Goal: Information Seeking & Learning: Learn about a topic

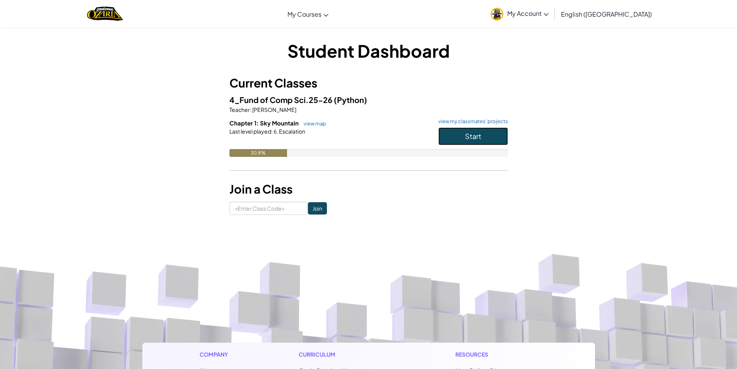
click at [475, 141] on button "Start" at bounding box center [473, 136] width 70 height 18
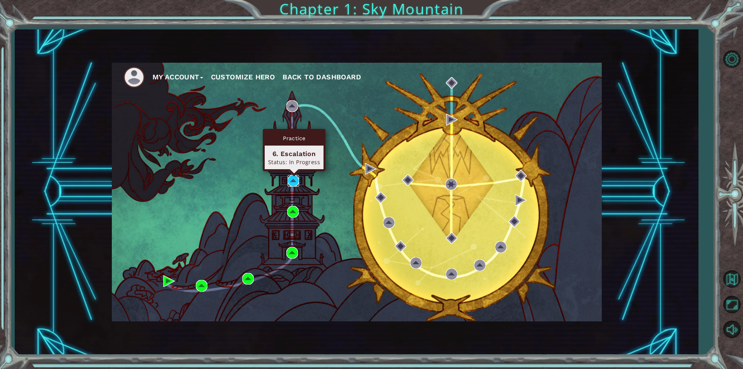
click at [292, 182] on img at bounding box center [293, 181] width 12 height 12
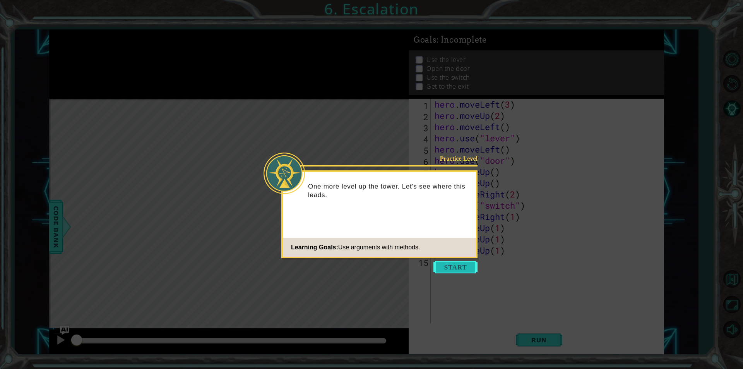
click at [458, 265] on button "Start" at bounding box center [455, 267] width 44 height 12
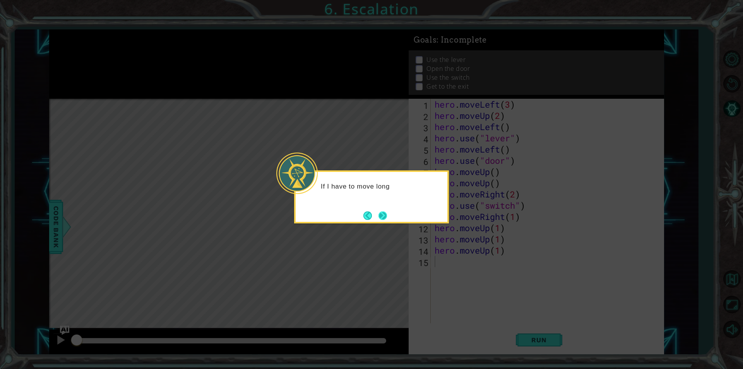
click at [386, 211] on button "Next" at bounding box center [382, 215] width 9 height 9
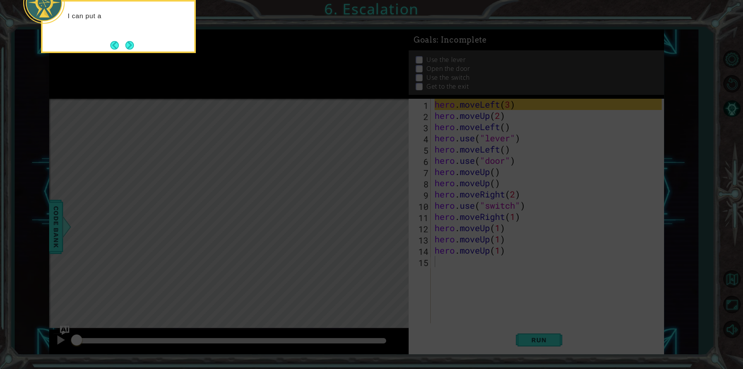
click at [386, 226] on icon at bounding box center [371, 55] width 743 height 627
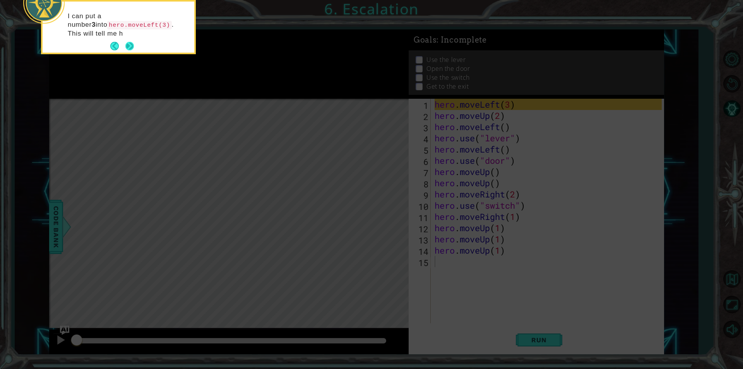
click at [125, 44] on button "Next" at bounding box center [129, 46] width 9 height 9
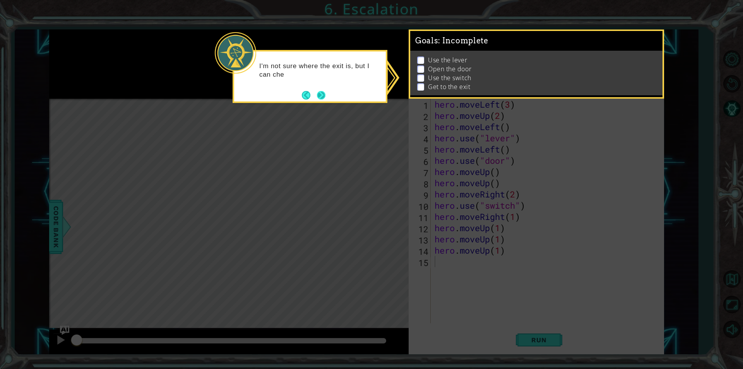
click at [319, 96] on button "Next" at bounding box center [321, 95] width 9 height 9
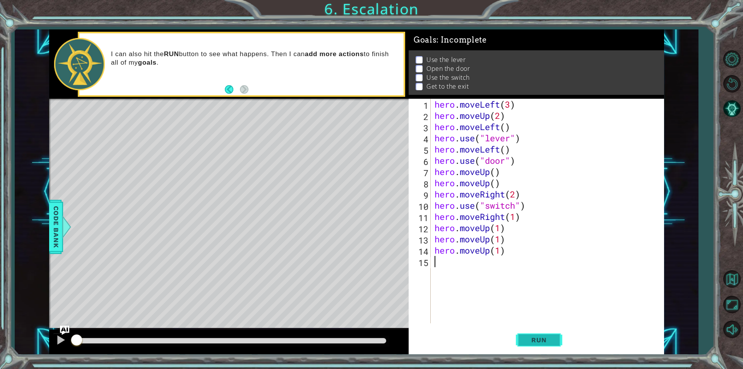
click at [550, 345] on button "Run" at bounding box center [539, 340] width 46 height 26
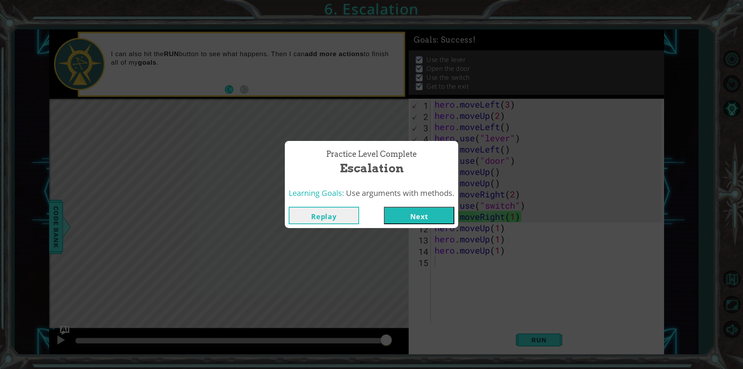
click at [425, 222] on button "Next" at bounding box center [419, 215] width 70 height 17
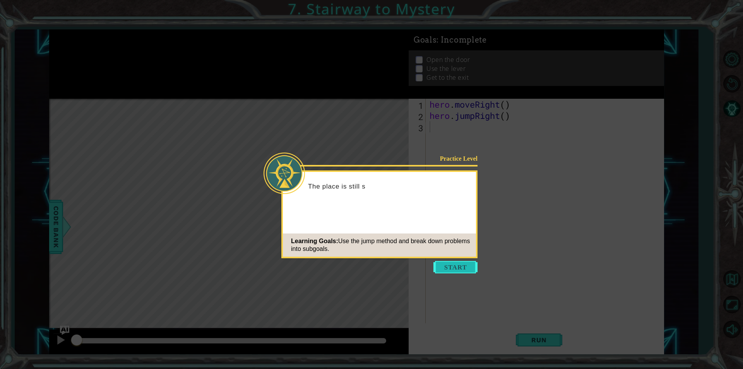
click at [456, 267] on button "Start" at bounding box center [455, 267] width 44 height 12
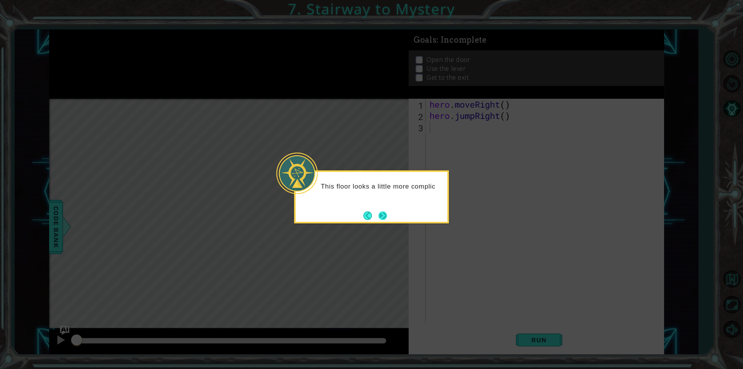
click at [378, 216] on button "Next" at bounding box center [382, 215] width 9 height 9
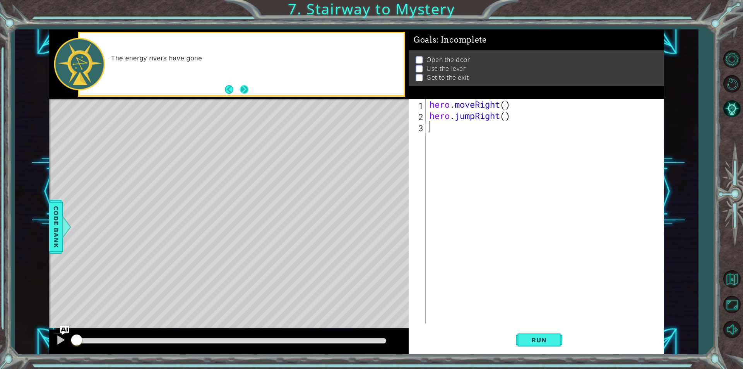
click at [248, 93] on button "Next" at bounding box center [244, 89] width 9 height 9
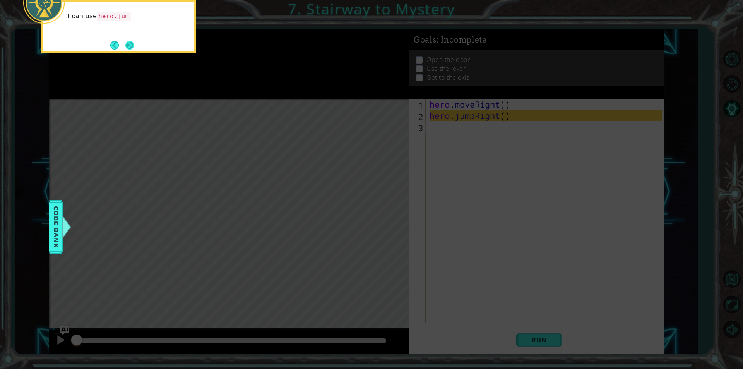
click at [125, 46] on button "Next" at bounding box center [129, 45] width 9 height 9
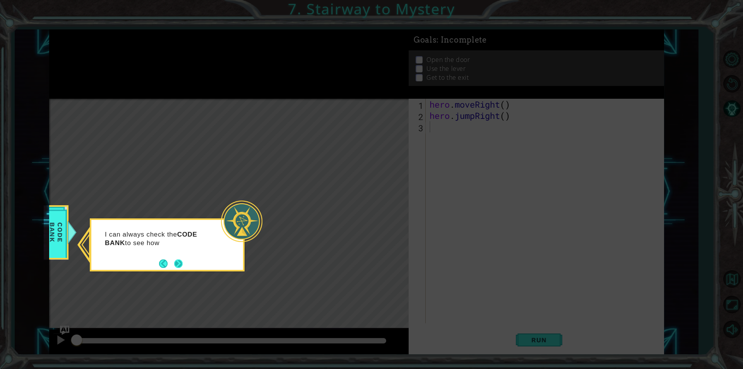
click at [182, 265] on button "Next" at bounding box center [178, 263] width 9 height 9
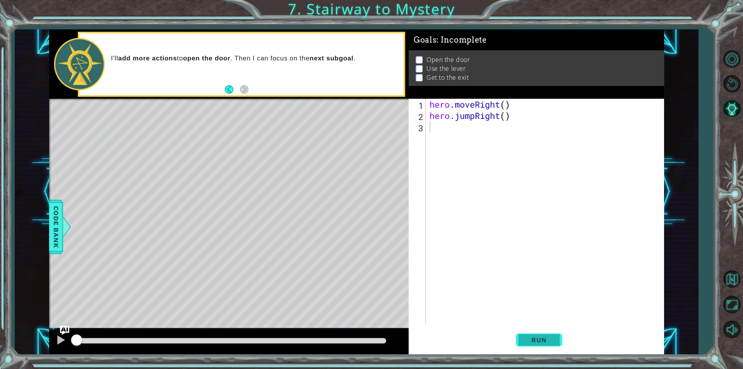
click at [535, 332] on button "Run" at bounding box center [539, 340] width 46 height 26
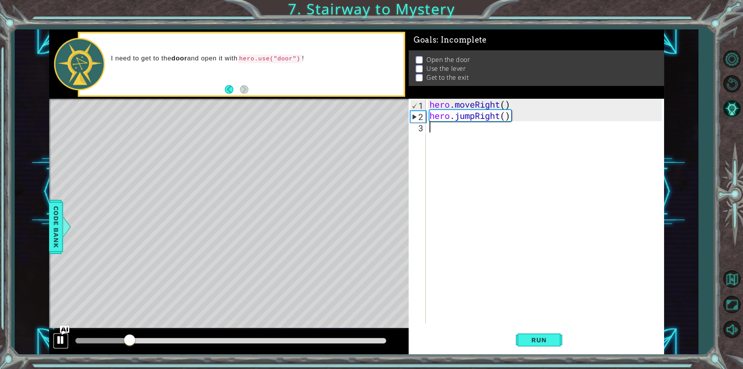
click at [58, 337] on div at bounding box center [61, 340] width 10 height 10
type textarea "h"
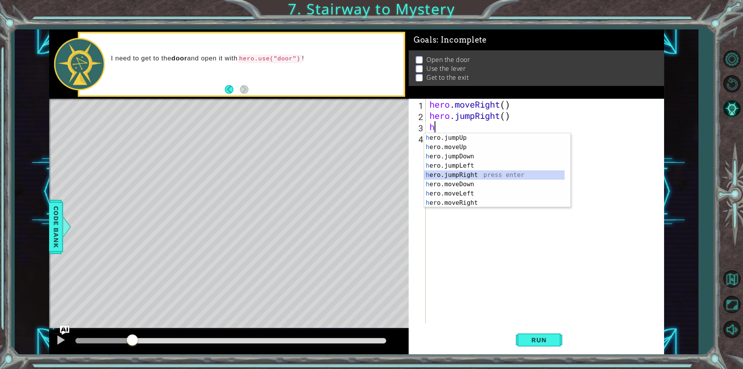
click at [455, 175] on div "h ero.jumpUp press enter h ero.moveUp press enter h ero.jumpDown press enter h …" at bounding box center [494, 179] width 140 height 93
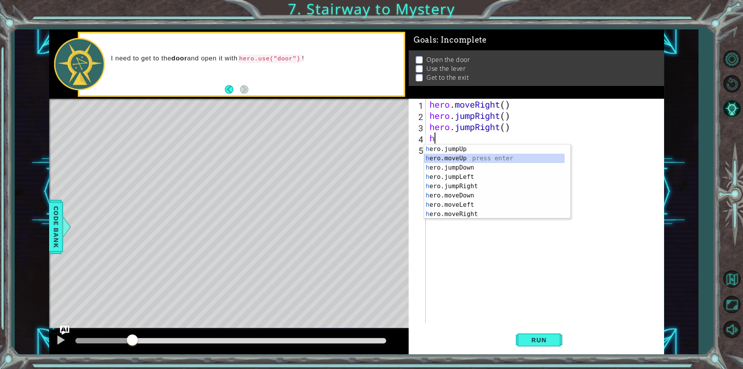
click at [449, 156] on div "h ero.jumpUp press enter h ero.moveUp press enter h ero.jumpDown press enter h …" at bounding box center [494, 190] width 140 height 93
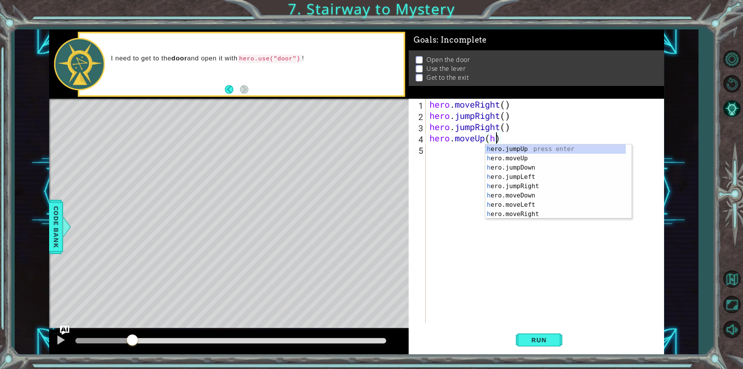
scroll to position [0, 3]
type textarea "hero.moveUp()"
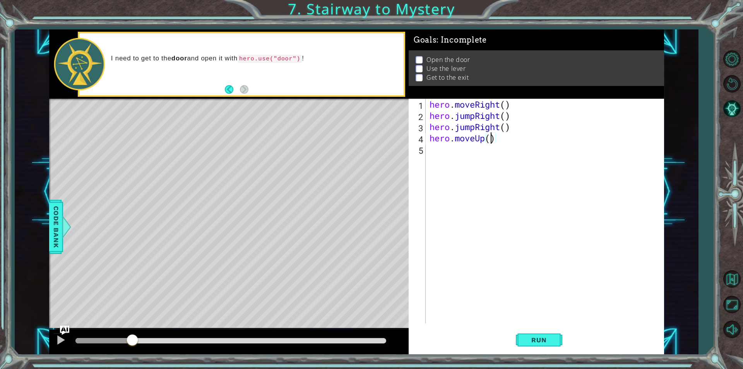
click at [438, 154] on div "hero . moveRight ( ) hero . jumpRight ( ) hero . jumpRight ( ) hero . moveUp ( )" at bounding box center [547, 222] width 238 height 247
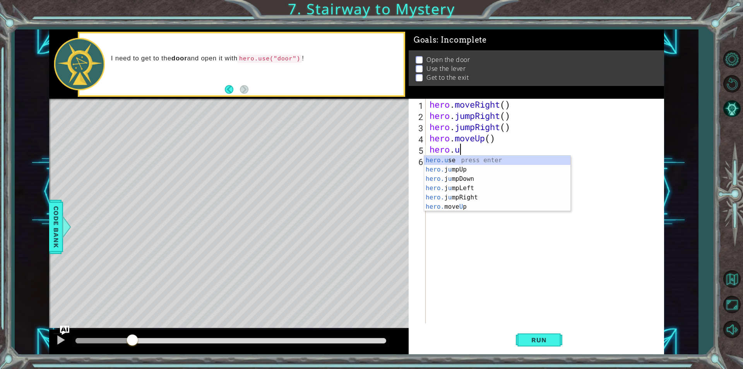
scroll to position [0, 1]
click at [470, 158] on div "hero.use press enter" at bounding box center [497, 170] width 146 height 28
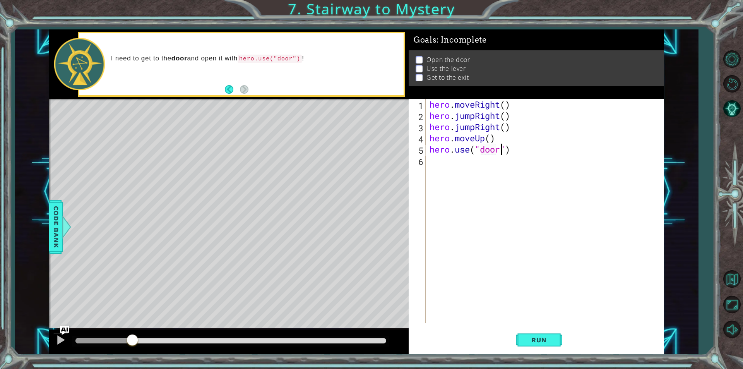
scroll to position [0, 3]
click at [547, 340] on span "Run" at bounding box center [538, 340] width 31 height 8
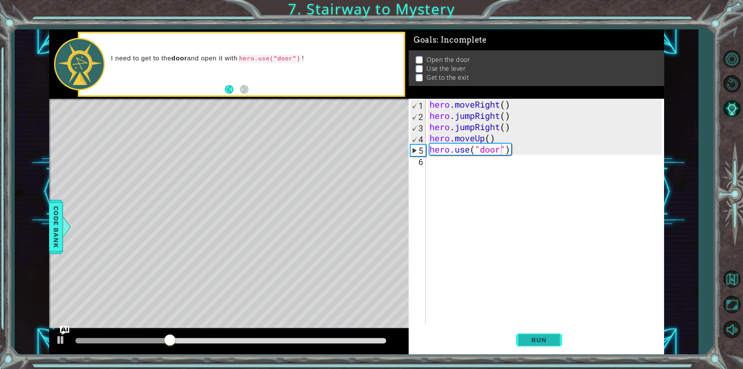
click at [532, 343] on span "Run" at bounding box center [538, 340] width 31 height 8
drag, startPoint x: 499, startPoint y: 131, endPoint x: 457, endPoint y: 130, distance: 41.8
click at [457, 130] on div "hero . moveRight ( ) hero . jumpRight ( ) hero . jumpRight ( ) hero . moveUp ( …" at bounding box center [547, 222] width 238 height 247
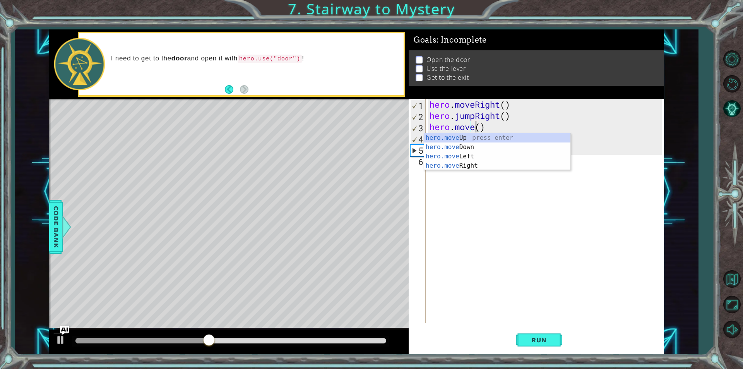
scroll to position [0, 2]
click at [493, 164] on div "hero.move Up press enter hero.move Down press enter hero.move Left press enter …" at bounding box center [497, 161] width 146 height 56
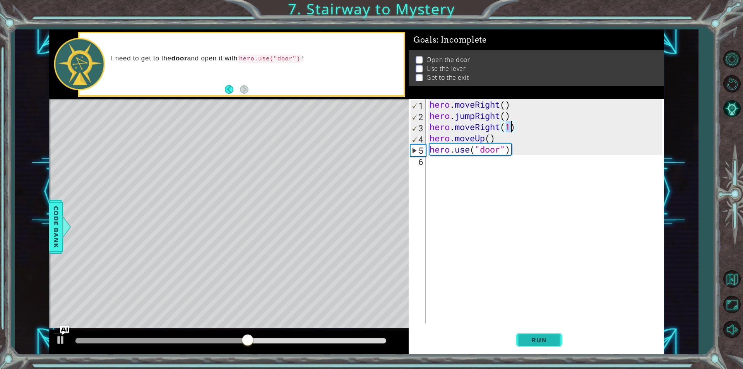
type textarea "hero.moveRight(1)"
click at [521, 335] on button "Run" at bounding box center [539, 340] width 46 height 26
click at [61, 342] on div at bounding box center [61, 340] width 10 height 10
click at [436, 161] on div "hero . moveRight ( ) hero . jumpRight ( ) hero . moveRight ( 1 ) hero . moveUp …" at bounding box center [547, 222] width 238 height 247
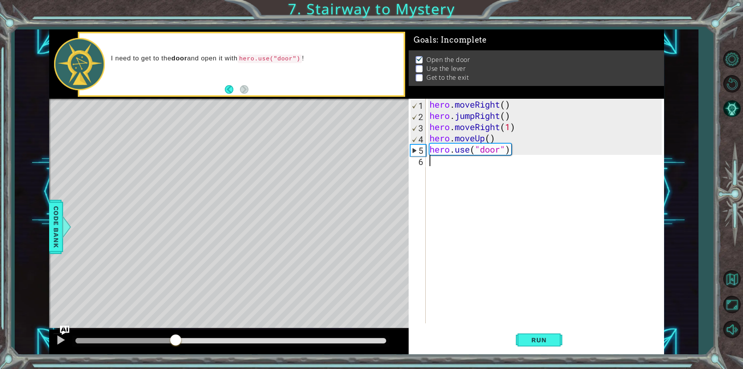
click at [458, 166] on div "hero . moveRight ( ) hero . jumpRight ( ) hero . moveRight ( 1 ) hero . moveUp …" at bounding box center [547, 222] width 238 height 247
type textarea "he"
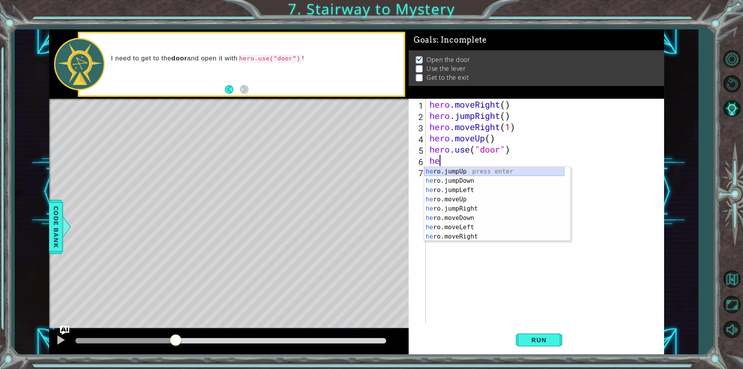
click at [438, 168] on div "he ro.jumpUp press enter he ro.jumpDown press enter he ro.jumpLeft press enter …" at bounding box center [494, 213] width 140 height 93
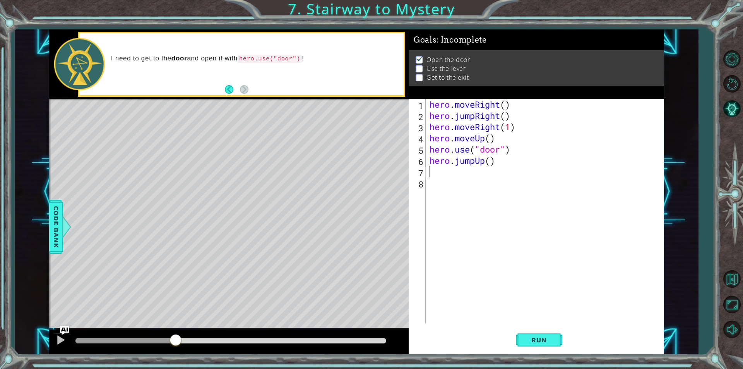
click at [492, 159] on div "hero . moveRight ( ) hero . jumpRight ( ) hero . moveRight ( 1 ) hero . moveUp …" at bounding box center [547, 222] width 238 height 247
type textarea "hero.jumpUp(2)"
click at [436, 171] on div "hero . moveRight ( ) hero . jumpRight ( ) hero . moveRight ( 1 ) hero . moveUp …" at bounding box center [547, 222] width 238 height 247
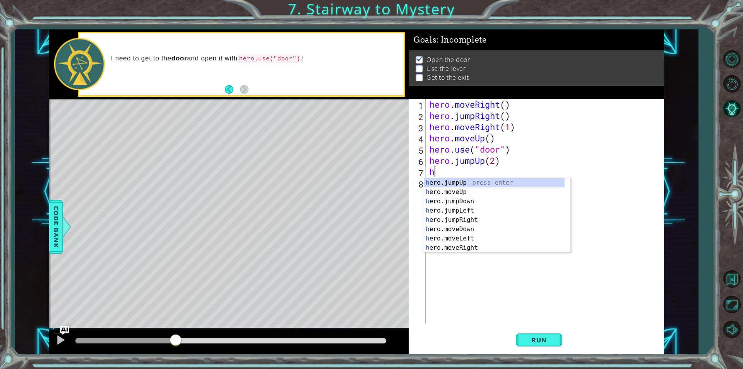
type textarea "he"
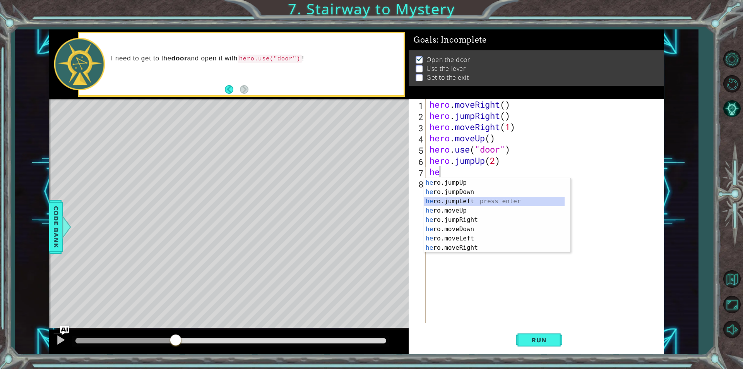
click at [467, 203] on div "he ro.jumpUp press enter he ro.jumpDown press enter he ro.jumpLeft press enter …" at bounding box center [494, 224] width 140 height 93
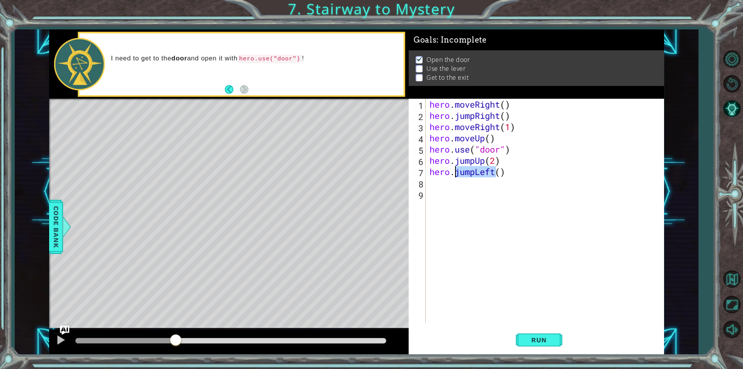
drag, startPoint x: 496, startPoint y: 172, endPoint x: 456, endPoint y: 171, distance: 40.6
click at [456, 171] on div "hero . moveRight ( ) hero . jumpRight ( ) hero . moveRight ( 1 ) hero . moveUp …" at bounding box center [547, 222] width 238 height 247
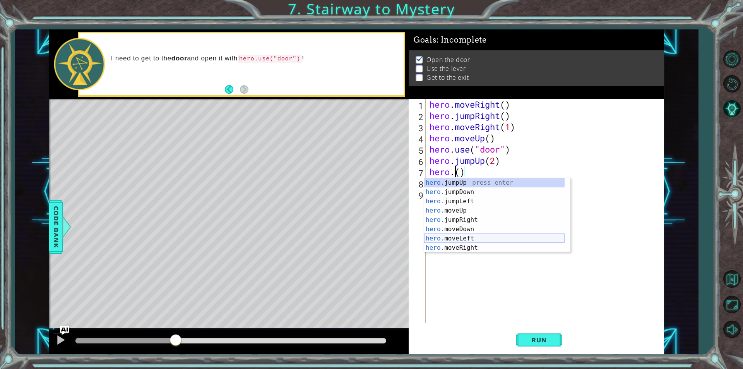
click at [484, 239] on div "hero. jumpUp press enter hero. jumpDown press enter hero. jumpLeft press enter …" at bounding box center [494, 224] width 140 height 93
type textarea "hero.moveLeft(1)"
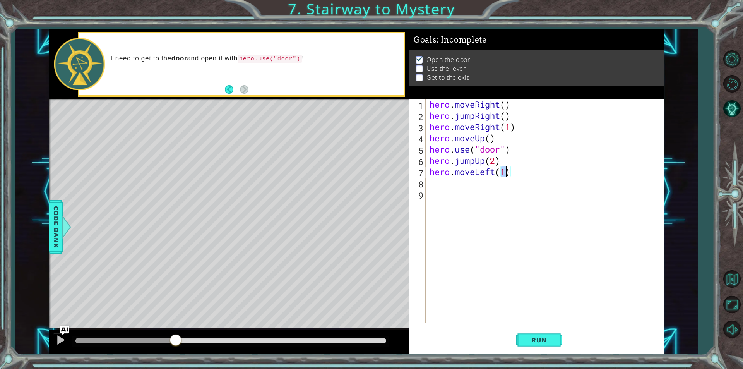
click at [447, 183] on div "hero . moveRight ( ) hero . jumpRight ( ) hero . moveRight ( 1 ) hero . moveUp …" at bounding box center [547, 222] width 238 height 247
click at [463, 194] on div "hero.use press enter" at bounding box center [497, 203] width 146 height 28
type textarea "hero.use("lever")"
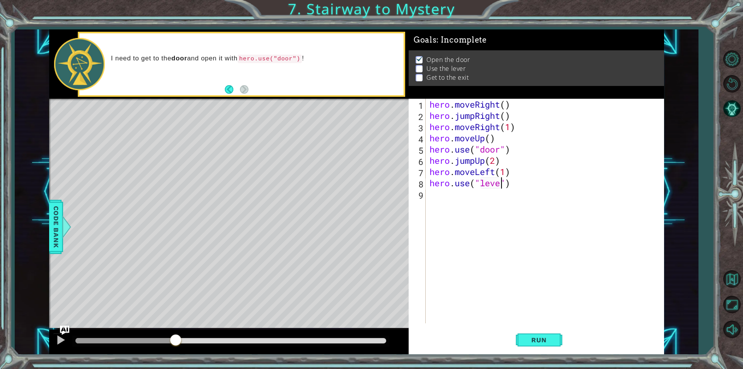
scroll to position [0, 3]
click at [432, 197] on div "hero . moveRight ( ) hero . jumpRight ( ) hero . moveRight ( 1 ) hero . moveUp …" at bounding box center [547, 222] width 238 height 247
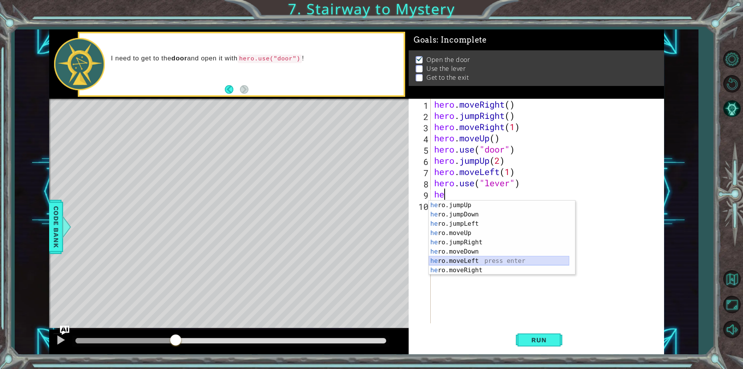
click at [475, 256] on div "he ro.jumpUp press enter he ro.jumpDown press enter he ro.jumpLeft press enter …" at bounding box center [499, 246] width 140 height 93
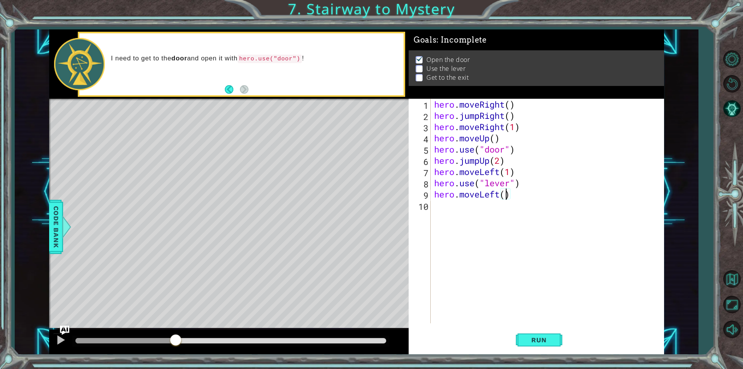
type textarea "hero.moveLeft(2)"
click at [439, 210] on div "hero . moveRight ( ) hero . jumpRight ( ) hero . moveRight ( 1 ) hero . moveUp …" at bounding box center [549, 222] width 233 height 247
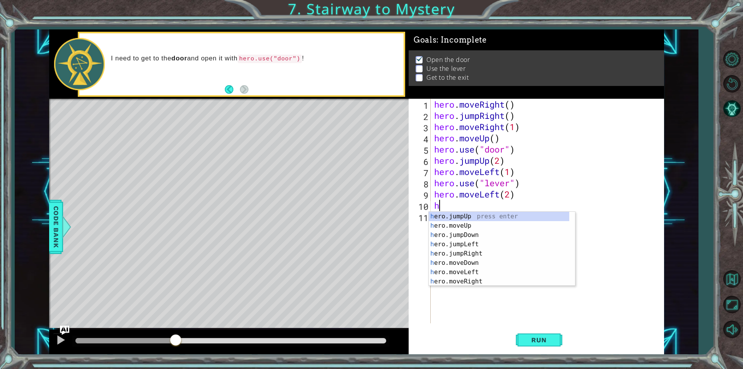
type textarea "he"
click at [474, 218] on div "he ro.jumpUp press enter he ro.jumpDown press enter he ro.jumpLeft press enter …" at bounding box center [499, 258] width 140 height 93
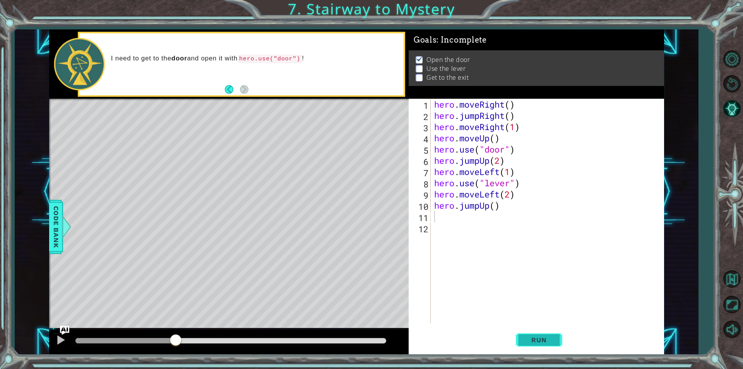
drag, startPoint x: 544, startPoint y: 340, endPoint x: 541, endPoint y: 344, distance: 4.5
click at [544, 340] on span "Run" at bounding box center [538, 340] width 31 height 8
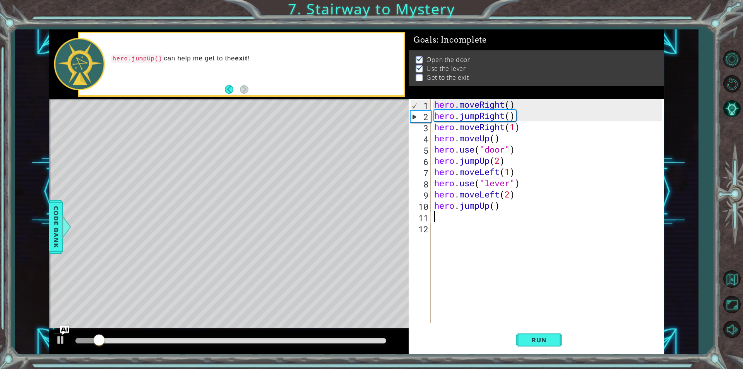
click at [342, 339] on div at bounding box center [230, 340] width 311 height 5
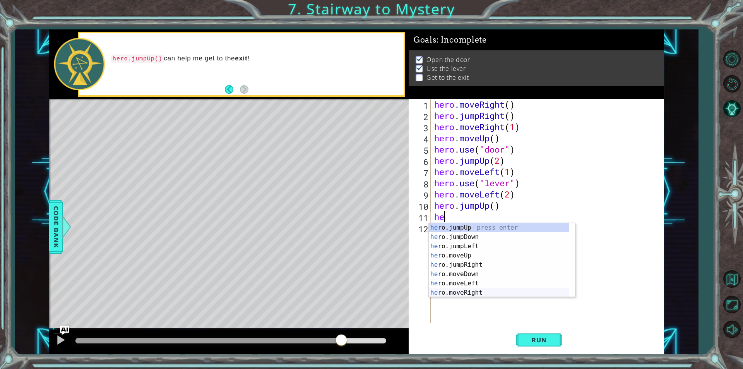
click at [465, 291] on div "he ro.jumpUp press enter he ro.jumpDown press enter he ro.jumpLeft press enter …" at bounding box center [499, 269] width 140 height 93
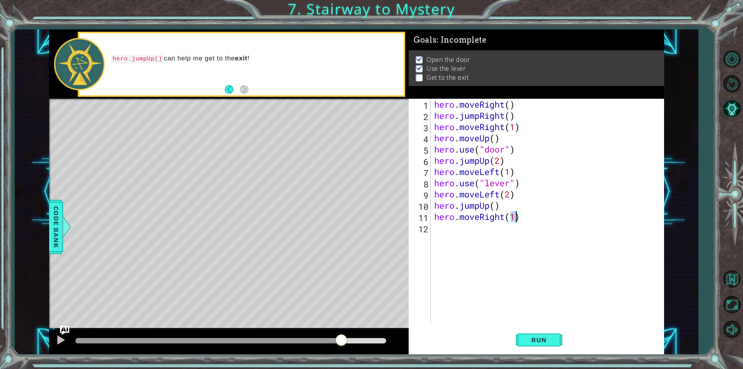
type textarea "hero.moveRight(2)"
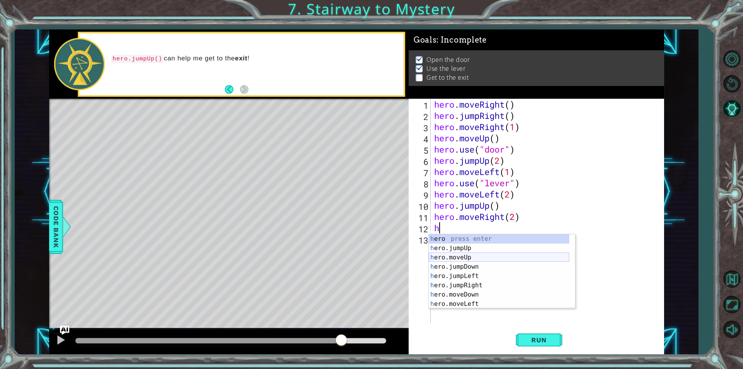
click at [476, 259] on div "h ero press enter h ero.jumpUp press enter h ero.moveUp press enter h ero.jumpD…" at bounding box center [499, 280] width 140 height 93
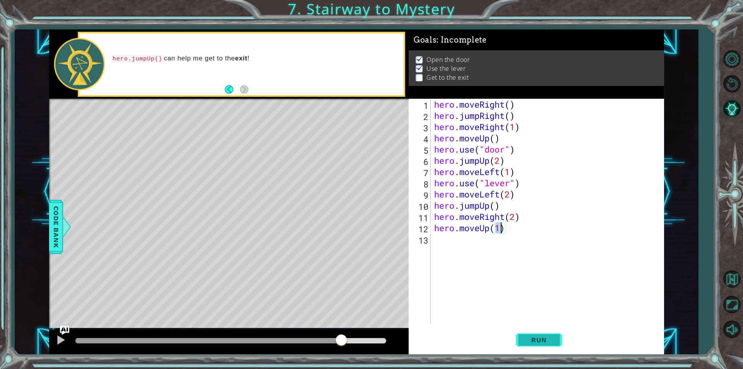
type textarea "hero.moveUp(1)"
click at [538, 332] on button "Run" at bounding box center [539, 340] width 46 height 26
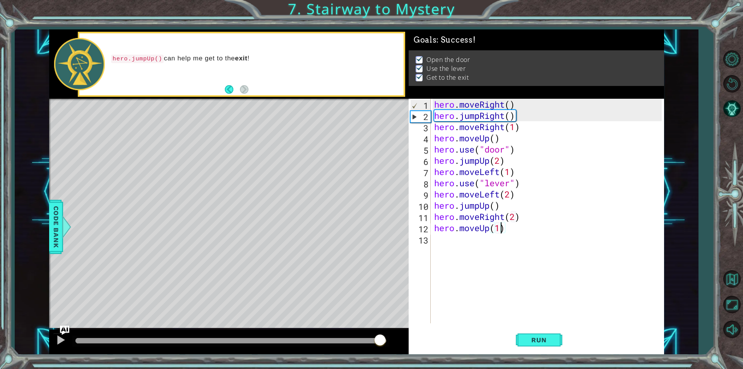
click at [380, 339] on div at bounding box center [230, 340] width 311 height 5
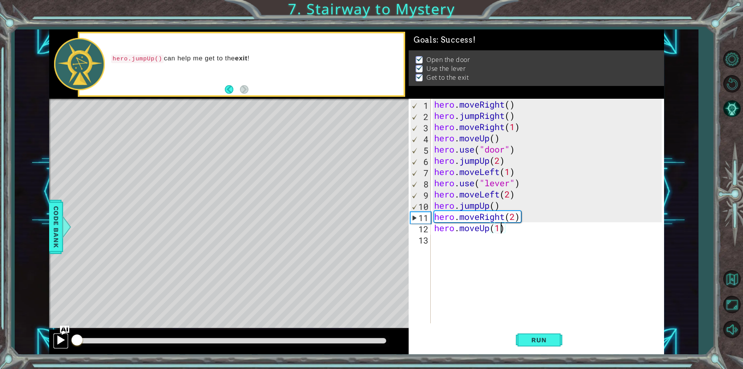
click at [64, 339] on div at bounding box center [61, 340] width 10 height 10
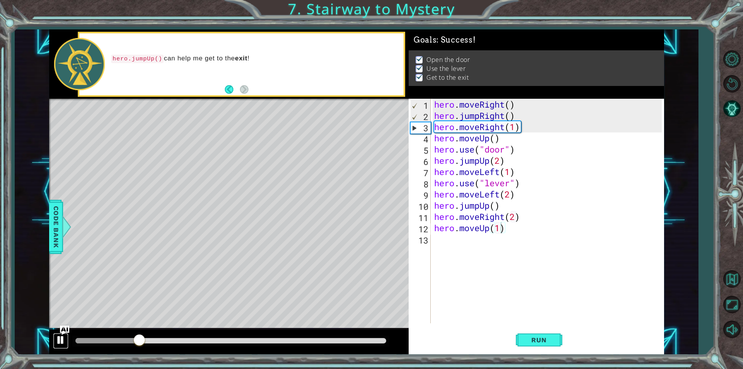
click at [60, 344] on div at bounding box center [61, 340] width 10 height 10
click at [539, 342] on span "Run" at bounding box center [538, 340] width 31 height 8
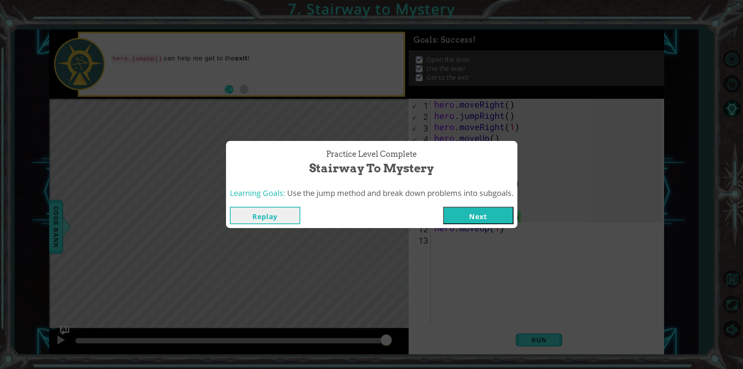
click at [495, 219] on button "Next" at bounding box center [478, 215] width 70 height 17
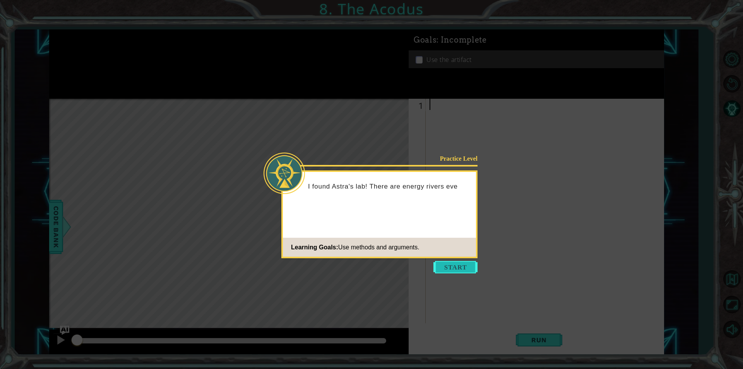
click at [466, 266] on button "Start" at bounding box center [455, 267] width 44 height 12
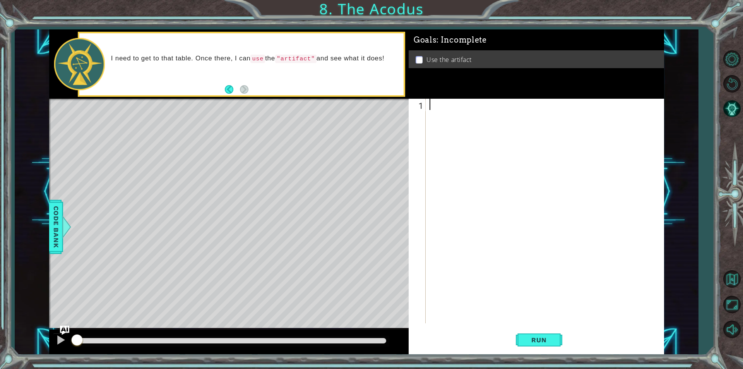
type textarea "j"
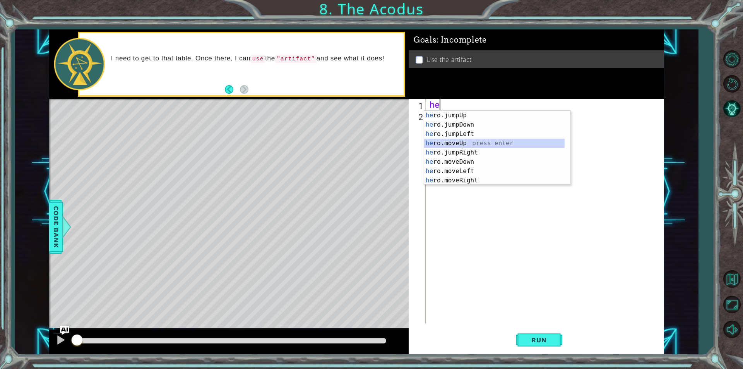
click at [472, 140] on div "he ro.jumpUp press enter he ro.jumpDown press enter he ro.jumpLeft press enter …" at bounding box center [494, 157] width 140 height 93
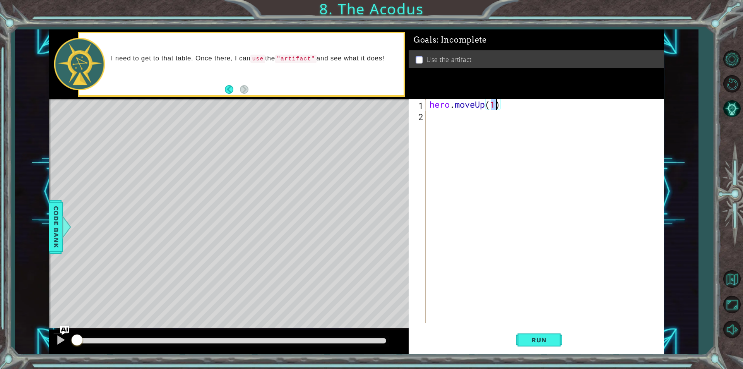
type textarea "hero.moveUp(2)"
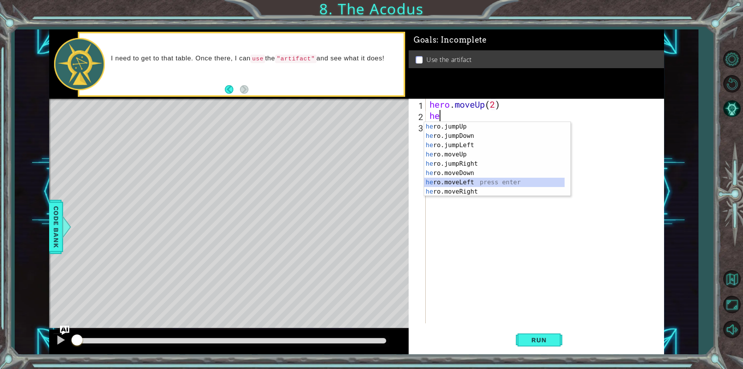
click at [466, 182] on div "he ro.jumpUp press enter he ro.jumpDown press enter he ro.jumpLeft press enter …" at bounding box center [494, 168] width 140 height 93
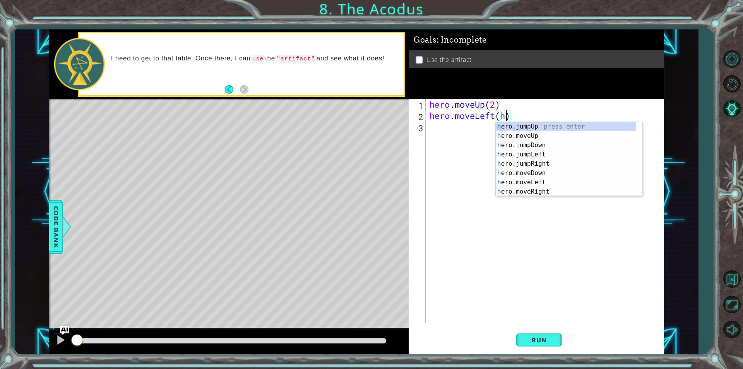
scroll to position [0, 3]
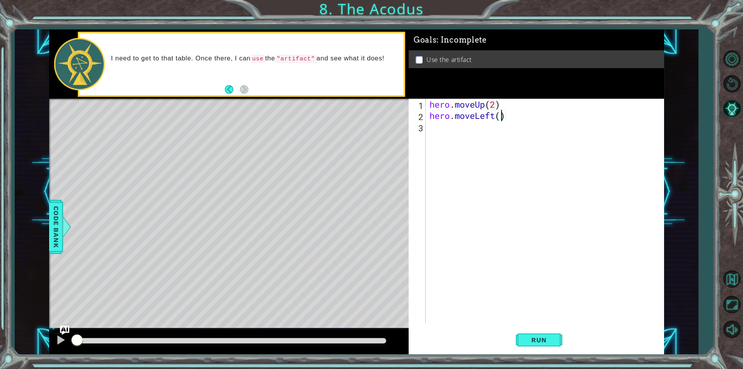
type textarea "hero.moveLeft(1)"
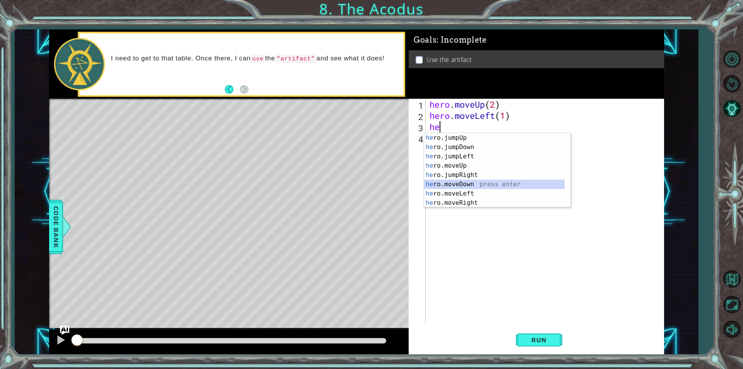
click at [448, 186] on div "he ro.jumpUp press enter he ro.jumpDown press enter he ro.jumpLeft press enter …" at bounding box center [494, 179] width 140 height 93
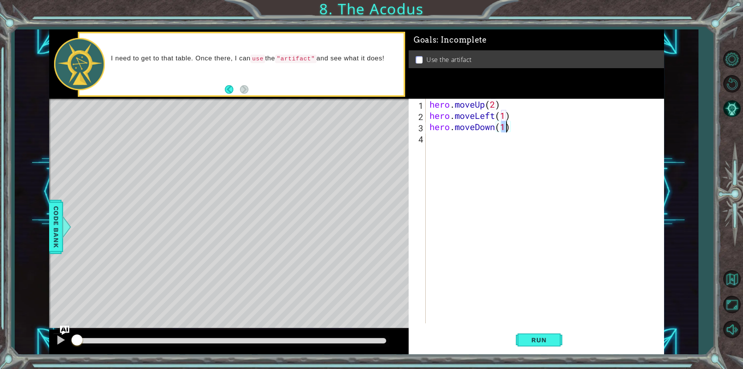
type textarea "hero.moveDown(2)"
click at [435, 136] on div "hero . moveUp ( 2 ) hero . moveLeft ( 1 ) hero . moveDown ( 2 )" at bounding box center [547, 222] width 238 height 247
type textarea "he"
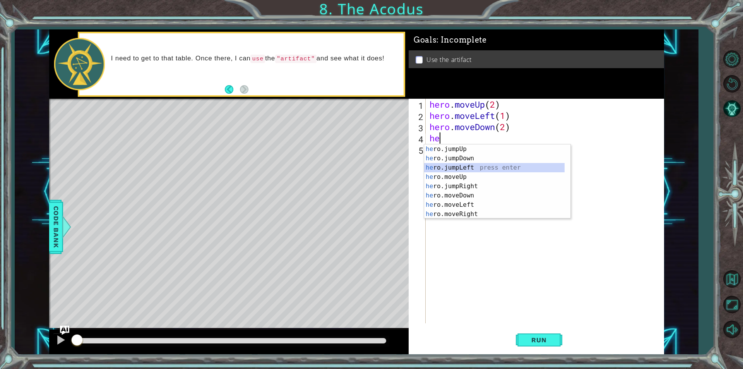
click at [460, 166] on div "he ro.jumpUp press enter he ro.jumpDown press enter he ro.jumpLeft press enter …" at bounding box center [494, 190] width 140 height 93
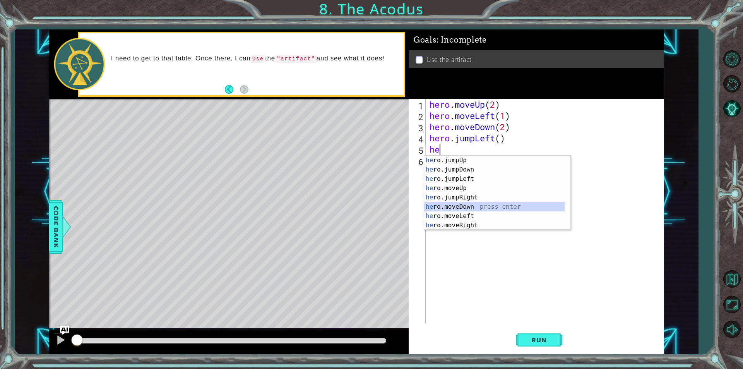
click at [478, 203] on div "he ro.jumpUp press enter he ro.jumpDown press enter he ro.jumpLeft press enter …" at bounding box center [494, 202] width 140 height 93
type textarea "hero.moveDown(1)"
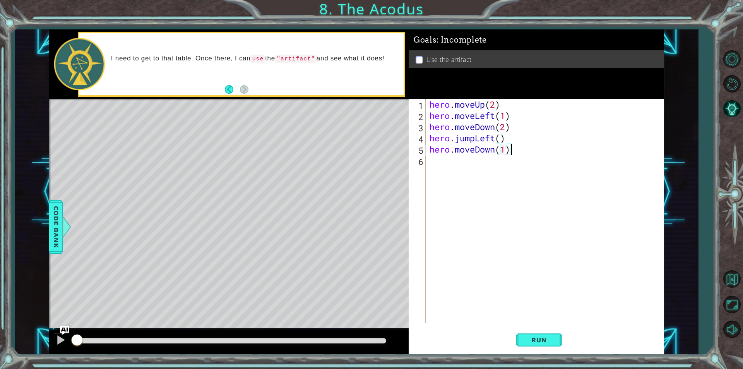
drag, startPoint x: 505, startPoint y: 156, endPoint x: 513, endPoint y: 144, distance: 13.9
click at [513, 144] on div "hero . moveUp ( 2 ) hero . moveLeft ( 1 ) hero . moveDown ( 2 ) hero . jumpLeft…" at bounding box center [547, 222] width 238 height 247
drag, startPoint x: 513, startPoint y: 148, endPoint x: 425, endPoint y: 153, distance: 88.4
click at [425, 153] on div "hero.moveDown(1) 1 2 3 4 5 6 hero . moveUp ( 2 ) hero . moveLeft ( 1 ) hero . m…" at bounding box center [535, 211] width 253 height 224
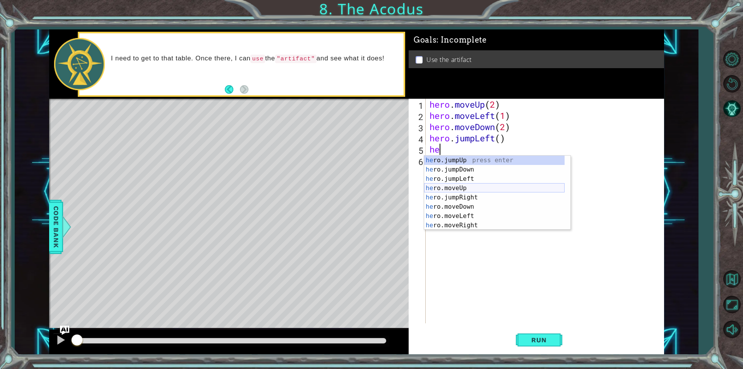
click at [475, 190] on div "he ro.jumpUp press enter he ro.jumpDown press enter he ro.jumpLeft press enter …" at bounding box center [494, 202] width 140 height 93
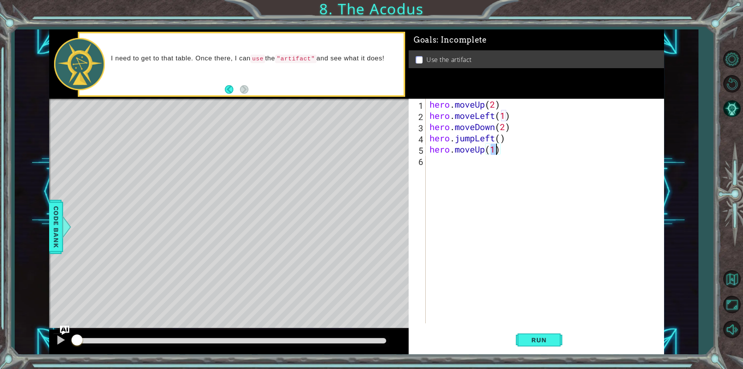
type textarea "hero.moveUp(2)"
click at [450, 168] on div "hero . moveUp ( 2 ) hero . moveLeft ( 1 ) hero . moveDown ( 2 ) hero . jumpLeft…" at bounding box center [547, 222] width 238 height 247
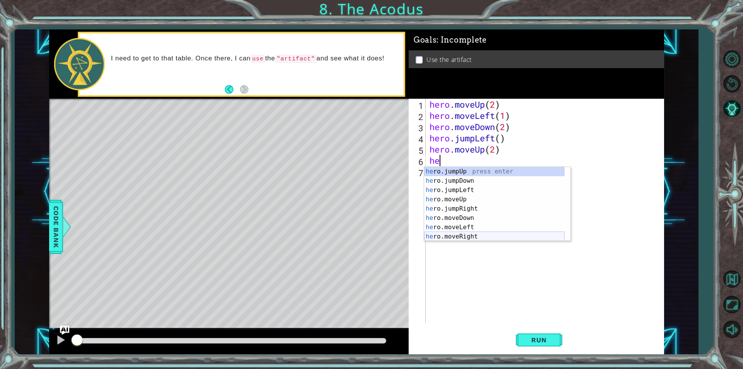
click at [476, 234] on div "he ro.jumpUp press enter he ro.jumpDown press enter he ro.jumpLeft press enter …" at bounding box center [494, 213] width 140 height 93
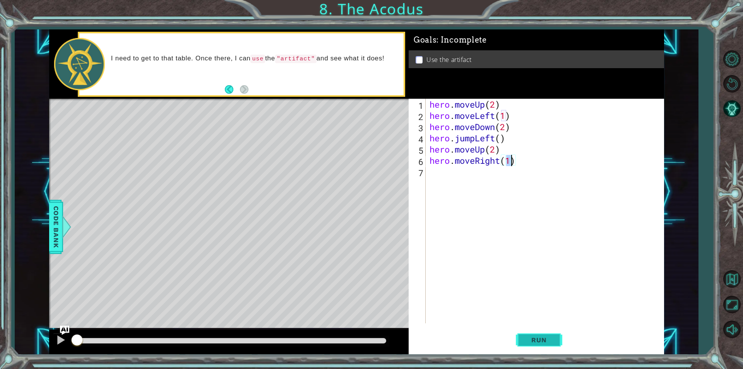
type textarea "hero.moveRight(1)"
click at [532, 334] on button "Run" at bounding box center [539, 340] width 46 height 26
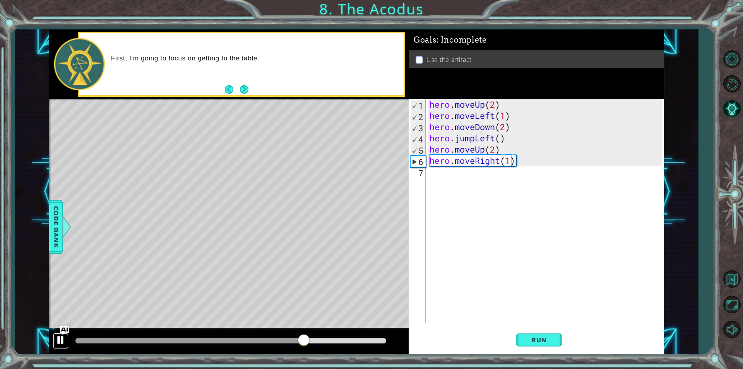
click at [59, 342] on div at bounding box center [61, 340] width 10 height 10
click at [440, 181] on div "hero . moveUp ( 2 ) hero . moveLeft ( 1 ) hero . moveDown ( 2 ) hero . jumpLeft…" at bounding box center [547, 222] width 238 height 247
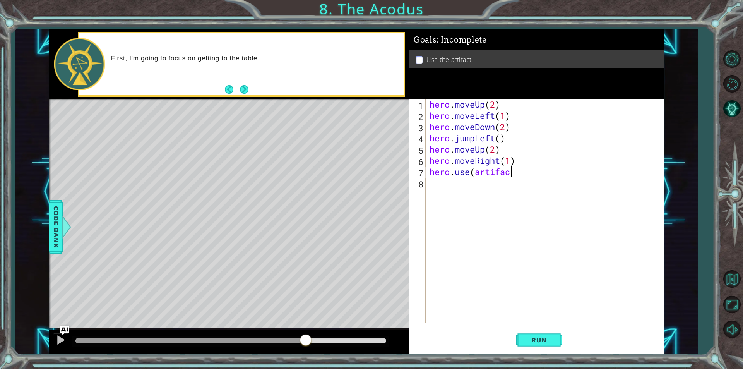
scroll to position [0, 3]
click at [556, 335] on button "Run" at bounding box center [539, 340] width 46 height 26
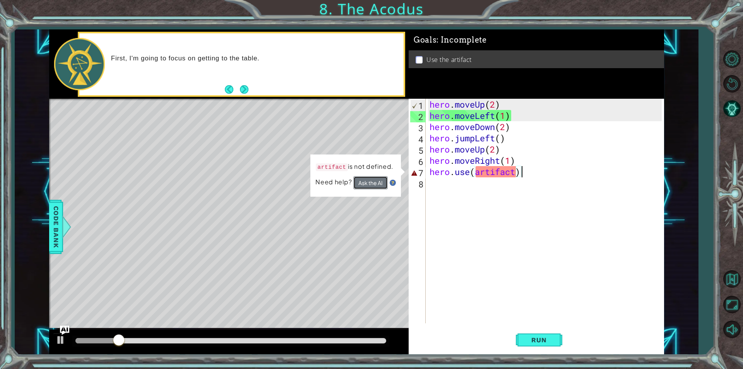
click at [376, 185] on button "Ask the AI" at bounding box center [370, 182] width 34 height 13
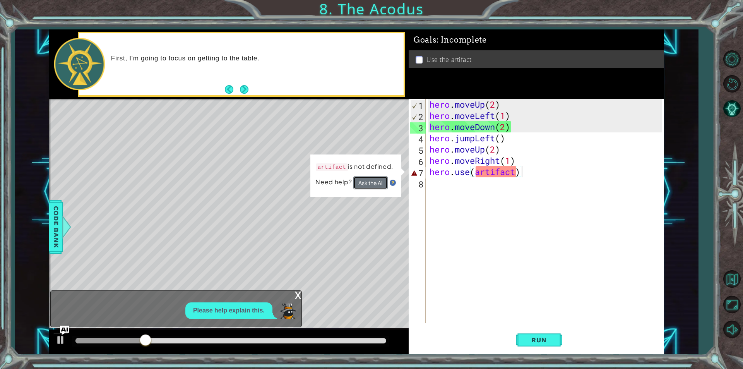
click at [376, 185] on button "Ask the AI" at bounding box center [370, 182] width 34 height 13
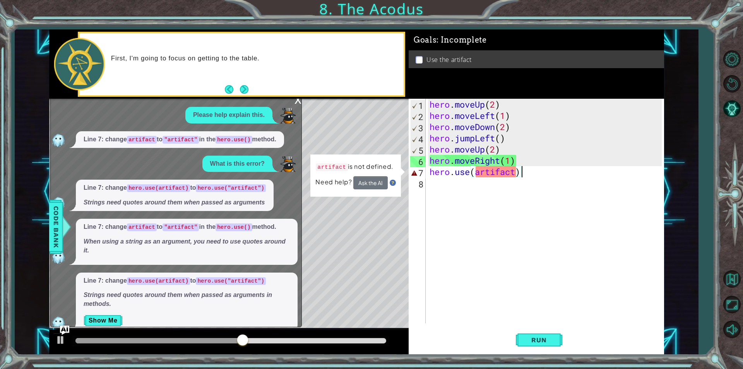
scroll to position [12, 0]
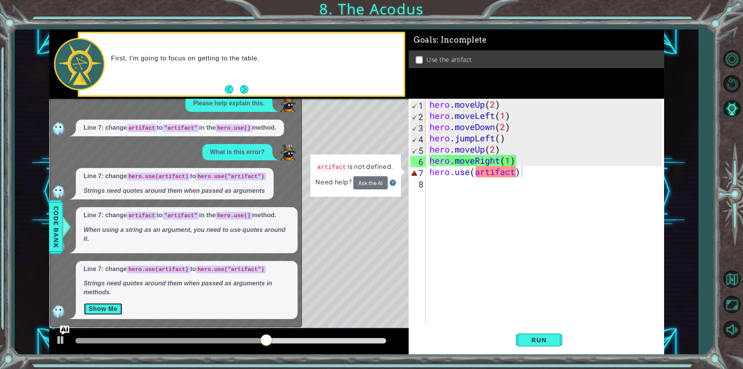
click at [109, 305] on button "Show Me" at bounding box center [103, 309] width 39 height 12
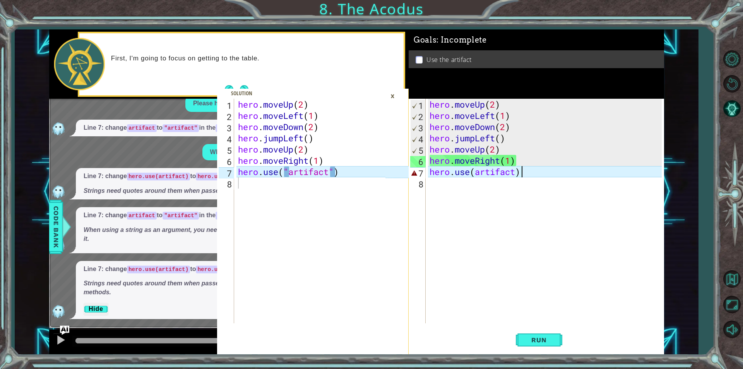
click at [475, 171] on div "hero . moveUp ( 2 ) hero . moveLeft ( 1 ) hero . moveDown ( 2 ) hero . jumpLeft…" at bounding box center [547, 222] width 238 height 247
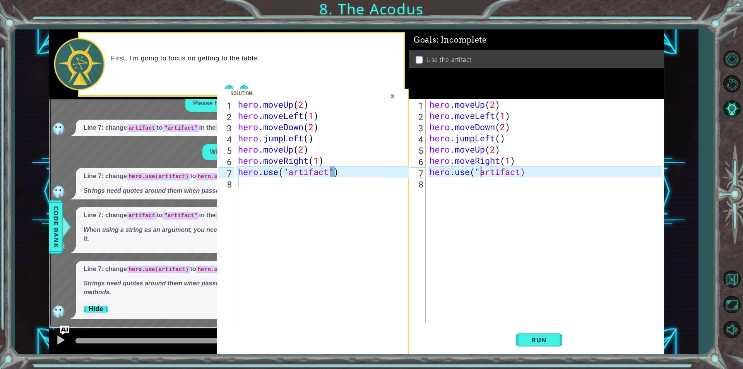
scroll to position [0, 2]
click at [521, 169] on div "hero . moveUp ( 2 ) hero . moveLeft ( 1 ) hero . moveDown ( 2 ) hero . jumpLeft…" at bounding box center [547, 222] width 238 height 247
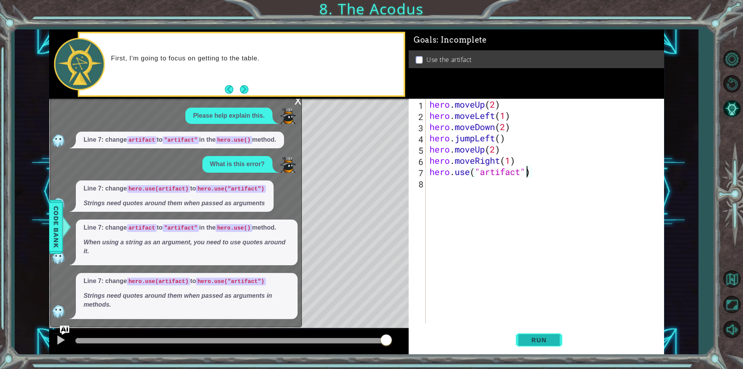
type textarea "hero.use("artifact")"
click at [535, 341] on span "Run" at bounding box center [538, 340] width 31 height 8
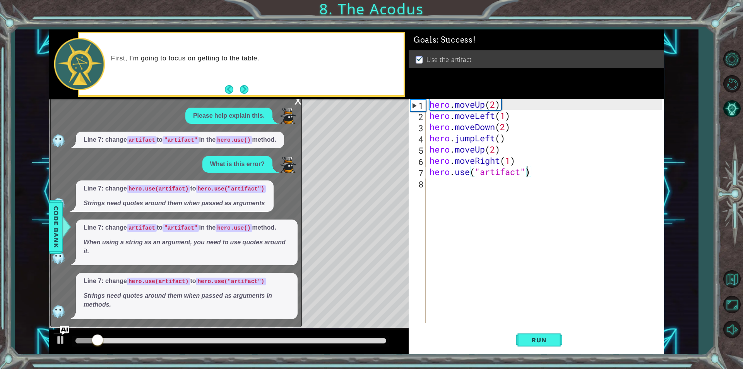
drag, startPoint x: 101, startPoint y: 283, endPoint x: 104, endPoint y: 275, distance: 8.0
click at [103, 277] on p "Line 7: change hero.use(artifact) to hero.use("artifact")" at bounding box center [187, 281] width 206 height 9
click at [57, 223] on span "Code Bank" at bounding box center [56, 226] width 12 height 47
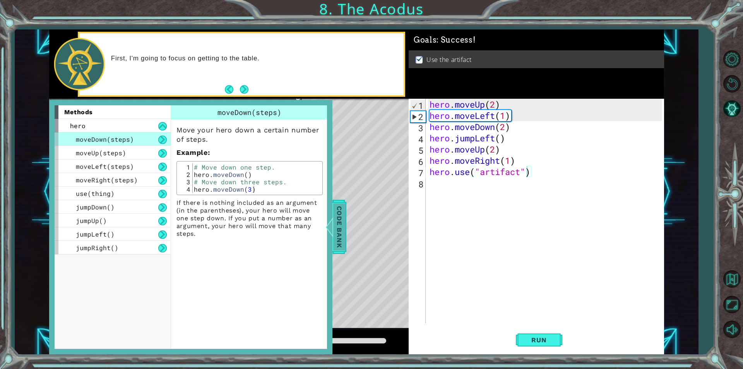
click at [339, 221] on span "Code Bank" at bounding box center [339, 226] width 12 height 47
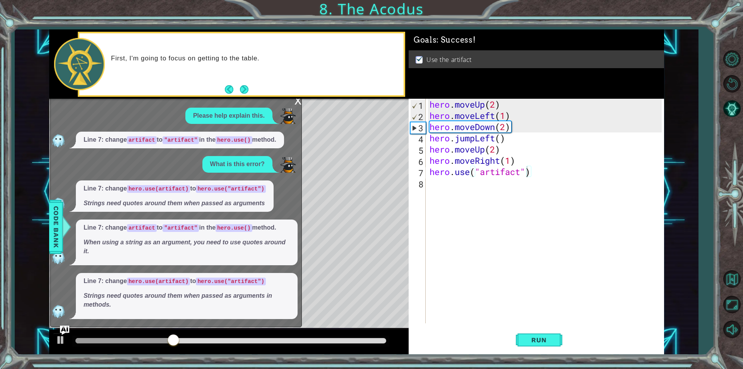
click at [269, 127] on div "Please help explain this. Line 7: change artifact to "artifact" in the hero.use…" at bounding box center [174, 213] width 247 height 211
drag, startPoint x: 266, startPoint y: 120, endPoint x: 267, endPoint y: 124, distance: 4.4
click at [265, 124] on div "Please help explain this. Line 7: change artifact to "artifact" in the hero.use…" at bounding box center [174, 213] width 247 height 211
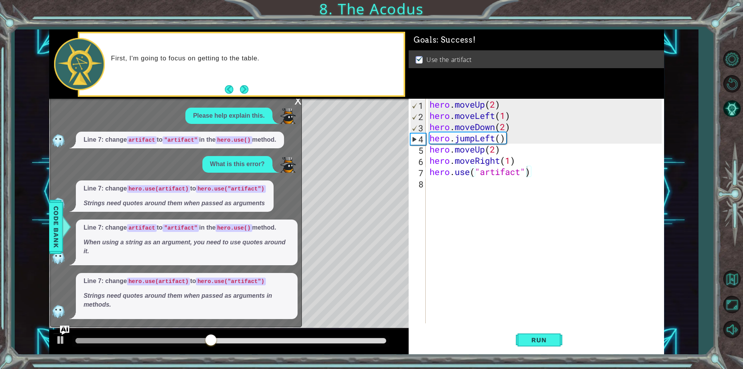
click at [298, 100] on div "x" at bounding box center [297, 100] width 7 height 8
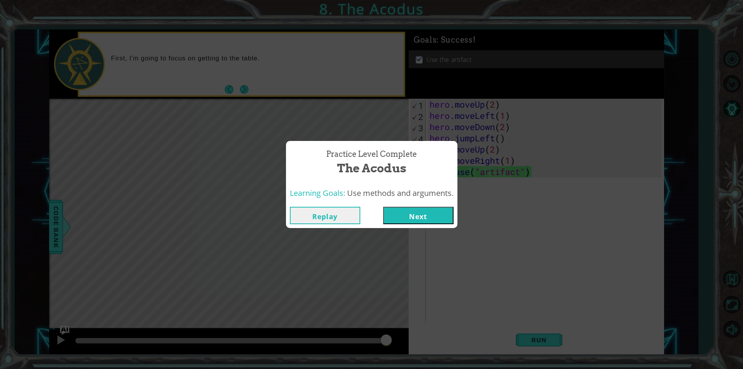
click at [418, 212] on button "Next" at bounding box center [418, 215] width 70 height 17
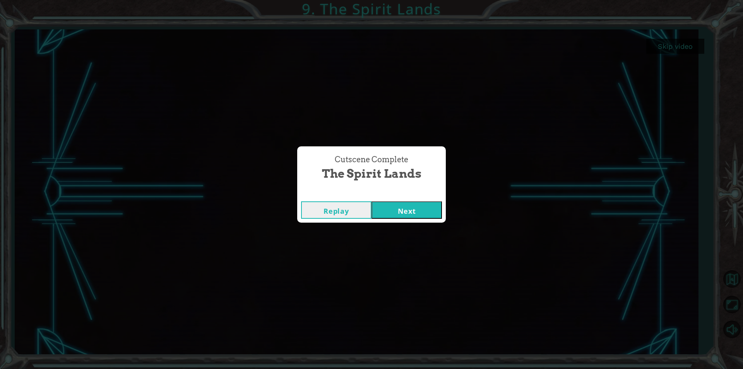
click at [388, 205] on button "Next" at bounding box center [406, 209] width 70 height 17
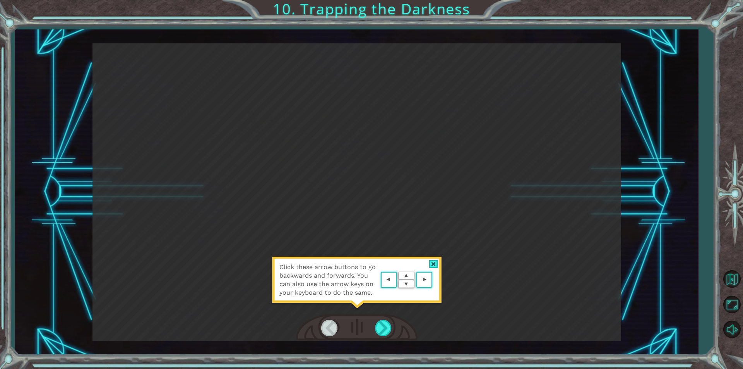
click at [434, 280] on area at bounding box center [434, 280] width 0 height 0
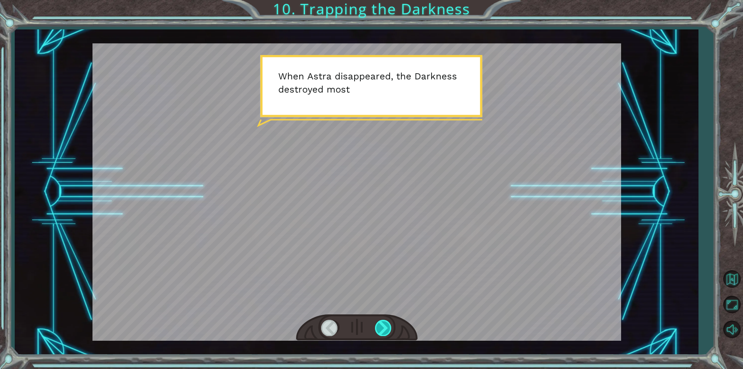
click at [384, 331] on div at bounding box center [383, 328] width 17 height 16
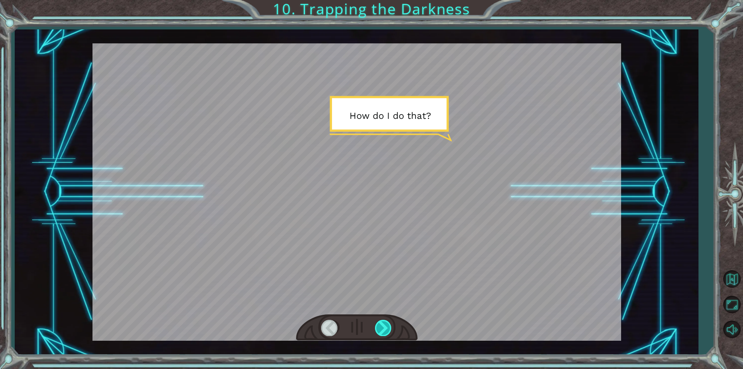
click at [384, 331] on div at bounding box center [383, 328] width 17 height 16
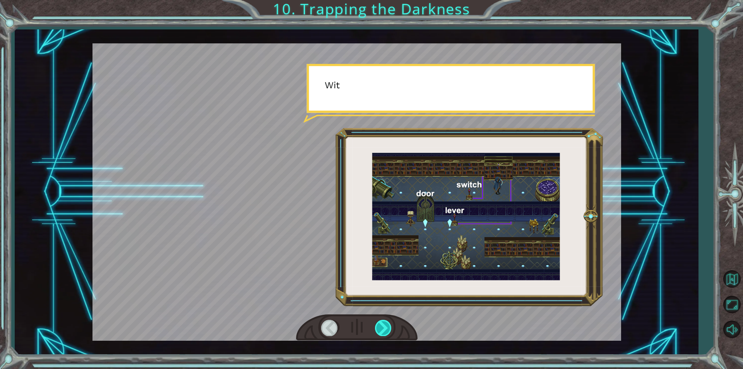
click at [384, 331] on div at bounding box center [383, 328] width 17 height 16
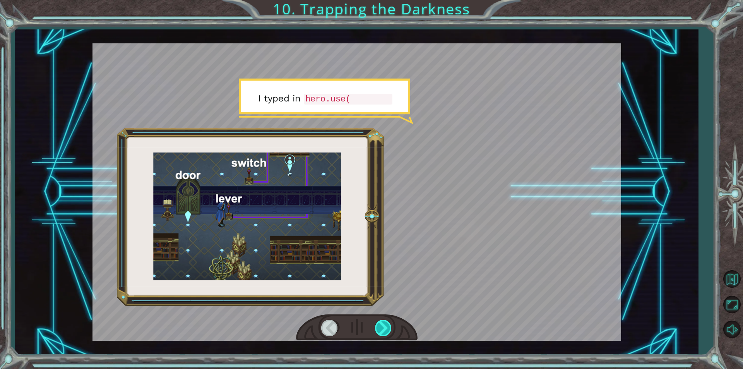
click at [384, 331] on div at bounding box center [383, 328] width 17 height 16
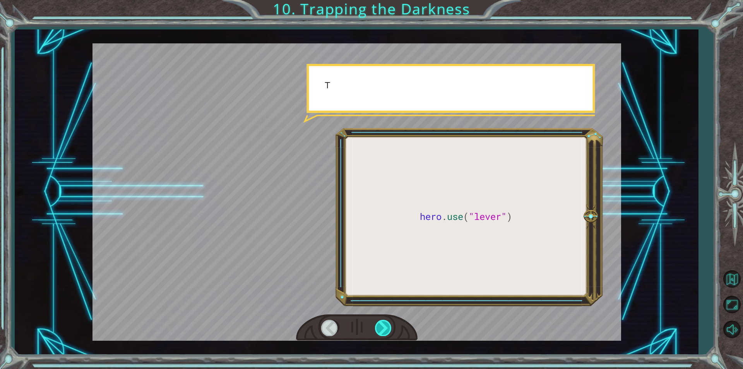
click at [384, 331] on div at bounding box center [383, 328] width 17 height 16
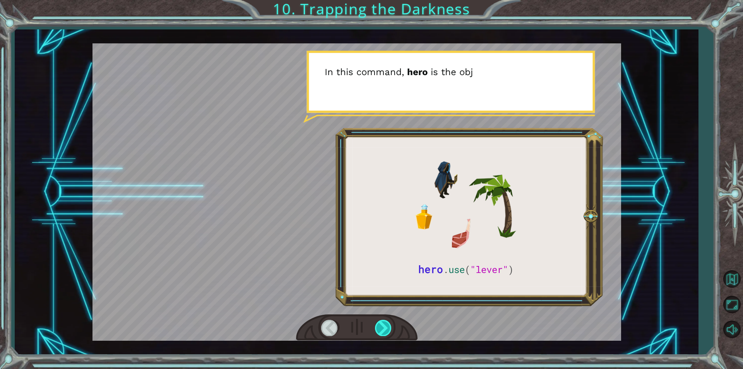
click at [384, 331] on div at bounding box center [383, 328] width 17 height 16
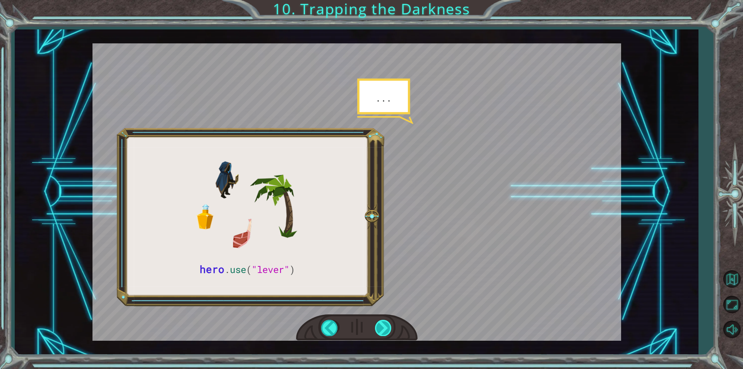
click at [384, 331] on div at bounding box center [383, 328] width 17 height 16
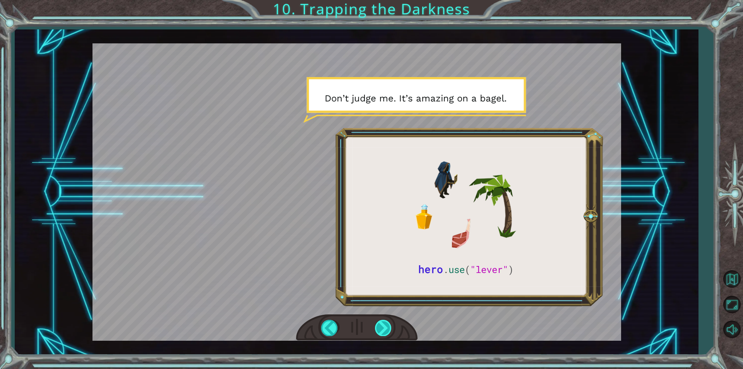
click at [384, 331] on div at bounding box center [383, 328] width 17 height 16
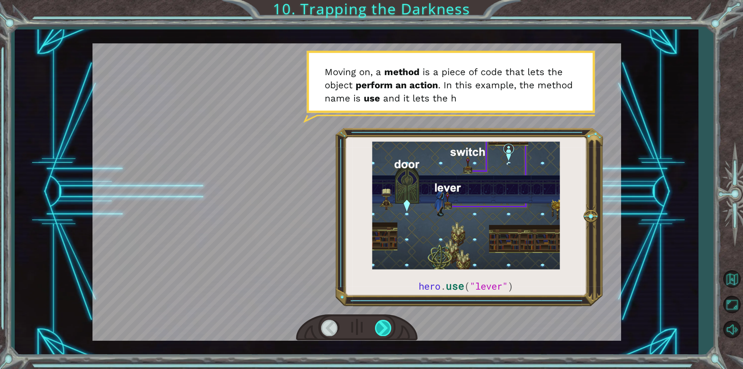
click at [384, 331] on div at bounding box center [383, 328] width 17 height 16
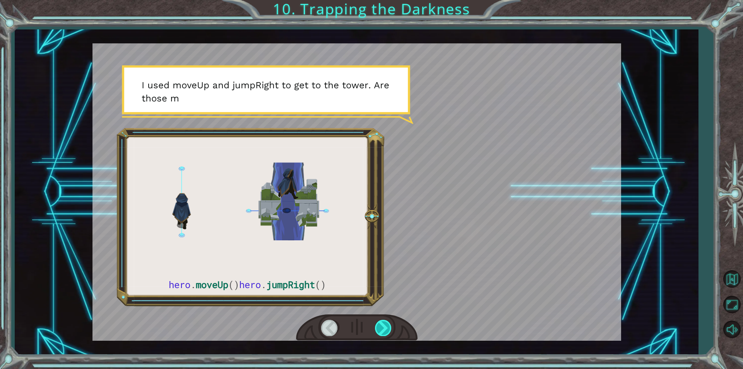
click at [384, 331] on div at bounding box center [383, 328] width 17 height 16
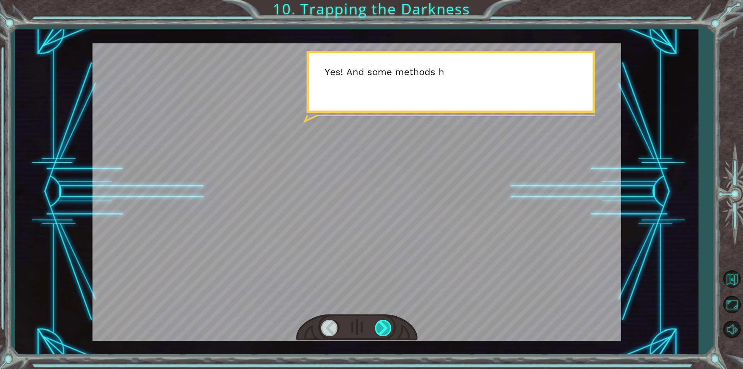
click at [384, 331] on div at bounding box center [383, 328] width 17 height 16
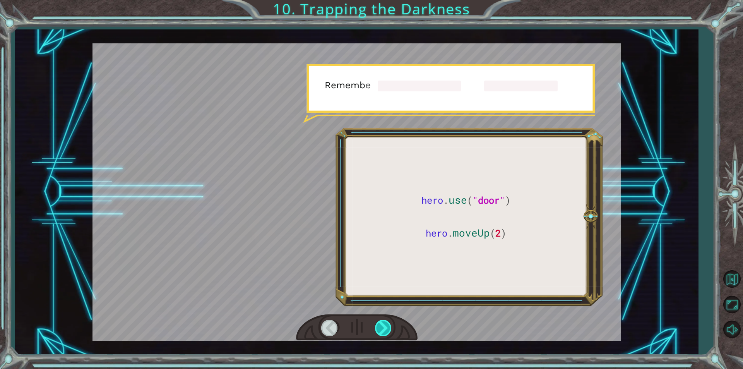
click at [384, 331] on div at bounding box center [383, 328] width 17 height 16
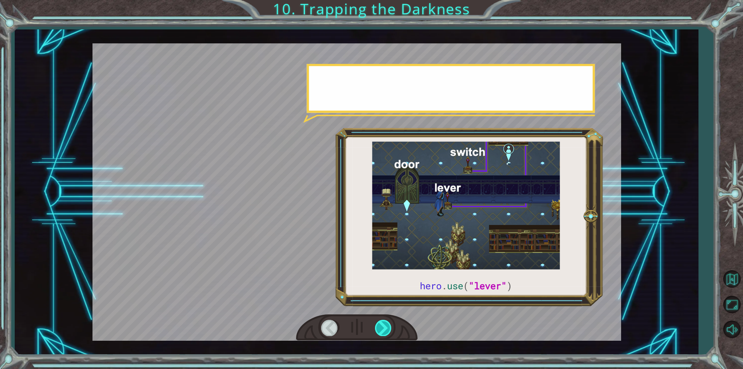
click at [384, 331] on div at bounding box center [383, 328] width 17 height 16
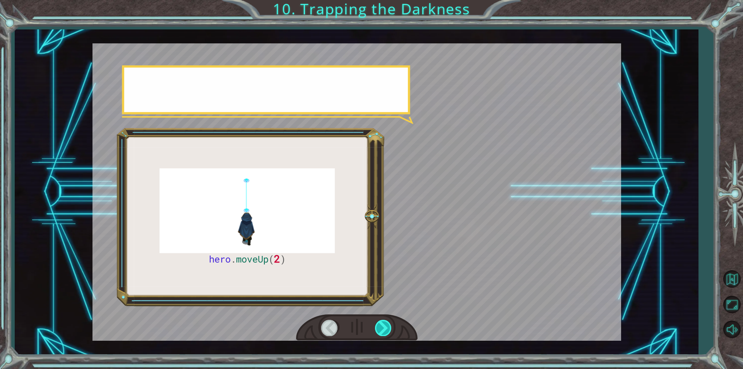
click at [384, 331] on div at bounding box center [383, 328] width 17 height 16
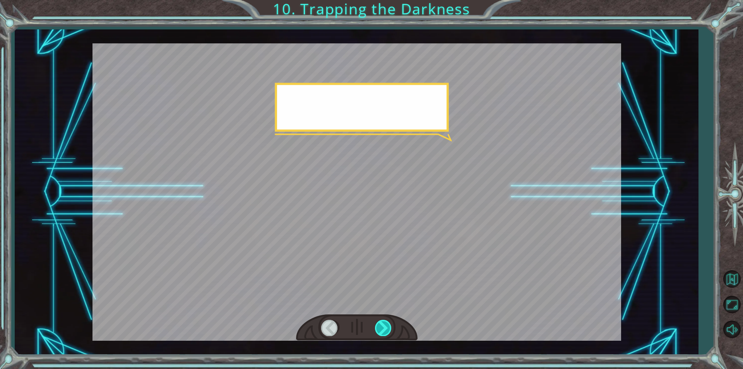
click at [384, 331] on div at bounding box center [383, 328] width 17 height 16
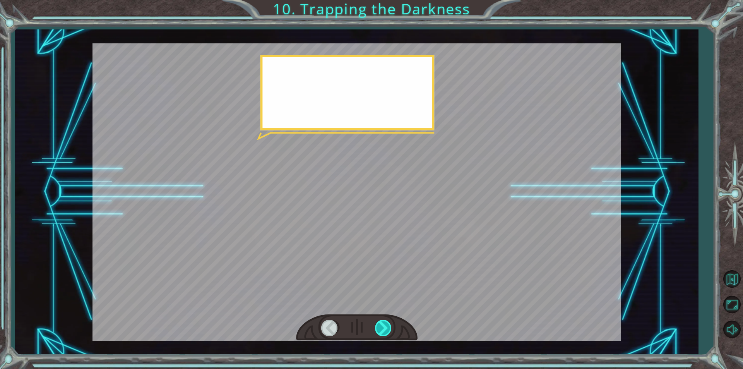
click at [384, 331] on div at bounding box center [383, 328] width 17 height 16
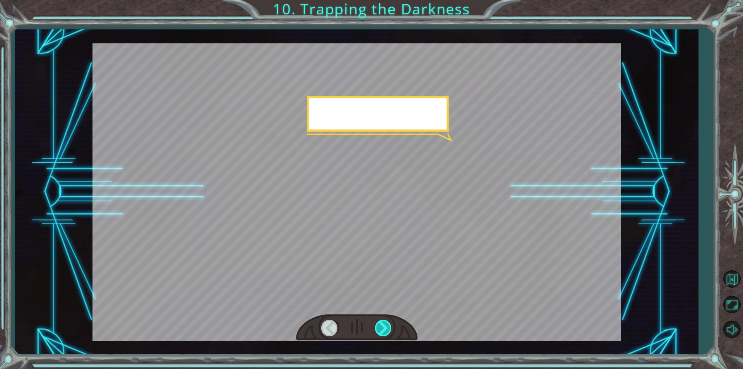
click at [384, 331] on div at bounding box center [383, 328] width 17 height 16
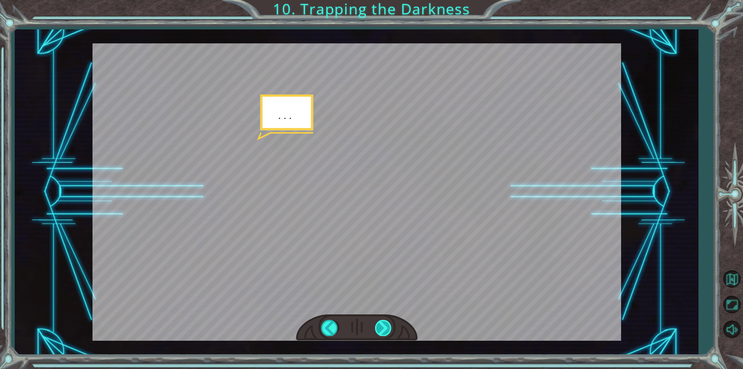
click at [384, 331] on div at bounding box center [383, 328] width 17 height 16
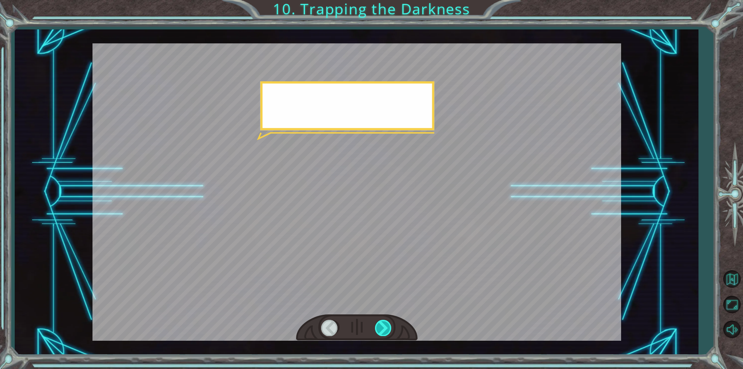
click at [384, 331] on div at bounding box center [383, 328] width 17 height 16
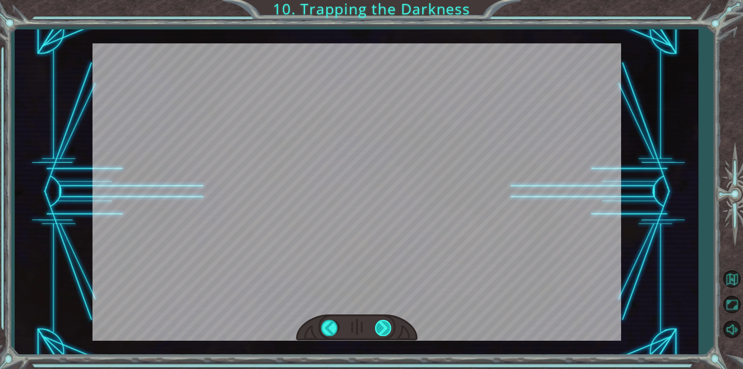
click at [384, 331] on div at bounding box center [383, 328] width 17 height 16
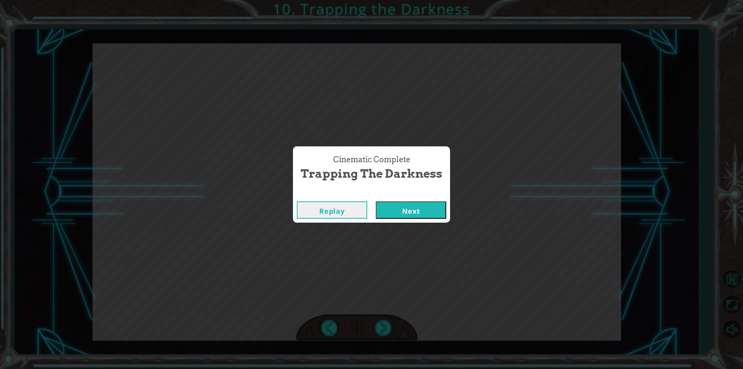
click at [400, 206] on button "Next" at bounding box center [411, 209] width 70 height 17
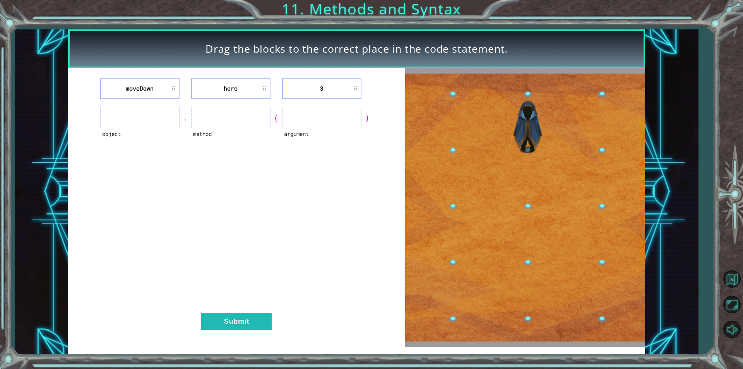
click at [152, 89] on li "moveDown" at bounding box center [139, 88] width 79 height 21
click at [173, 122] on ul at bounding box center [139, 117] width 79 height 21
click at [130, 117] on ul at bounding box center [139, 117] width 79 height 21
click at [173, 86] on li "moveDown" at bounding box center [139, 88] width 79 height 21
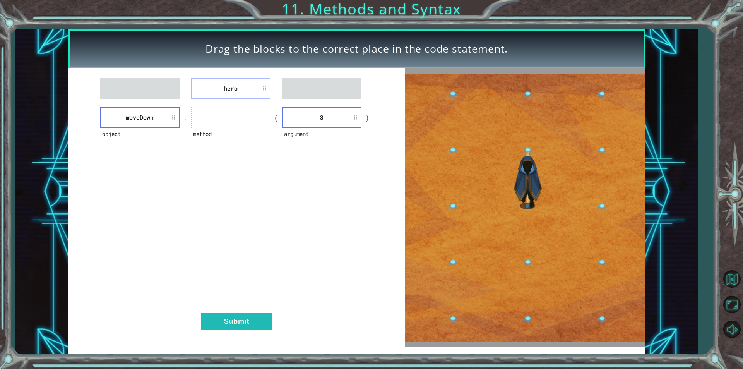
drag, startPoint x: 166, startPoint y: 85, endPoint x: 171, endPoint y: 125, distance: 40.1
click at [165, 87] on ul at bounding box center [139, 88] width 79 height 21
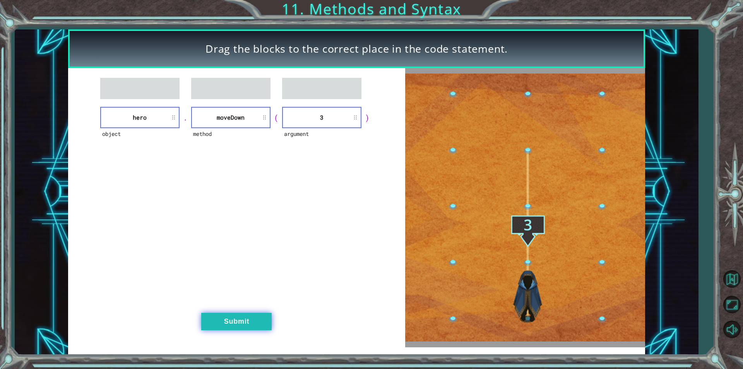
click at [225, 316] on button "Submit" at bounding box center [236, 321] width 70 height 17
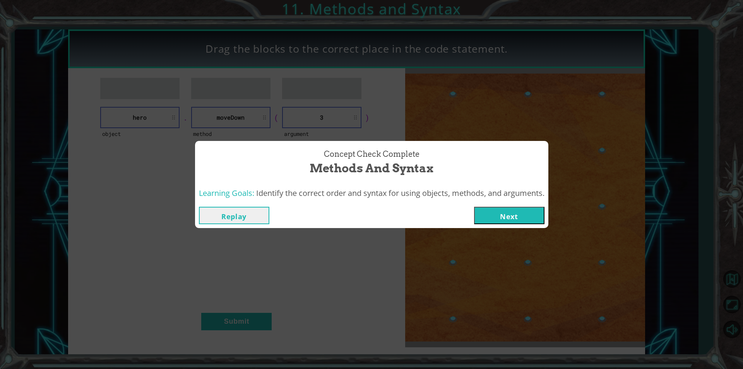
click at [493, 215] on button "Next" at bounding box center [509, 215] width 70 height 17
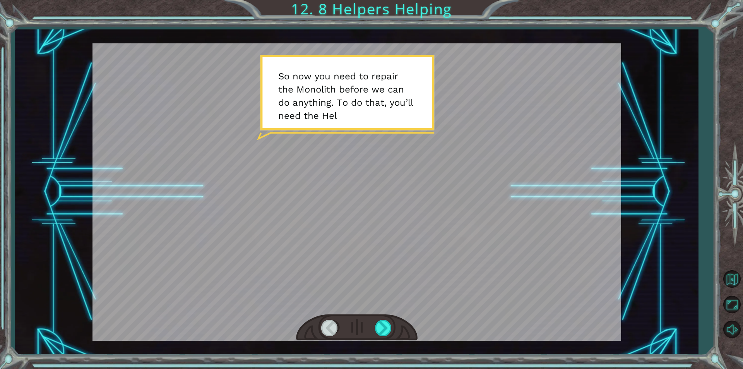
click at [399, 317] on div at bounding box center [356, 327] width 121 height 27
click at [389, 328] on div at bounding box center [383, 328] width 17 height 16
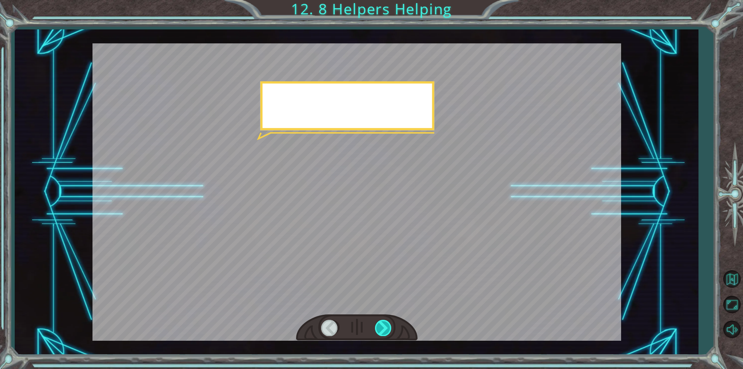
click at [389, 327] on div at bounding box center [383, 328] width 17 height 16
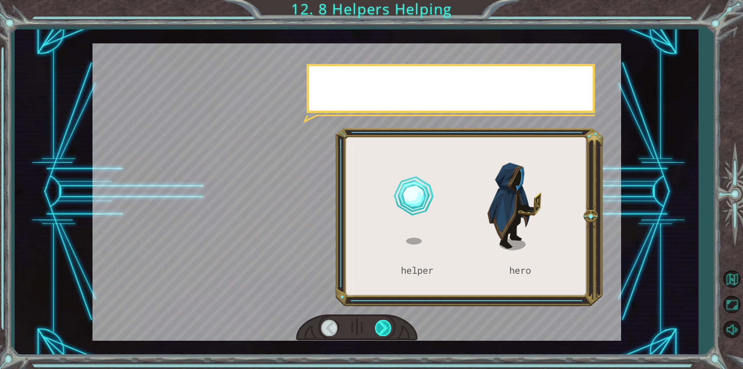
click at [389, 327] on div at bounding box center [383, 328] width 17 height 16
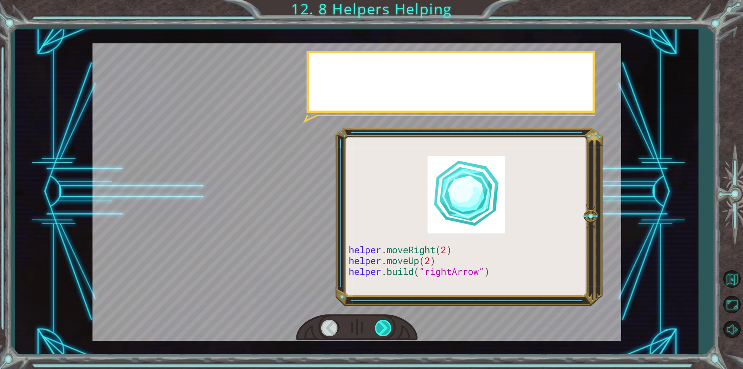
click at [389, 327] on div at bounding box center [383, 328] width 17 height 16
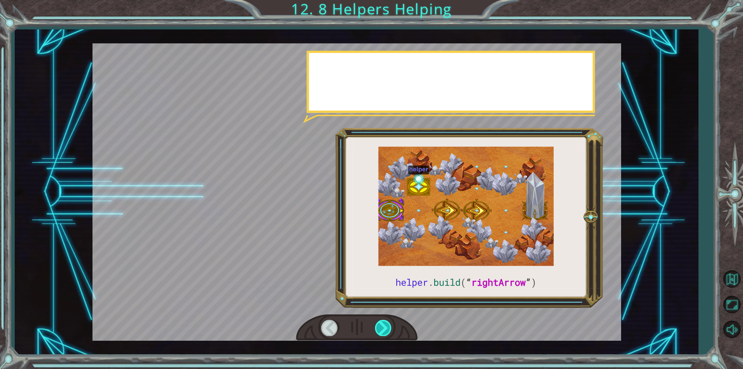
click at [390, 327] on div at bounding box center [383, 328] width 17 height 16
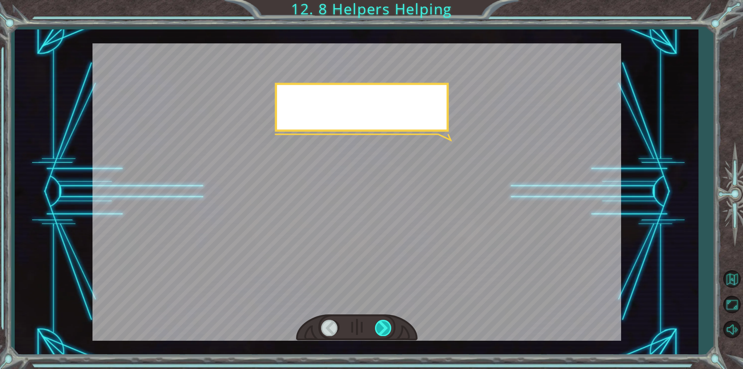
click at [390, 327] on div at bounding box center [383, 328] width 17 height 16
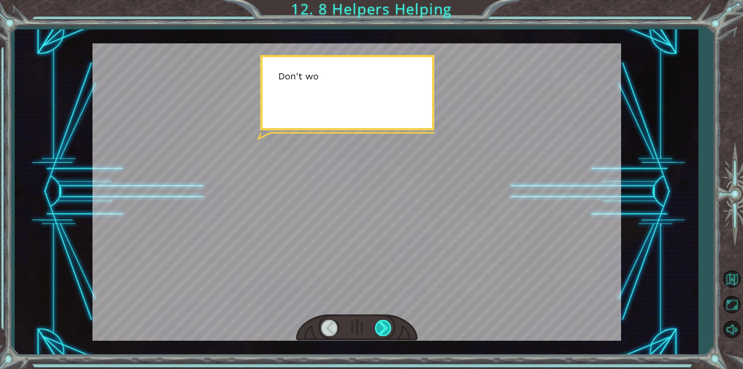
click at [390, 327] on div at bounding box center [383, 328] width 17 height 16
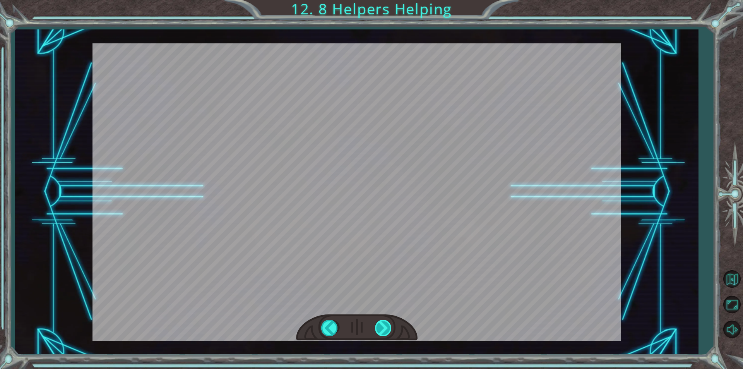
click at [390, 0] on div "helper . build ( “ rightArrow ” ) S o n o w y o u n e e d t o r e p a i r t h e…" at bounding box center [371, 0] width 743 height 0
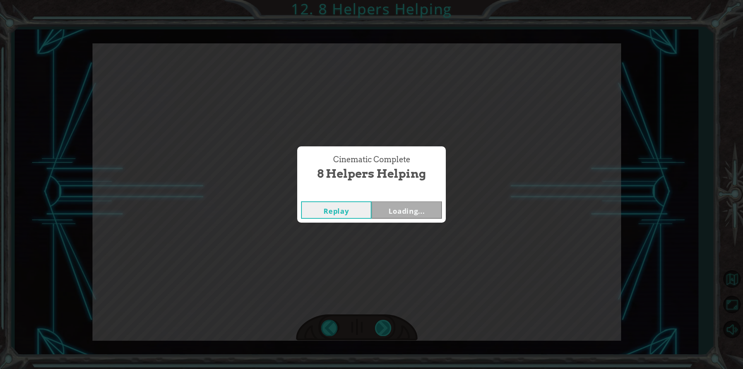
click at [390, 327] on div "Cinematic Complete 8 Helpers Helping Replay Loading..." at bounding box center [371, 184] width 743 height 369
click at [390, 327] on div "Cinematic Complete 8 Helpers Helping Replay Next" at bounding box center [371, 184] width 743 height 369
click at [387, 207] on button "Next" at bounding box center [406, 209] width 70 height 17
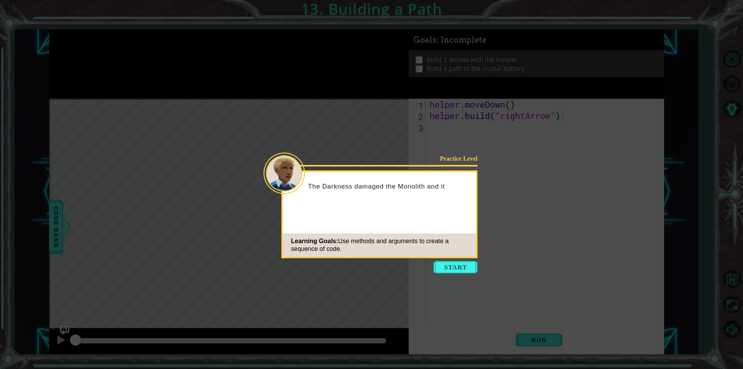
click at [454, 268] on button "Start" at bounding box center [455, 267] width 44 height 12
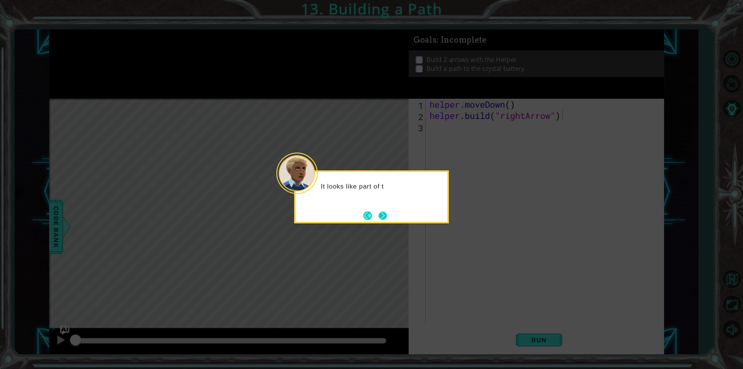
click at [378, 215] on button "Next" at bounding box center [382, 215] width 9 height 9
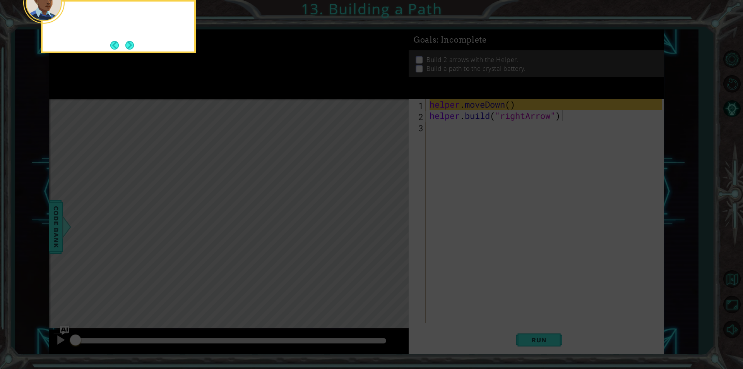
click at [378, 215] on icon at bounding box center [371, 55] width 743 height 627
click at [129, 41] on button "Next" at bounding box center [129, 45] width 9 height 9
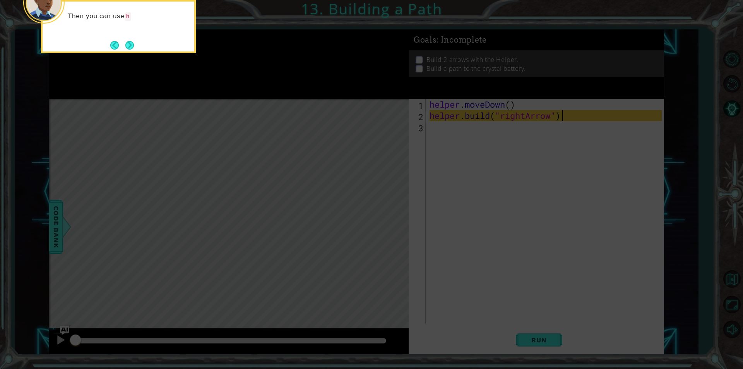
click at [125, 43] on button "Next" at bounding box center [129, 45] width 9 height 9
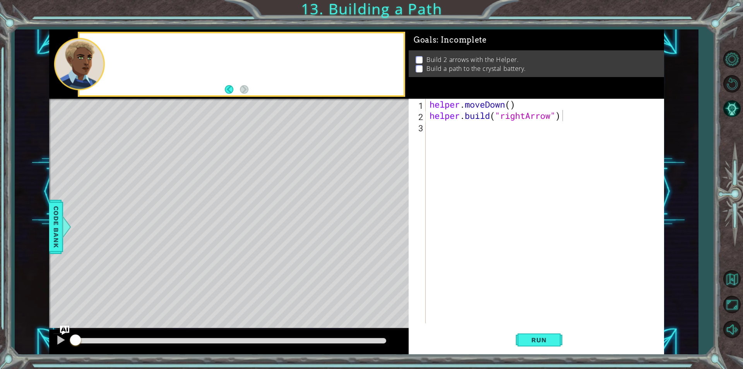
click at [124, 43] on div at bounding box center [241, 64] width 324 height 62
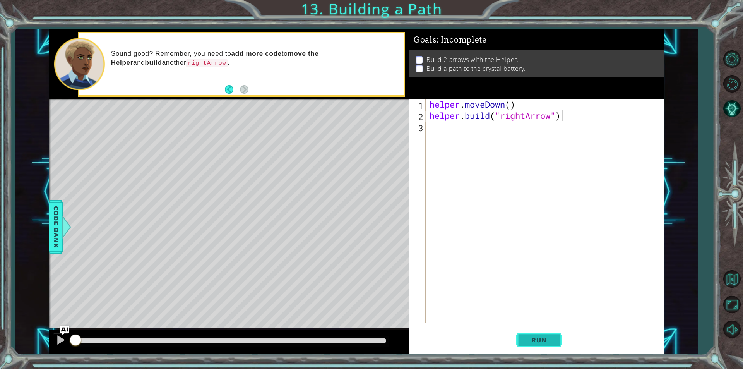
drag, startPoint x: 549, startPoint y: 335, endPoint x: 547, endPoint y: 332, distance: 4.2
click at [550, 335] on button "Run" at bounding box center [539, 340] width 46 height 26
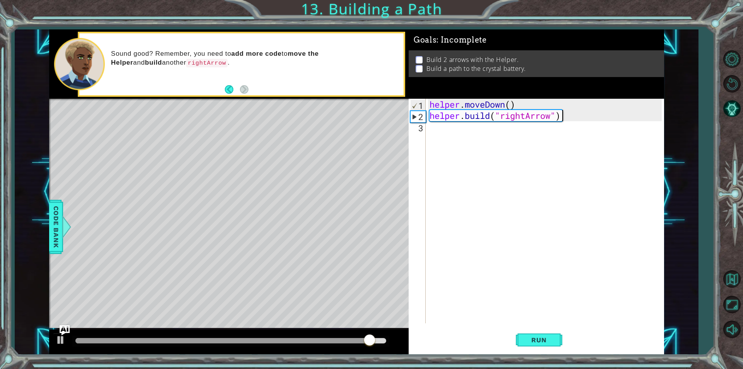
click at [63, 334] on img "Ask AI" at bounding box center [65, 330] width 10 height 10
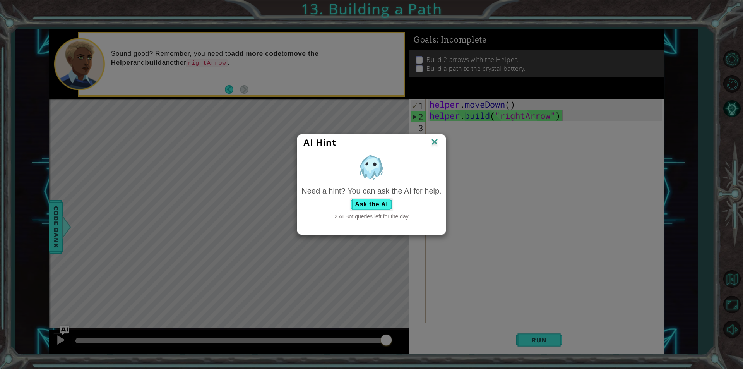
click at [433, 142] on img at bounding box center [434, 143] width 10 height 12
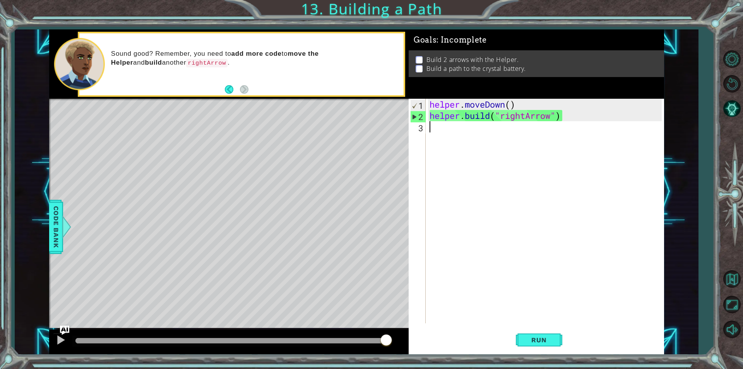
click at [434, 128] on div "helper . moveDown ( ) helper . build ( "rightArrow" )" at bounding box center [547, 222] width 238 height 247
drag, startPoint x: 579, startPoint y: 116, endPoint x: 424, endPoint y: 117, distance: 155.1
click at [424, 117] on div "1 2 3 helper . moveDown ( ) helper . build ( "rightArrow" ) ההההההההההההההההההה…" at bounding box center [535, 211] width 253 height 224
type textarea "[DOMAIN_NAME]("rightArrow")"
click at [446, 131] on div "helper . moveDown ( ) helper . build ( "rightArrow" )" at bounding box center [547, 222] width 238 height 247
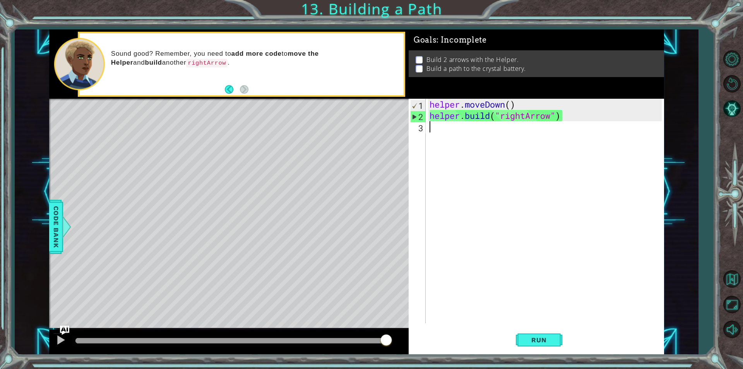
paste textarea "[DOMAIN_NAME]("rightArrow")"
type textarea "[DOMAIN_NAME]("rightArrow")"
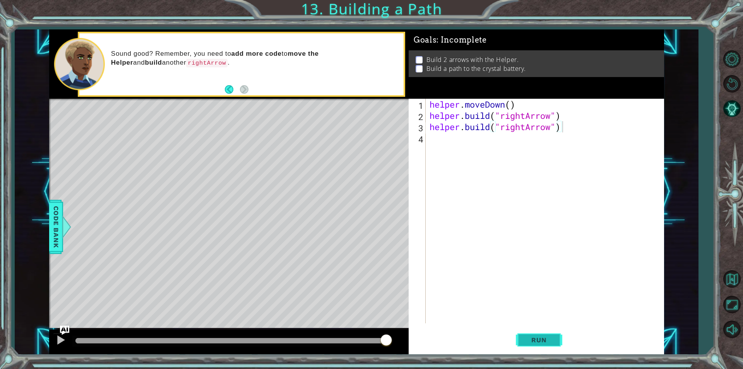
click at [528, 336] on span "Run" at bounding box center [538, 340] width 31 height 8
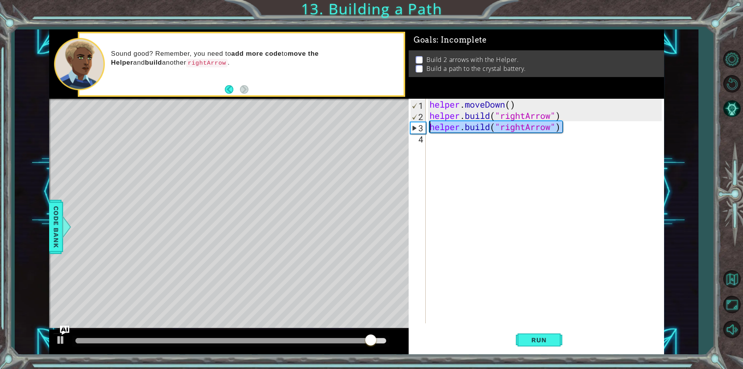
drag, startPoint x: 566, startPoint y: 127, endPoint x: 432, endPoint y: 126, distance: 134.3
click at [432, 126] on div "helper . moveDown ( ) helper . build ( "rightArrow" ) helper . build ( "rightAr…" at bounding box center [547, 222] width 238 height 247
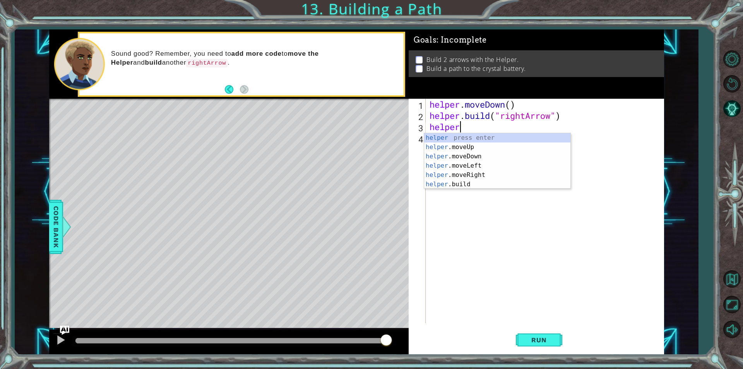
scroll to position [0, 1]
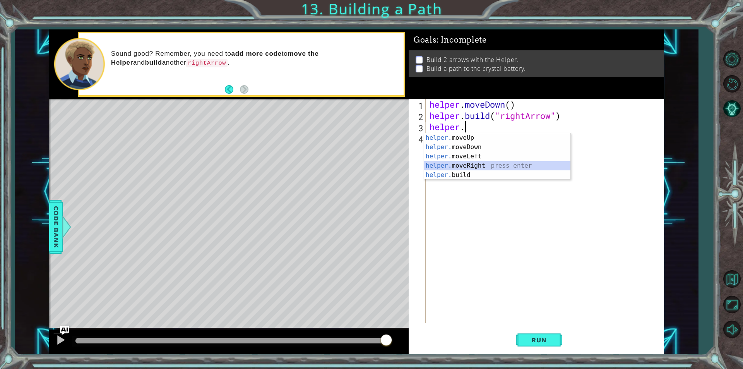
click at [474, 164] on div "helper. moveUp press enter helper. moveDown press enter helper. moveLeft press …" at bounding box center [497, 165] width 146 height 65
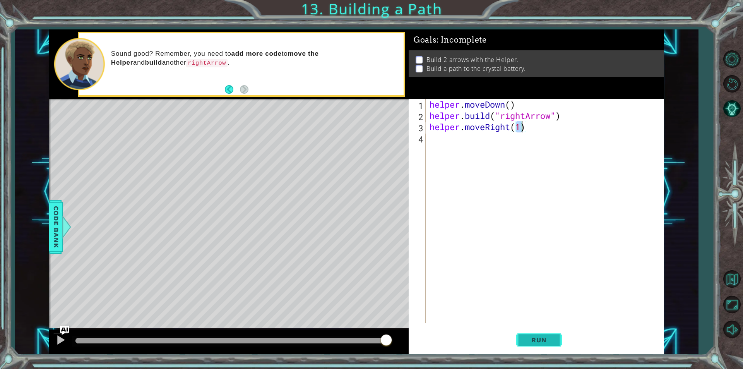
click at [547, 336] on span "Run" at bounding box center [538, 340] width 31 height 8
type textarea "helper.moveRight(3)"
click at [534, 336] on span "Run" at bounding box center [538, 340] width 31 height 8
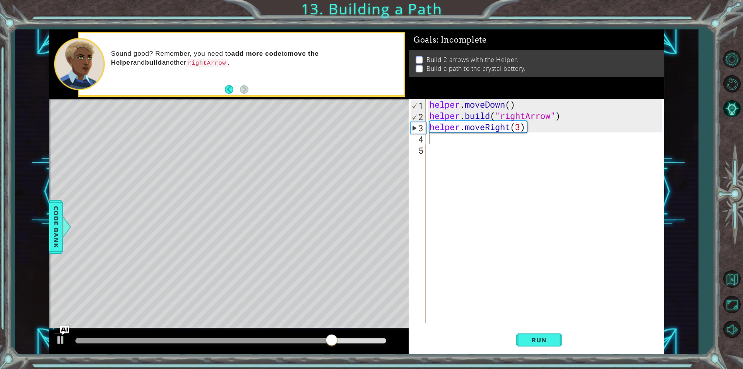
click at [520, 131] on div "helper . moveDown ( ) helper . build ( "rightArrow" ) helper . moveRight ( 3 )" at bounding box center [547, 222] width 238 height 247
type textarea "helper.moveRight(2)"
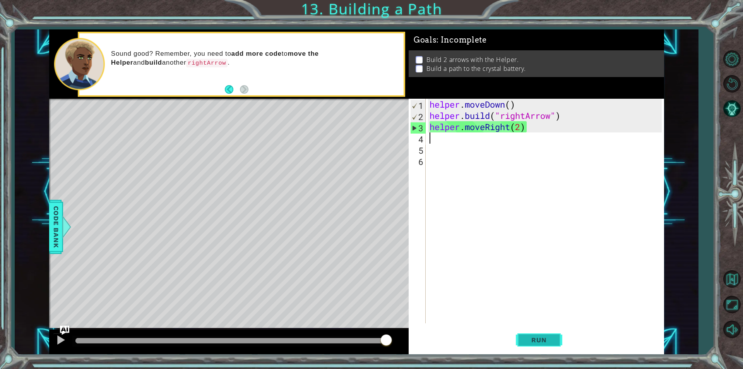
click at [547, 349] on button "Run" at bounding box center [539, 340] width 46 height 26
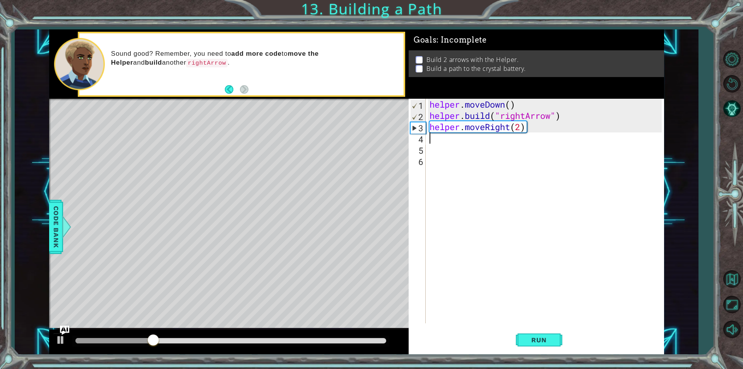
click at [450, 137] on div "helper . moveDown ( ) helper . build ( "rightArrow" ) helper . moveRight ( 2 )" at bounding box center [547, 222] width 238 height 247
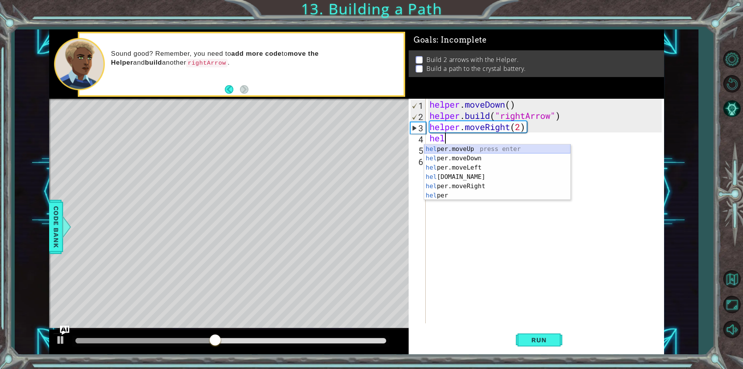
click at [496, 146] on div "hel per.moveUp press enter hel per.moveDown press enter hel per.moveLeft press …" at bounding box center [497, 181] width 146 height 74
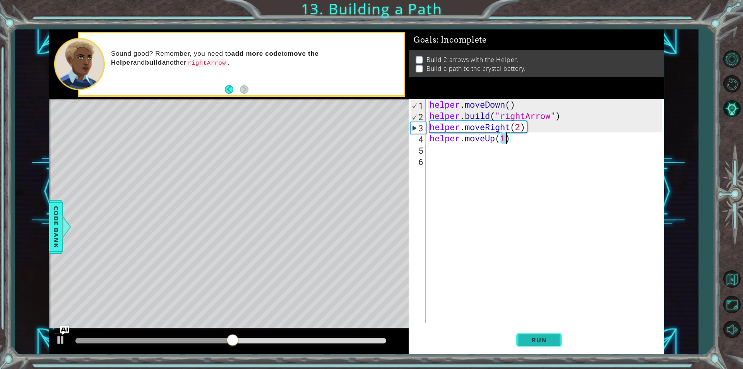
type textarea "helper.moveUp(1)"
click at [552, 339] on span "Run" at bounding box center [538, 340] width 31 height 8
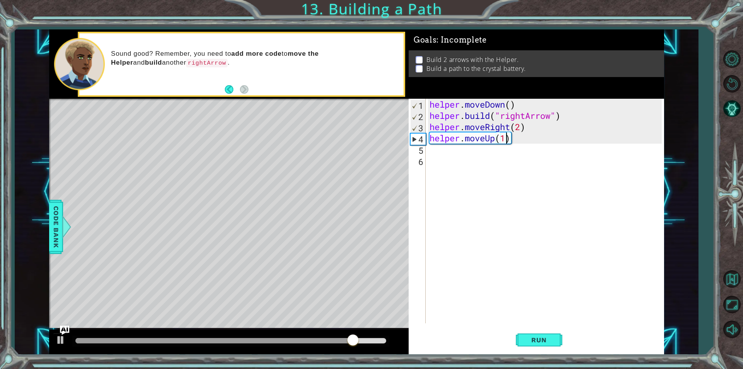
click at [443, 151] on div "helper . moveDown ( ) helper . build ( "rightArrow" ) helper . moveRight ( 2 ) …" at bounding box center [547, 222] width 238 height 247
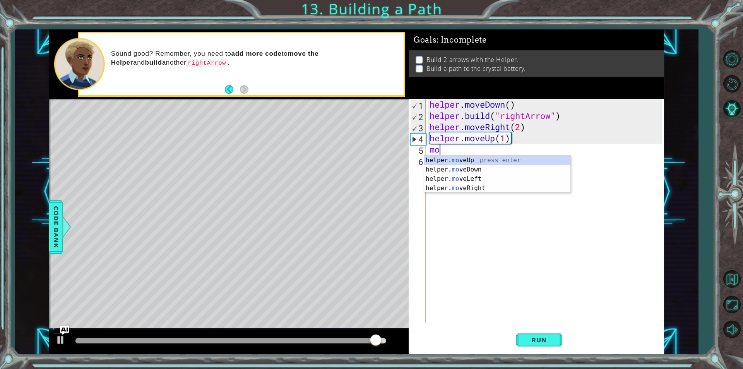
type textarea "m"
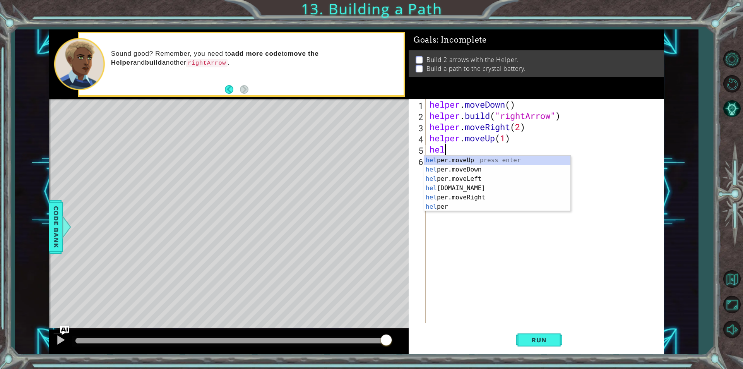
scroll to position [0, 0]
click at [481, 171] on div "help er.moveUp press enter help er.moveDown press enter help er.moveLeft press …" at bounding box center [497, 193] width 146 height 74
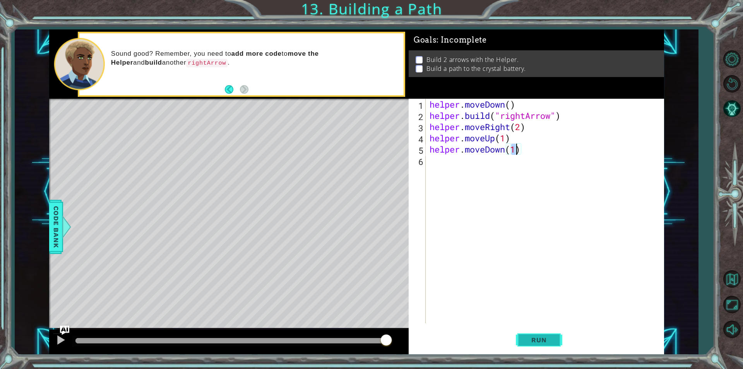
click at [549, 334] on button "Run" at bounding box center [539, 340] width 46 height 26
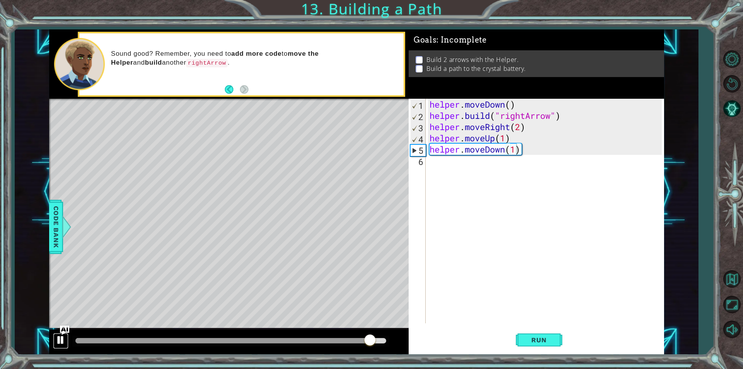
click at [58, 339] on div at bounding box center [61, 340] width 10 height 10
click at [70, 331] on div at bounding box center [228, 341] width 359 height 25
click at [66, 331] on img "Ask AI" at bounding box center [65, 330] width 10 height 10
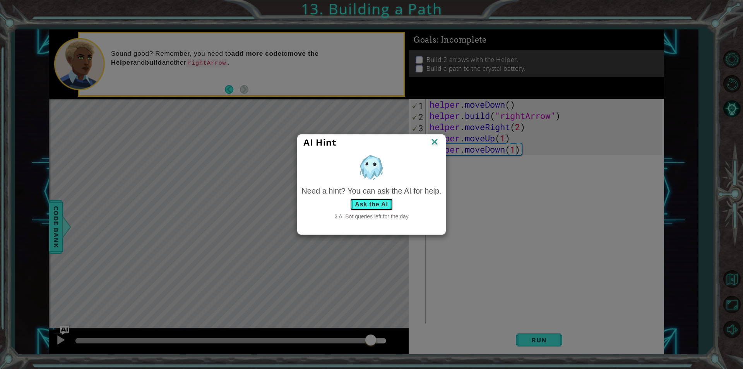
click at [371, 198] on button "Ask the AI" at bounding box center [371, 204] width 43 height 12
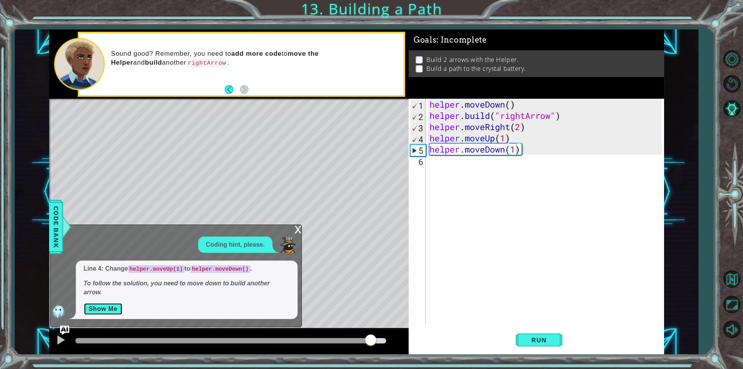
click at [99, 313] on button "Show Me" at bounding box center [103, 309] width 39 height 12
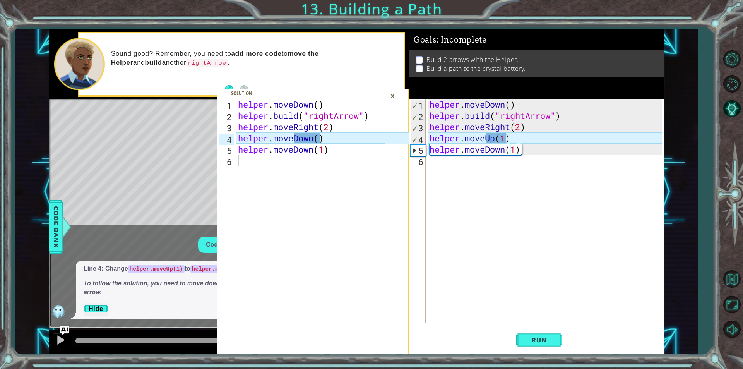
click at [493, 139] on div "helper . moveDown ( ) helper . build ( "rightArrow" ) helper . moveRight ( 2 ) …" at bounding box center [547, 222] width 238 height 247
click at [494, 143] on div "helper . moveDown ( ) helper . build ( "rightArrow" ) helper . moveRight ( 2 ) …" at bounding box center [547, 222] width 238 height 247
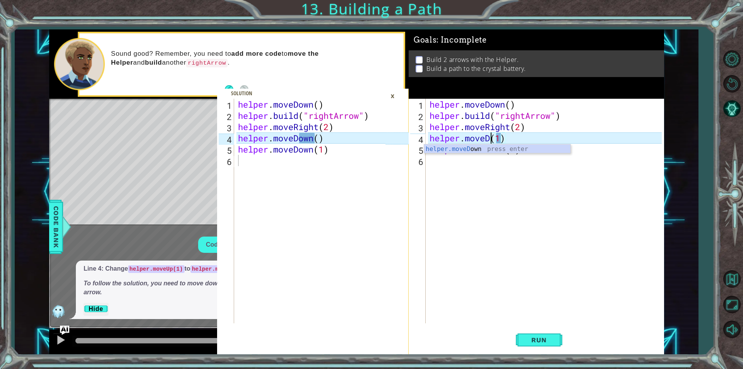
scroll to position [0, 3]
type textarea "helper.moveDown(1)"
click at [452, 202] on div "helper . moveDown ( ) helper . build ( "rightArrow" ) helper . moveRight ( 2 ) …" at bounding box center [547, 222] width 238 height 247
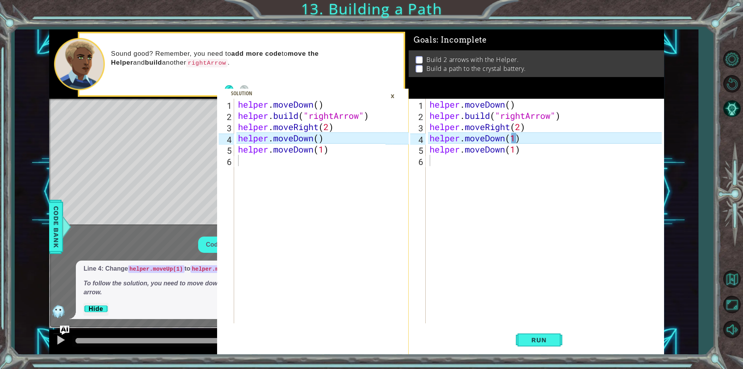
click at [391, 92] on div "×" at bounding box center [393, 95] width 12 height 13
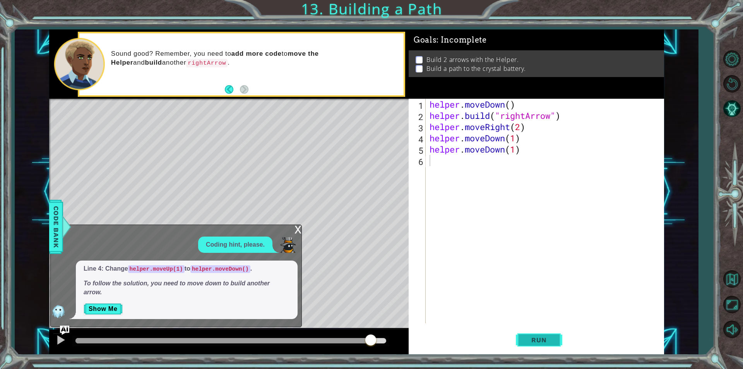
click at [534, 328] on button "Run" at bounding box center [539, 340] width 46 height 26
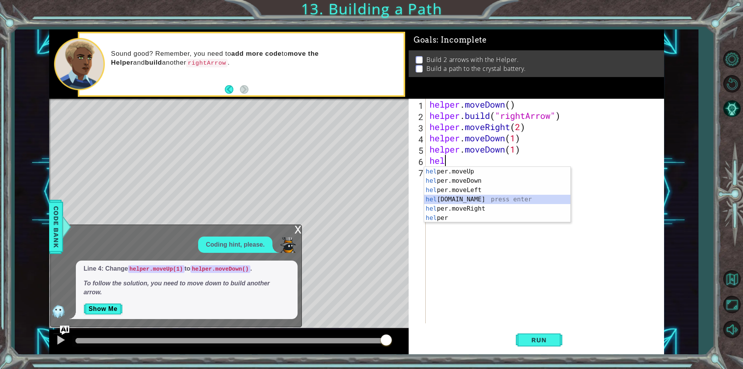
click at [480, 202] on div "hel per.moveUp press enter hel per.moveDown press enter hel per.moveLeft press …" at bounding box center [497, 204] width 146 height 74
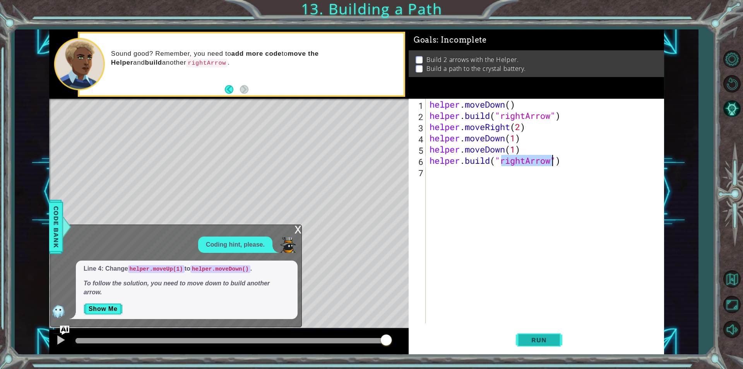
type textarea "[DOMAIN_NAME]("rightArrow")"
click at [541, 347] on button "Run" at bounding box center [539, 340] width 46 height 26
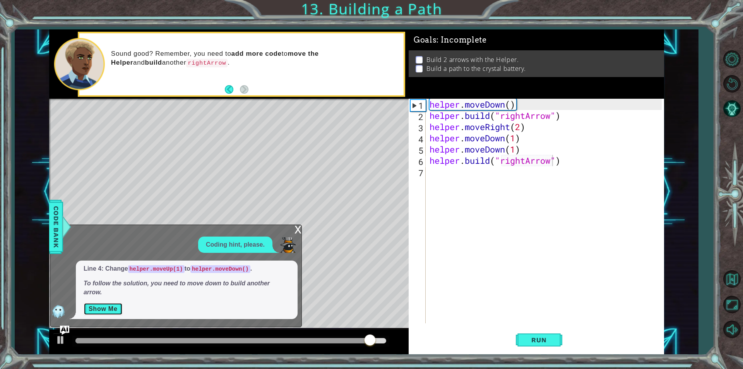
click at [114, 310] on button "Show Me" at bounding box center [103, 309] width 39 height 12
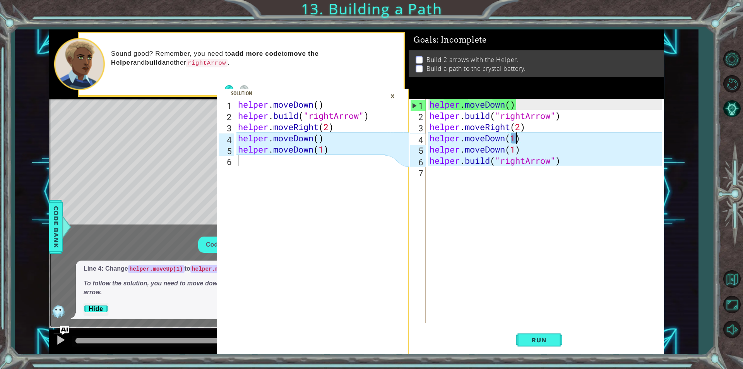
click at [516, 137] on div "helper . moveDown ( ) helper . build ( "rightArrow" ) helper . moveRight ( 2 ) …" at bounding box center [547, 222] width 238 height 247
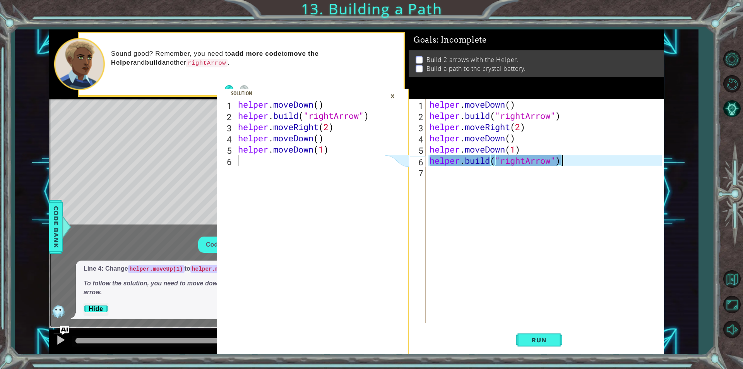
click at [577, 160] on div "helper . moveDown ( ) helper . build ( "rightArrow" ) helper . moveRight ( 2 ) …" at bounding box center [547, 222] width 238 height 247
drag, startPoint x: 565, startPoint y: 154, endPoint x: 400, endPoint y: 158, distance: 164.5
click at [400, 158] on div "1 2 3 4 5 6 helper . moveDown ( ) helper . build ( "rightArrow" ) helper . move…" at bounding box center [356, 191] width 615 height 325
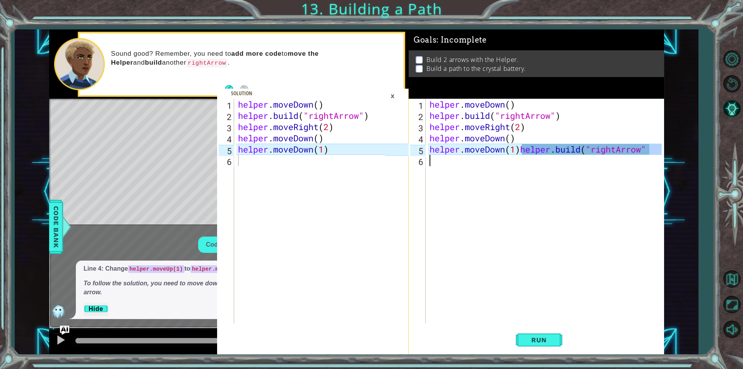
drag, startPoint x: 651, startPoint y: 149, endPoint x: 528, endPoint y: 156, distance: 123.2
click at [528, 156] on div "helper . moveDown ( ) helper . build ( "rightArrow" ) helper . moveRight ( 2 ) …" at bounding box center [547, 222] width 238 height 247
drag, startPoint x: 655, startPoint y: 151, endPoint x: 521, endPoint y: 152, distance: 133.5
click at [521, 152] on div "helper . moveDown ( ) helper . build ( "rightArrow" ) helper . moveRight ( 2 ) …" at bounding box center [547, 222] width 238 height 247
type textarea "helper.moveDown(1)"
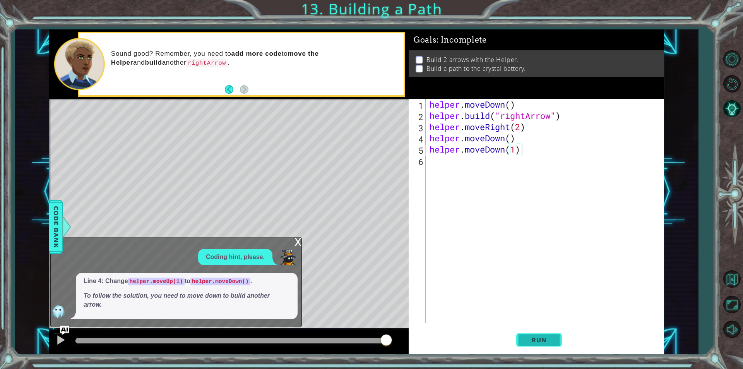
click at [560, 344] on button "Run" at bounding box center [539, 340] width 46 height 26
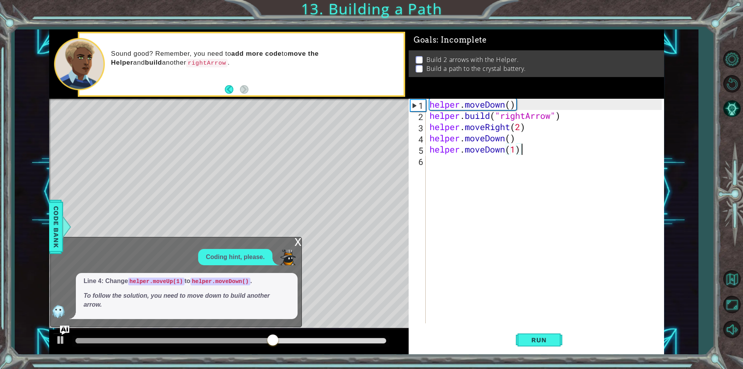
click at [440, 161] on div "helper . moveDown ( ) helper . build ( "rightArrow" ) helper . moveRight ( 2 ) …" at bounding box center [547, 222] width 238 height 247
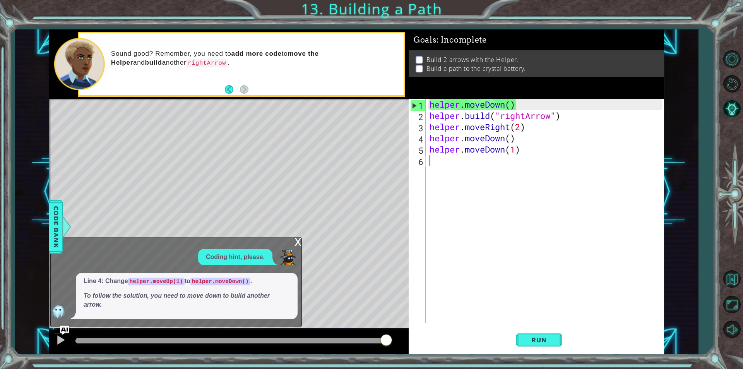
click at [140, 298] on em "To follow the solution, you need to move down to build another arrow." at bounding box center [177, 299] width 186 height 15
drag, startPoint x: 144, startPoint y: 287, endPoint x: 176, endPoint y: 280, distance: 33.8
click at [149, 288] on span "Line 4: Change helper.moveUp(1) to helper.moveDown() . To follow the solution, …" at bounding box center [187, 293] width 206 height 32
click at [557, 337] on button "Run" at bounding box center [539, 340] width 46 height 26
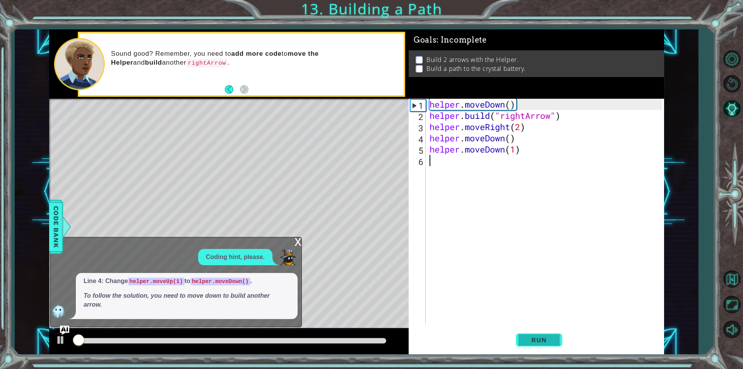
drag, startPoint x: 544, startPoint y: 336, endPoint x: 543, endPoint y: 330, distance: 5.6
click at [544, 332] on button "Run" at bounding box center [539, 340] width 46 height 26
click at [524, 341] on span "Run" at bounding box center [538, 340] width 31 height 8
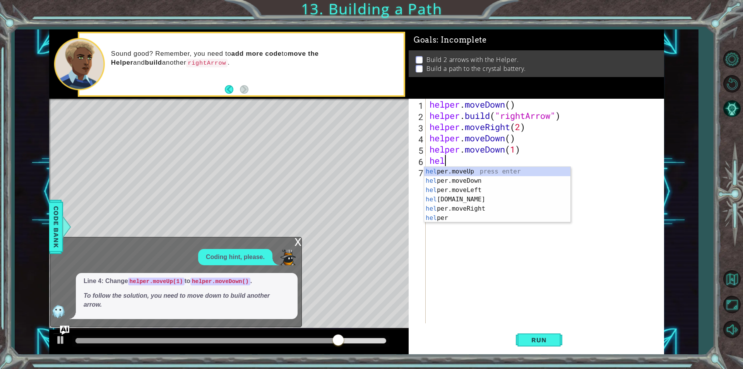
scroll to position [0, 0]
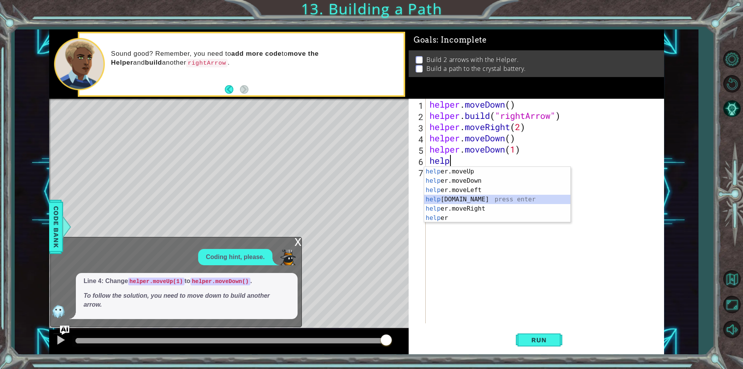
click at [496, 202] on div "help er.moveUp press enter help er.moveDown press enter help er.moveLeft press …" at bounding box center [497, 204] width 146 height 74
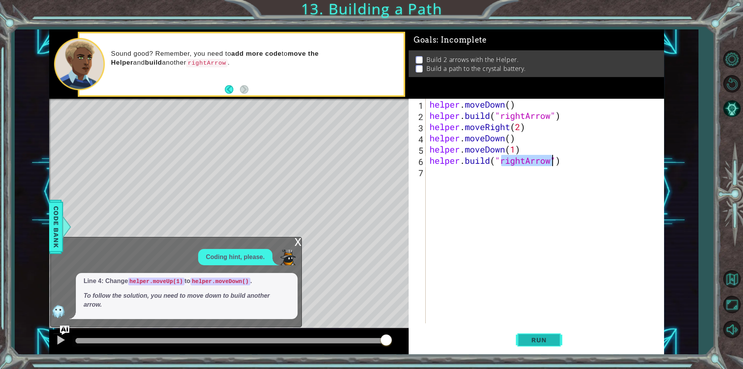
type textarea "[DOMAIN_NAME]("rightArrow")"
click at [552, 343] on span "Run" at bounding box center [538, 340] width 31 height 8
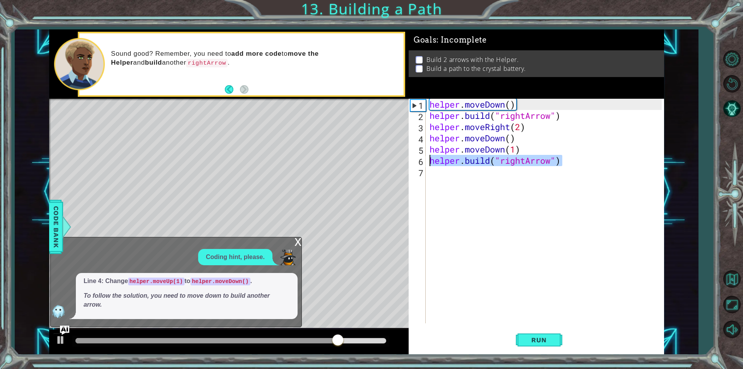
drag, startPoint x: 574, startPoint y: 155, endPoint x: 423, endPoint y: 163, distance: 150.7
click at [423, 163] on div "[DOMAIN_NAME]("rightArrow") 1 2 3 4 5 6 7 helper . moveDown ( ) helper . build …" at bounding box center [535, 211] width 253 height 224
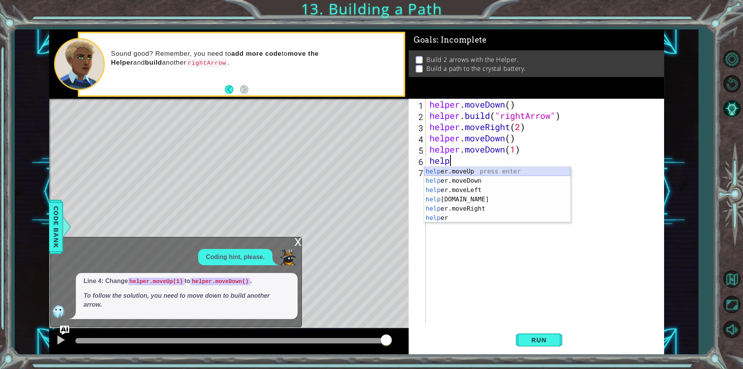
click at [474, 168] on div "help er.moveUp press enter help er.moveDown press enter help er.moveLeft press …" at bounding box center [497, 204] width 146 height 74
type textarea "helper.moveUp(1)"
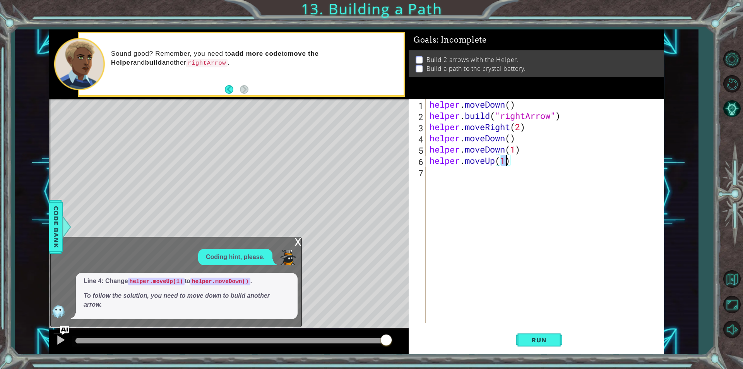
click at [445, 169] on div "helper . moveDown ( ) helper . build ( "rightArrow" ) helper . moveRight ( 2 ) …" at bounding box center [547, 222] width 238 height 247
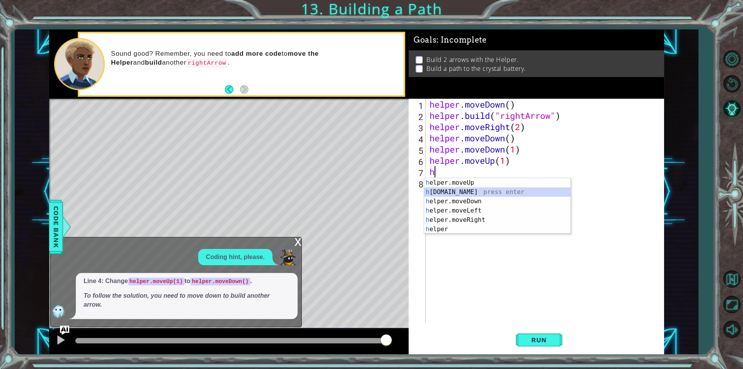
click at [503, 191] on div "h elper.moveUp press enter h [DOMAIN_NAME] press enter h elper.moveDown press e…" at bounding box center [497, 215] width 146 height 74
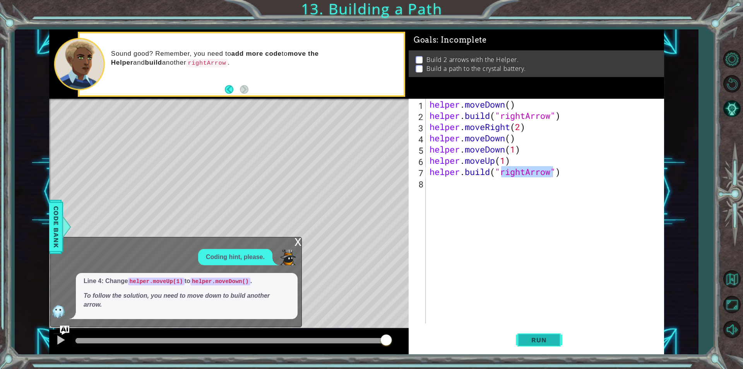
click at [549, 337] on span "Run" at bounding box center [538, 340] width 31 height 8
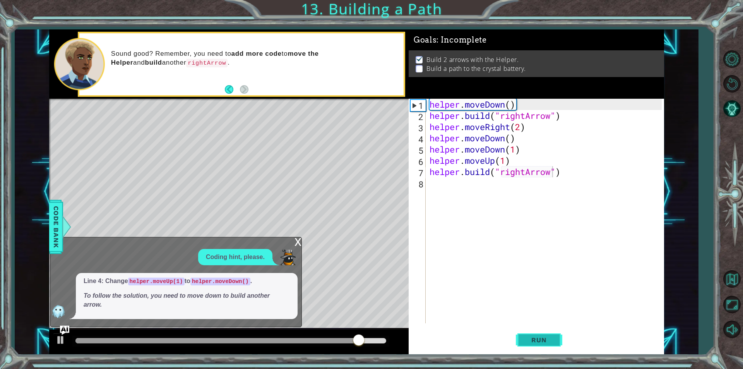
click at [558, 343] on button "Run" at bounding box center [539, 340] width 46 height 26
drag, startPoint x: 560, startPoint y: 341, endPoint x: 565, endPoint y: 339, distance: 5.4
click at [562, 340] on button "Run" at bounding box center [539, 340] width 46 height 26
drag, startPoint x: 504, startPoint y: 151, endPoint x: 483, endPoint y: 151, distance: 21.3
click at [483, 151] on div "helper . moveDown ( ) helper . build ( "rightArrow" ) helper . moveRight ( 2 ) …" at bounding box center [547, 222] width 238 height 247
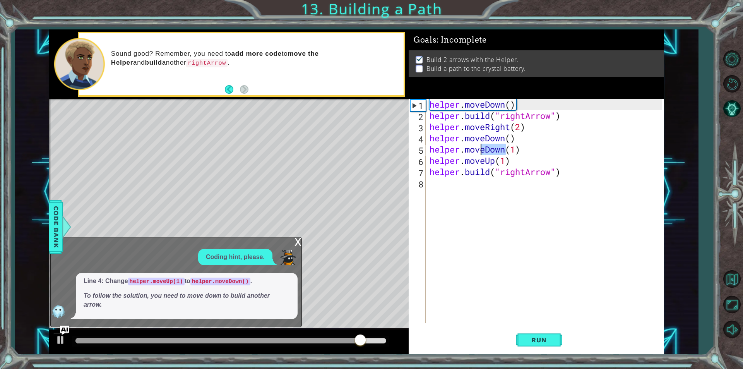
click at [487, 147] on div "helper . moveDown ( ) helper . build ( "rightArrow" ) helper . moveRight ( 2 ) …" at bounding box center [545, 211] width 234 height 224
drag, startPoint x: 486, startPoint y: 153, endPoint x: 506, endPoint y: 151, distance: 20.6
click at [506, 151] on div "helper . moveDown ( ) helper . build ( "rightArrow" ) helper . moveRight ( 2 ) …" at bounding box center [547, 222] width 238 height 247
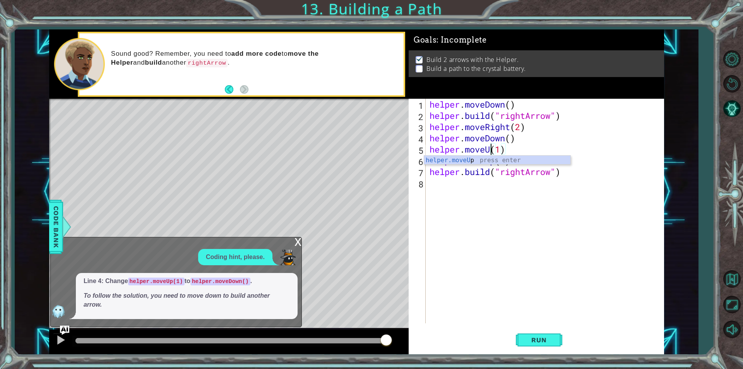
type textarea "helper.moveUp(1)"
click at [453, 214] on div "helper . moveDown ( ) helper . build ( "rightArrow" ) helper . moveRight ( 2 ) …" at bounding box center [547, 222] width 238 height 247
drag, startPoint x: 496, startPoint y: 161, endPoint x: 487, endPoint y: 160, distance: 9.4
click at [487, 160] on div "helper . moveDown ( ) helper . build ( "rightArrow" ) helper . moveRight ( 2 ) …" at bounding box center [547, 222] width 238 height 247
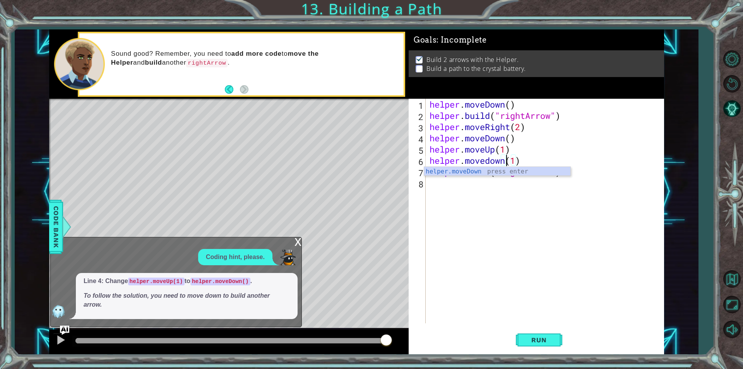
scroll to position [0, 3]
click at [489, 162] on div "helper . moveDown ( ) helper . build ( "rightArrow" ) helper . moveRight ( 2 ) …" at bounding box center [547, 222] width 238 height 247
click at [532, 339] on span "Run" at bounding box center [538, 340] width 31 height 8
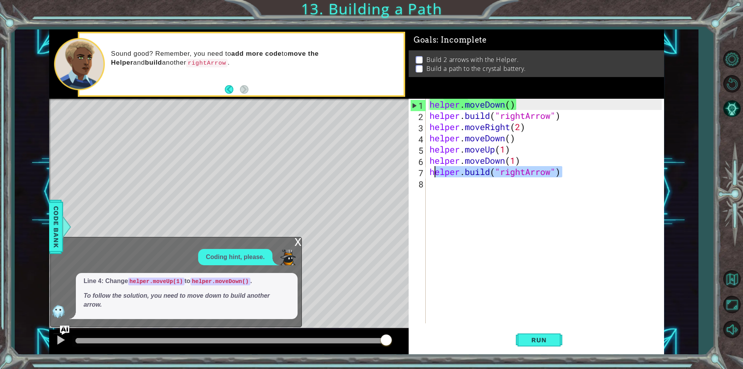
drag, startPoint x: 572, startPoint y: 170, endPoint x: 432, endPoint y: 174, distance: 140.1
click at [432, 174] on div "helper . moveDown ( ) helper . build ( "rightArrow" ) helper . moveRight ( 2 ) …" at bounding box center [547, 222] width 238 height 247
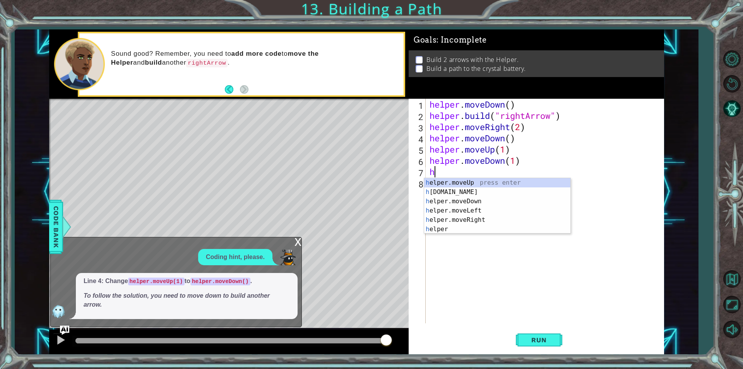
scroll to position [0, 0]
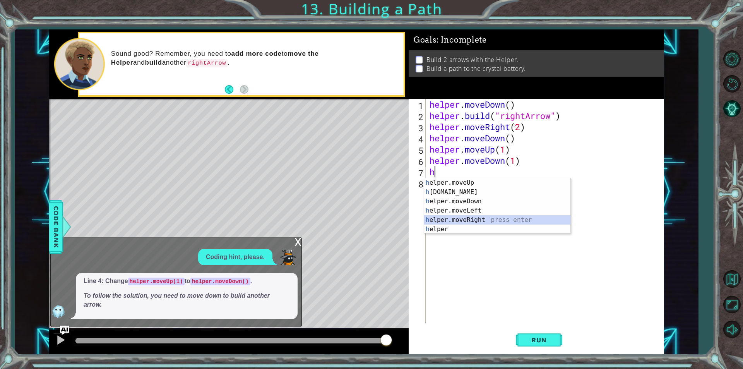
click at [480, 221] on div "h elper.moveUp press enter h [DOMAIN_NAME] press enter h elper.moveDown press e…" at bounding box center [497, 215] width 146 height 74
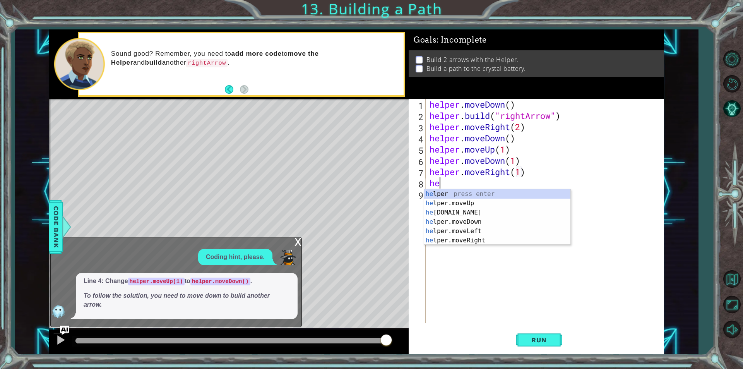
scroll to position [0, 5]
click at [448, 232] on div "hel per press enter hel per.moveUp press enter [GEOGRAPHIC_DATA] per.moveDown p…" at bounding box center [497, 226] width 146 height 74
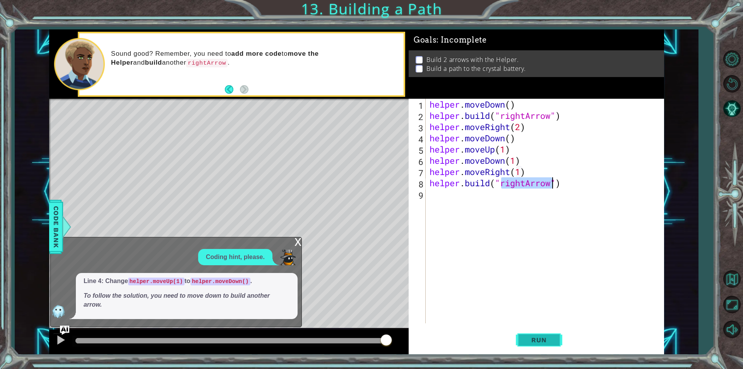
type textarea "[DOMAIN_NAME]("rightArrow")"
click at [540, 342] on span "Run" at bounding box center [538, 340] width 31 height 8
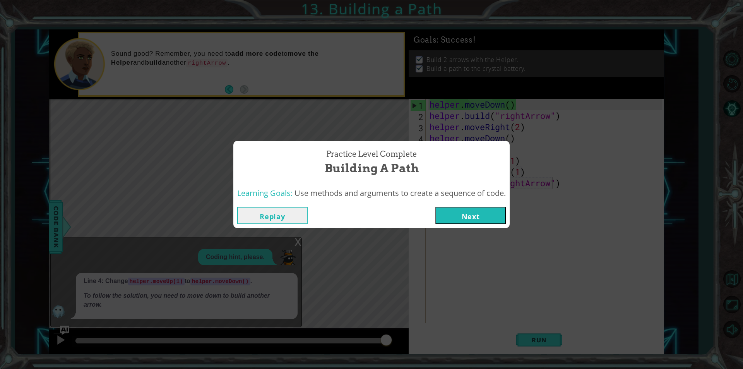
click at [449, 214] on button "Next" at bounding box center [470, 215] width 70 height 17
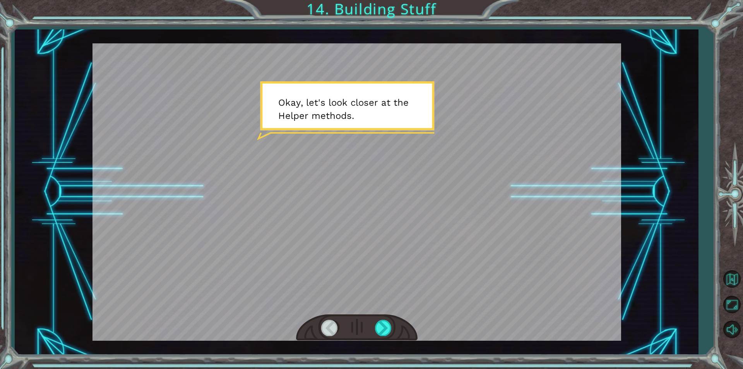
drag, startPoint x: 389, startPoint y: 324, endPoint x: 396, endPoint y: 308, distance: 17.8
click at [393, 315] on div at bounding box center [356, 327] width 121 height 27
click at [391, 322] on div at bounding box center [383, 328] width 17 height 16
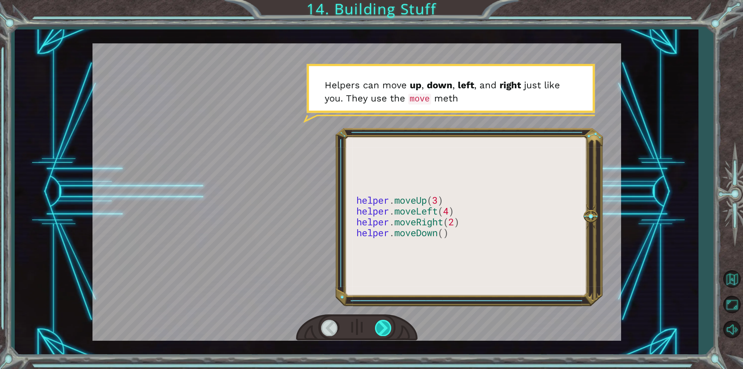
click at [390, 326] on div at bounding box center [383, 328] width 17 height 16
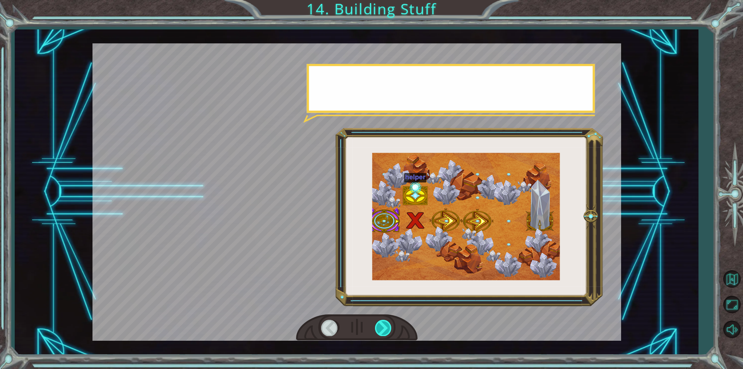
click at [390, 326] on div at bounding box center [383, 328] width 17 height 16
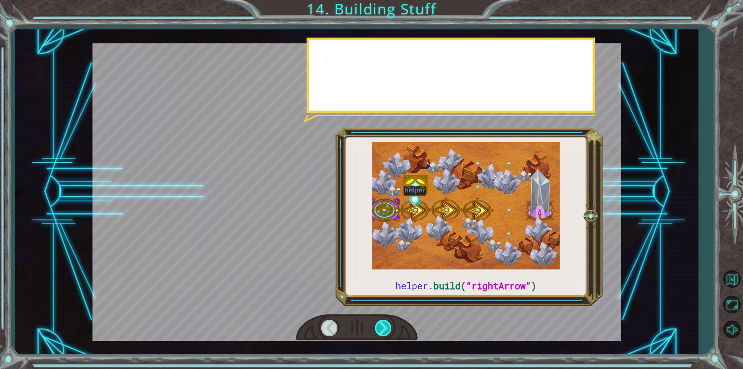
click at [390, 325] on div at bounding box center [383, 328] width 17 height 16
click at [391, 325] on div at bounding box center [383, 328] width 17 height 16
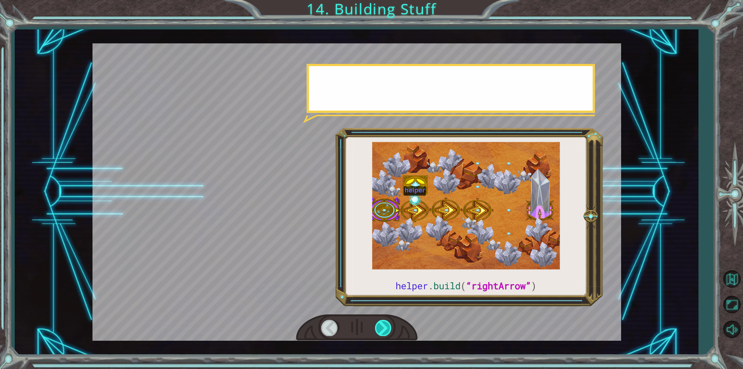
click at [391, 325] on div at bounding box center [383, 328] width 17 height 16
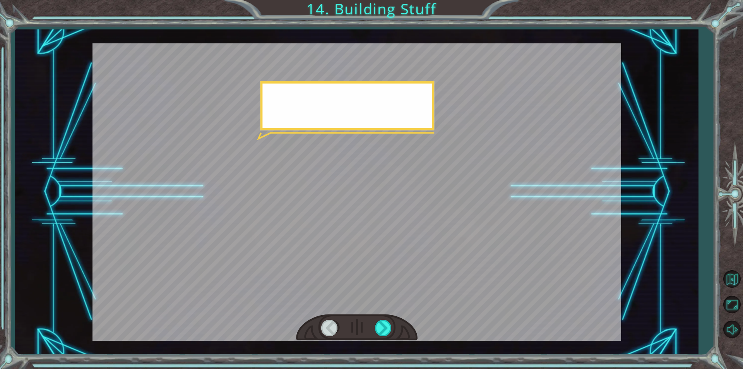
drag, startPoint x: 391, startPoint y: 325, endPoint x: 387, endPoint y: 319, distance: 6.9
click at [387, 319] on div at bounding box center [356, 327] width 121 height 27
click at [386, 320] on div at bounding box center [383, 328] width 17 height 16
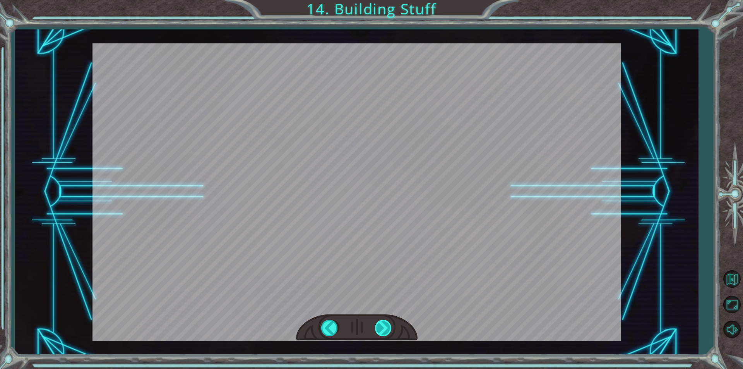
click at [386, 0] on div "helper . build ( “rightArrow” ) O k a y , l e t ' s l o o k c l o s e r a t t h…" at bounding box center [371, 0] width 743 height 0
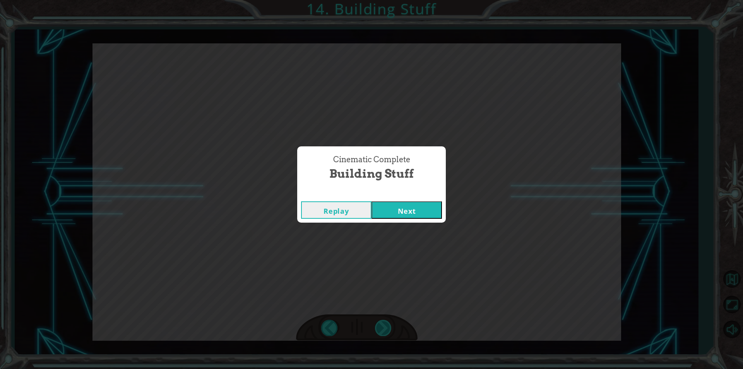
click at [387, 319] on div "Cinematic Complete Building Stuff Replay Next" at bounding box center [371, 184] width 743 height 369
click at [396, 212] on button "Next" at bounding box center [406, 209] width 70 height 17
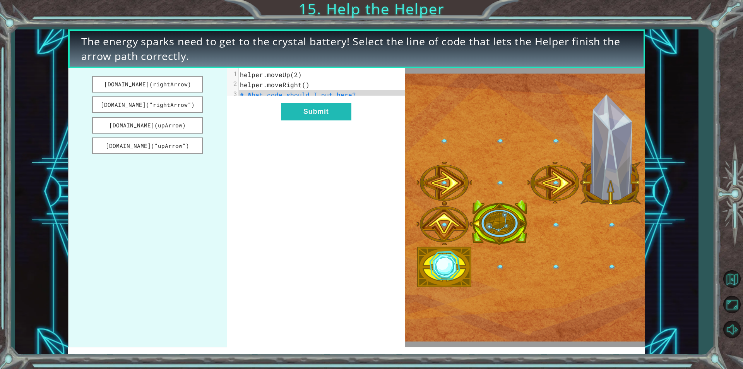
drag, startPoint x: 166, startPoint y: 109, endPoint x: 255, endPoint y: 89, distance: 91.1
click at [255, 89] on div "[DOMAIN_NAME](rightArrow) [DOMAIN_NAME](“rightArrow”) [DOMAIN_NAME](upArrow) [D…" at bounding box center [236, 207] width 337 height 279
click at [183, 104] on button "[DOMAIN_NAME](“rightArrow”)" at bounding box center [147, 104] width 111 height 17
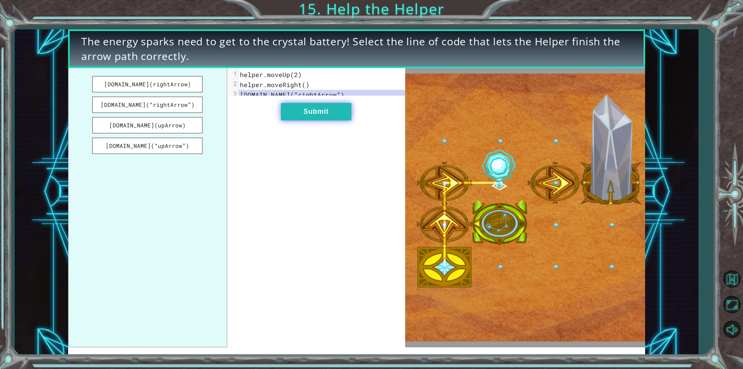
click at [293, 109] on button "Submit" at bounding box center [316, 111] width 70 height 17
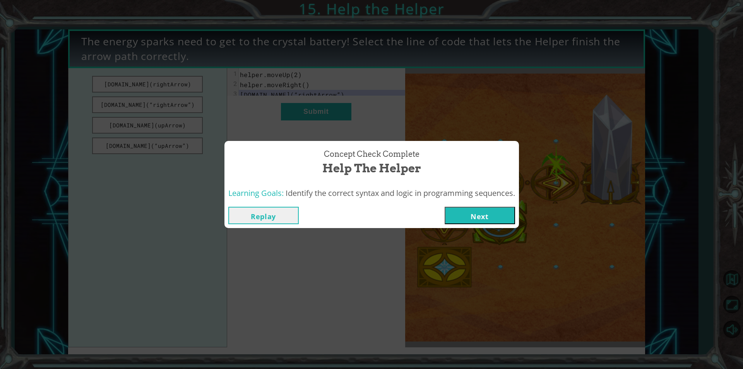
click at [461, 212] on button "Next" at bounding box center [480, 215] width 70 height 17
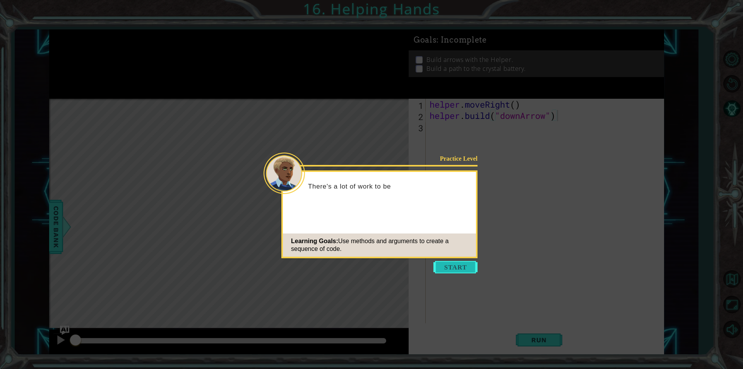
click at [438, 266] on button "Start" at bounding box center [455, 267] width 44 height 12
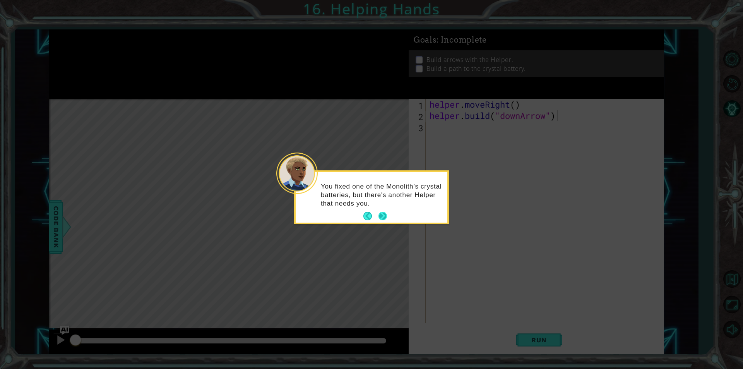
click at [387, 214] on button "Next" at bounding box center [382, 216] width 9 height 9
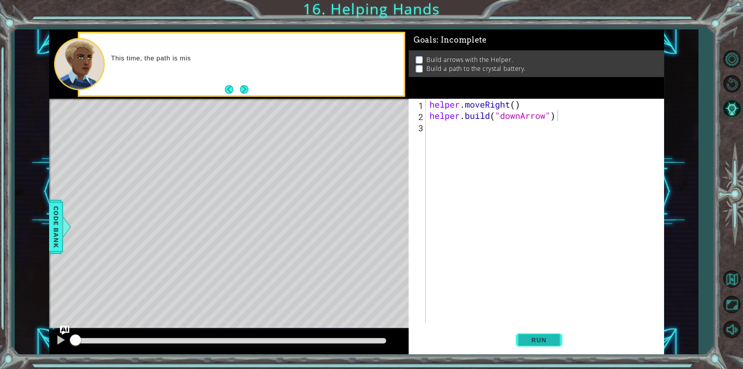
click at [525, 332] on button "Run" at bounding box center [539, 340] width 46 height 26
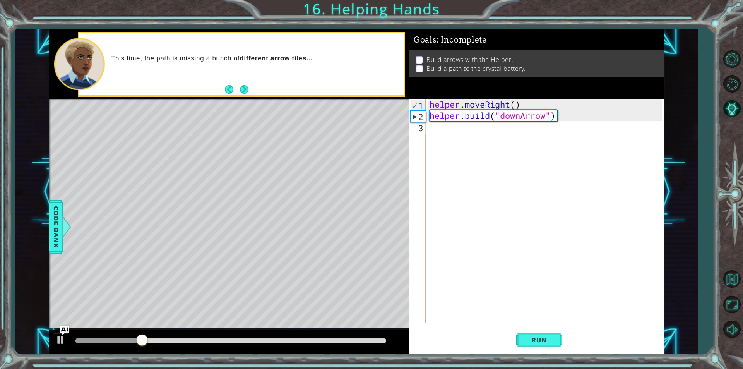
click at [436, 130] on div "helper . moveRight ( ) helper . build ( "downArrow" )" at bounding box center [547, 222] width 238 height 247
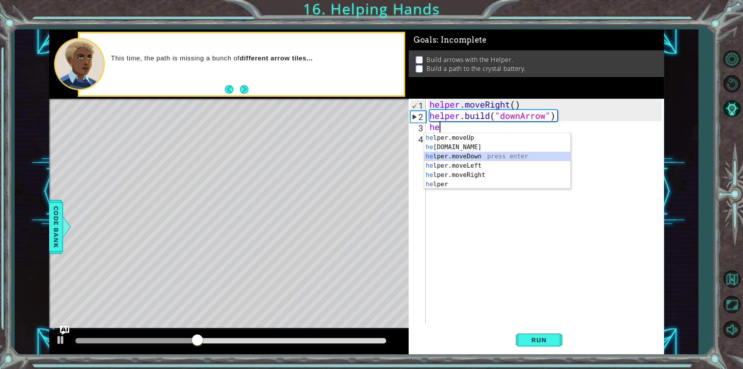
click at [475, 154] on div "he lper.moveUp press enter he [DOMAIN_NAME] press enter he lper.moveDown press …" at bounding box center [497, 170] width 146 height 74
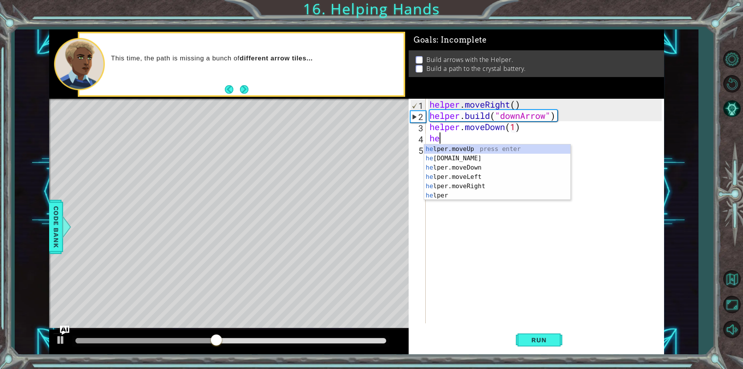
scroll to position [0, 4]
click at [465, 153] on div "he lper.moveUp press enter he [DOMAIN_NAME] press enter he lper.moveDown press …" at bounding box center [497, 181] width 146 height 74
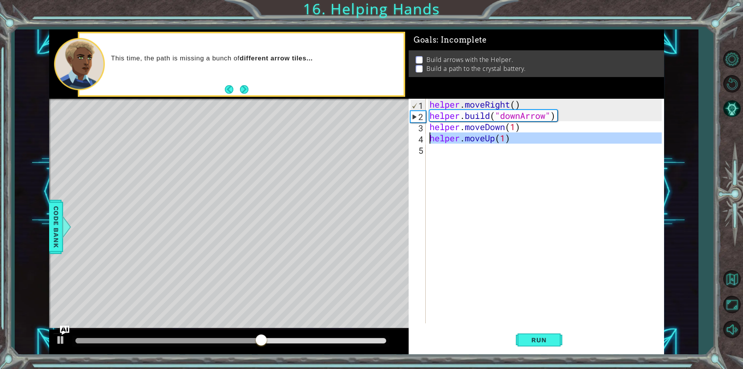
drag, startPoint x: 524, startPoint y: 147, endPoint x: 427, endPoint y: 142, distance: 97.6
click at [427, 142] on div "helper.moveUp(1) 1 2 3 4 5 helper . moveRight ( ) helper . build ( "downArrow" …" at bounding box center [535, 211] width 253 height 224
type textarea "helper.moveUp(1)"
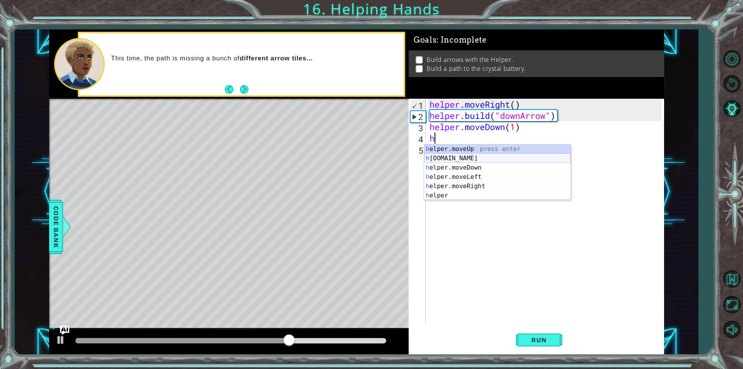
click at [462, 161] on div "h elper.moveUp press enter h [DOMAIN_NAME] press enter h elper.moveDown press e…" at bounding box center [497, 181] width 146 height 74
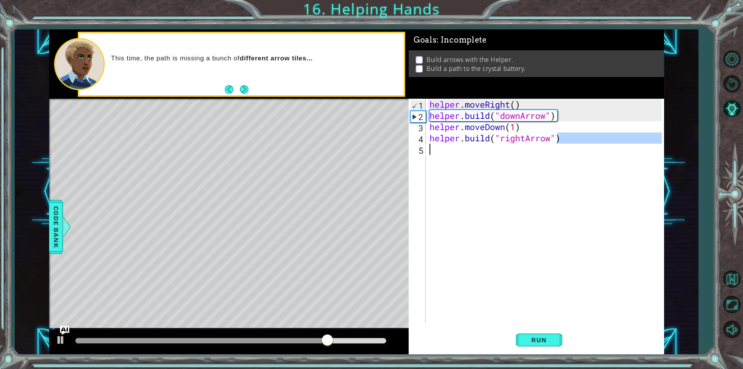
drag, startPoint x: 555, startPoint y: 138, endPoint x: 547, endPoint y: 144, distance: 9.4
click at [547, 144] on div "helper . moveRight ( ) helper . build ( "downArrow" ) helper . moveDown ( 1 ) h…" at bounding box center [547, 222] width 238 height 247
type textarea "[DOMAIN_NAME]("rightArrow")"
click at [532, 334] on button "Run" at bounding box center [539, 340] width 46 height 26
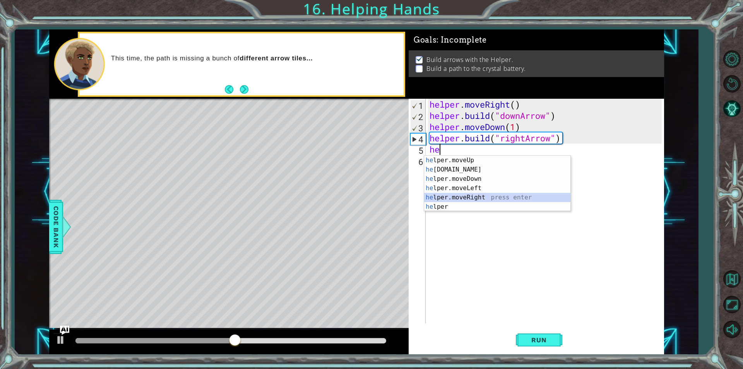
click at [457, 196] on div "he lper.moveUp press enter he [DOMAIN_NAME] press enter he lper.moveDown press …" at bounding box center [497, 193] width 146 height 74
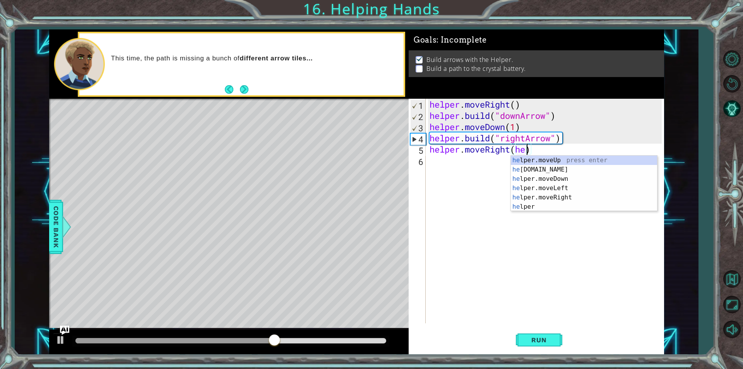
scroll to position [0, 4]
type textarea "helper.moveRight()"
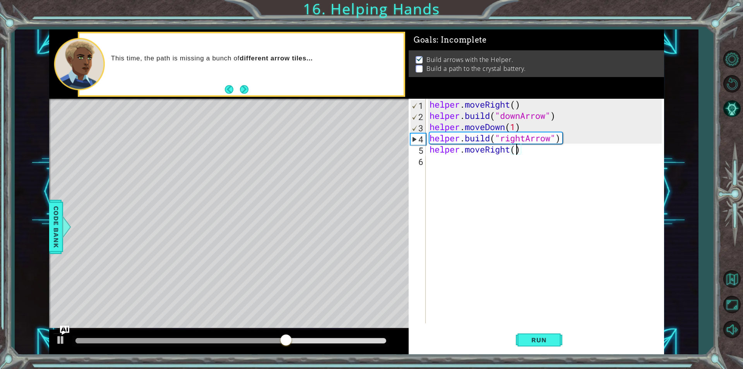
scroll to position [0, 0]
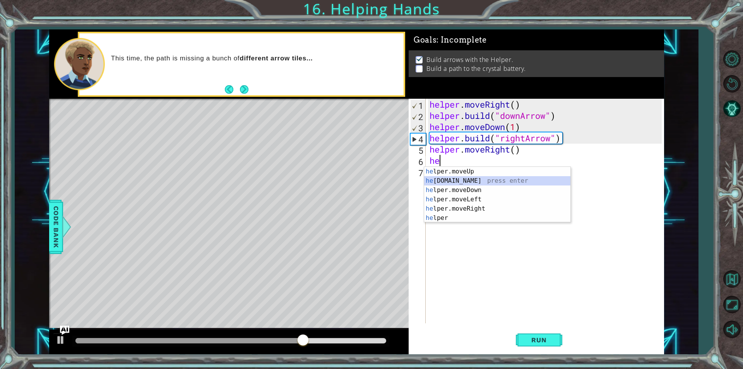
click at [467, 185] on div "he lper.moveUp press enter he [DOMAIN_NAME] press enter he lper.moveDown press …" at bounding box center [497, 204] width 146 height 74
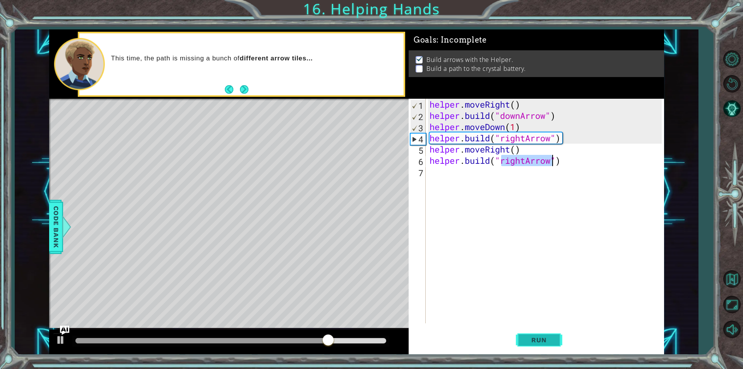
type textarea "[DOMAIN_NAME]("rightArrow")"
click at [527, 339] on span "Run" at bounding box center [538, 340] width 31 height 8
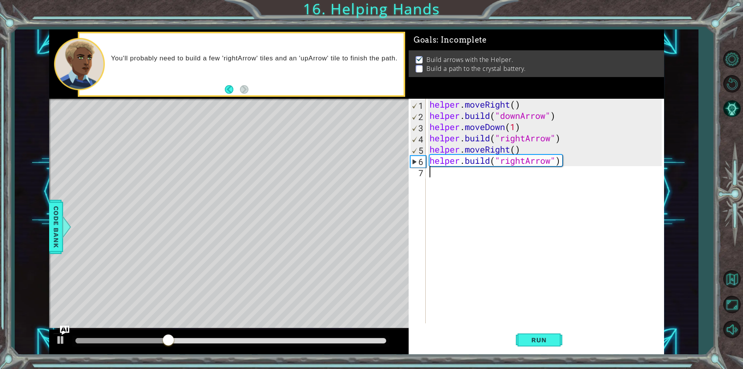
click at [539, 187] on div "helper . moveRight ( ) helper . build ( "downArrow" ) helper . moveDown ( 1 ) h…" at bounding box center [547, 222] width 238 height 247
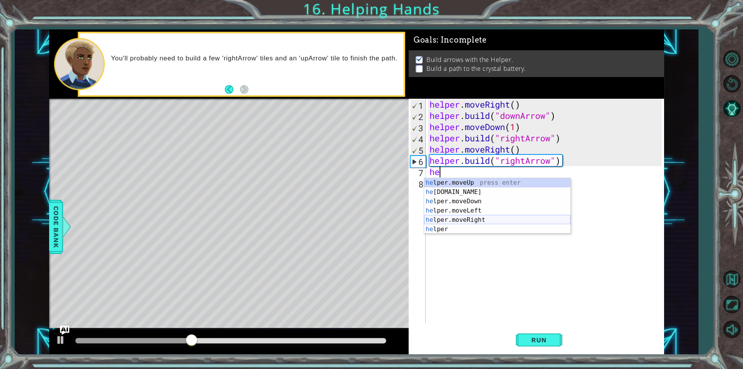
click at [464, 217] on div "he lper.moveUp press enter he [DOMAIN_NAME] press enter he lper.moveDown press …" at bounding box center [497, 215] width 146 height 74
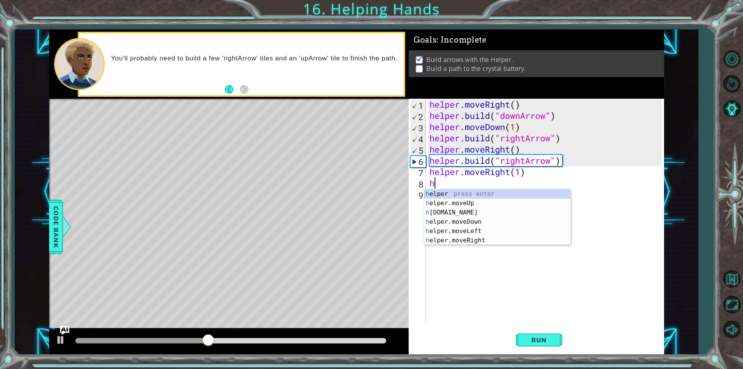
scroll to position [0, 4]
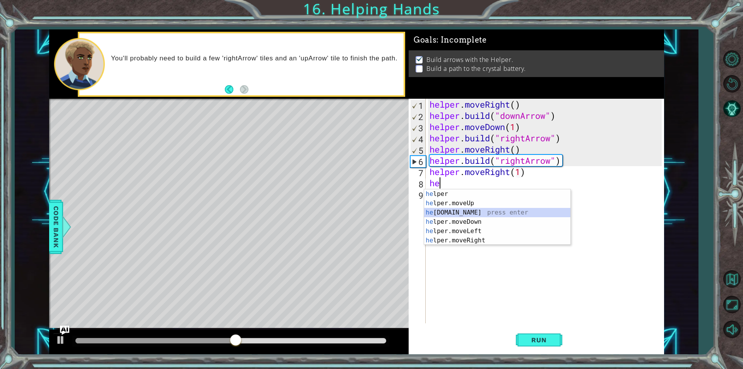
click at [474, 214] on div "he lper press enter he lper.moveUp press enter he [DOMAIN_NAME] press enter he …" at bounding box center [497, 226] width 146 height 74
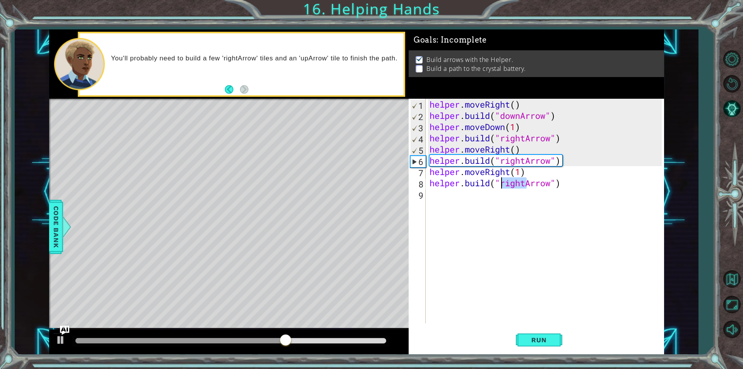
drag, startPoint x: 526, startPoint y: 184, endPoint x: 499, endPoint y: 187, distance: 27.3
click at [499, 187] on div "helper . moveRight ( ) helper . build ( "downArrow" ) helper . moveDown ( 1 ) h…" at bounding box center [547, 222] width 238 height 247
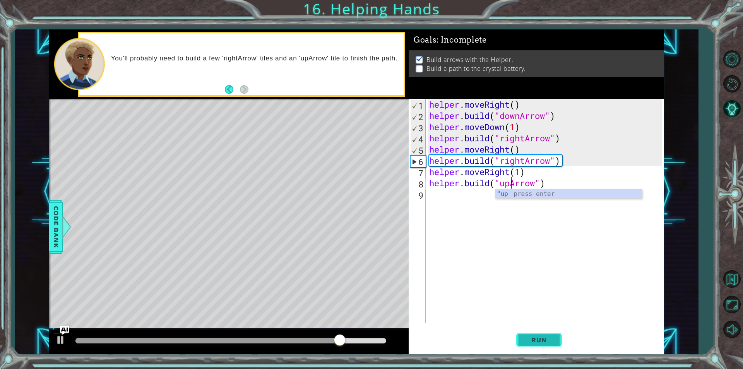
type textarea "[DOMAIN_NAME]("upArrow")"
click at [551, 330] on button "Run" at bounding box center [539, 340] width 46 height 26
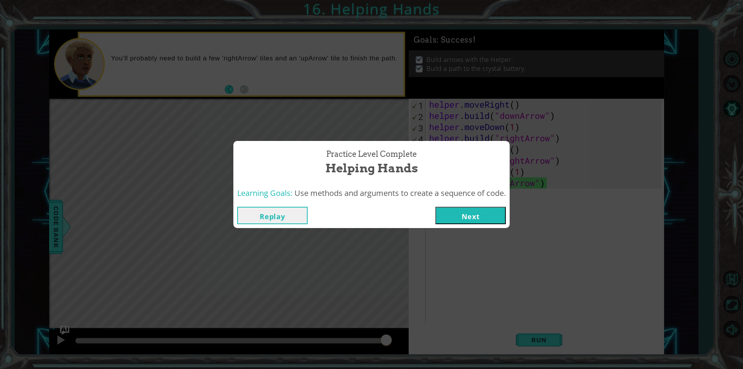
click at [497, 207] on button "Next" at bounding box center [470, 215] width 70 height 17
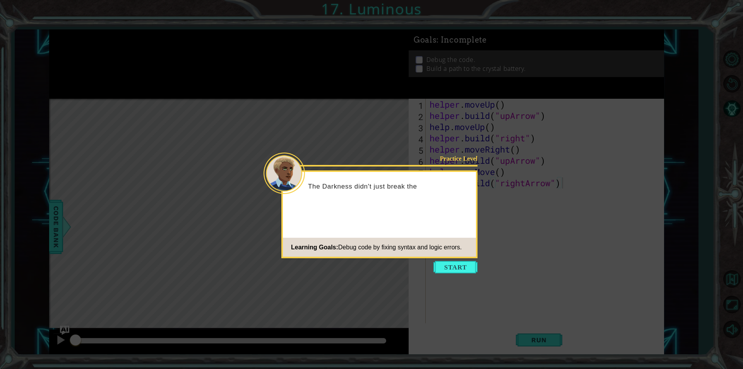
click at [452, 274] on icon at bounding box center [371, 184] width 743 height 369
click at [453, 270] on button "Start" at bounding box center [455, 267] width 44 height 12
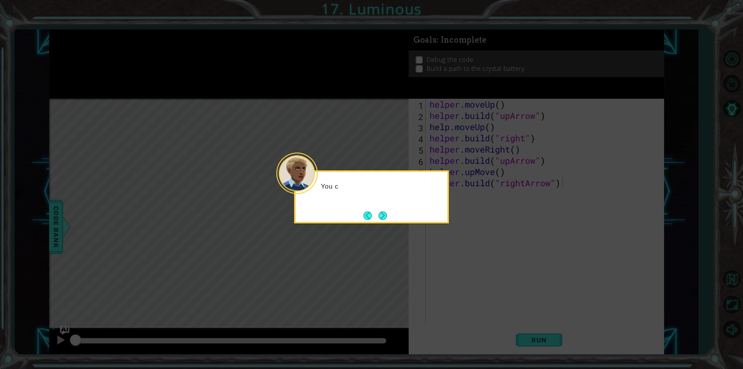
drag, startPoint x: 453, startPoint y: 272, endPoint x: 456, endPoint y: 268, distance: 5.0
click at [456, 268] on icon at bounding box center [371, 184] width 743 height 369
click at [371, 207] on div "You can debug the Helper's code by fixing all the m" at bounding box center [372, 194] width 152 height 39
drag, startPoint x: 376, startPoint y: 209, endPoint x: 378, endPoint y: 219, distance: 10.2
click at [378, 214] on div "You can debug the Helper's code by fixing all the mistakes." at bounding box center [372, 193] width 152 height 42
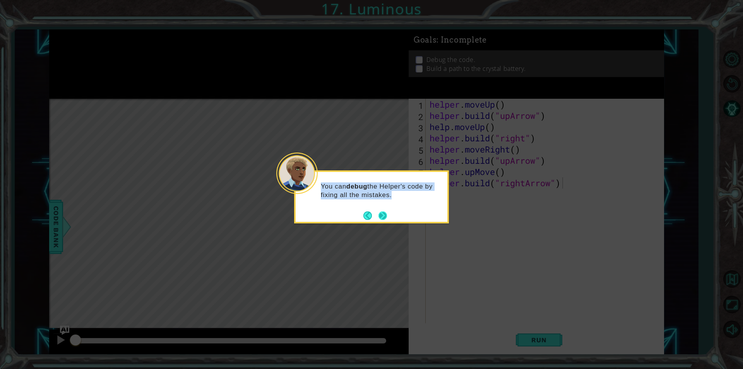
click at [380, 218] on button "Next" at bounding box center [382, 215] width 9 height 9
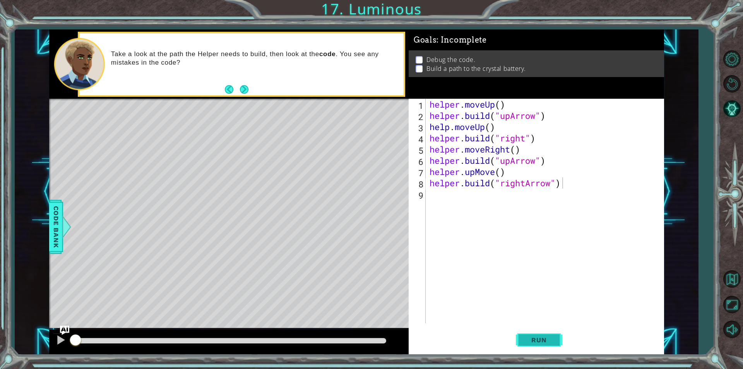
click at [545, 340] on span "Run" at bounding box center [538, 340] width 31 height 8
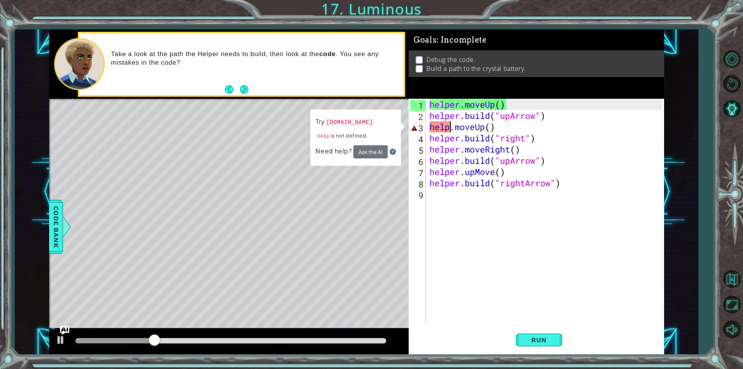
click at [449, 129] on div "helper . moveUp ( ) helper . build ( "upArrow" ) help . moveUp ( ) helper . bui…" at bounding box center [547, 222] width 238 height 247
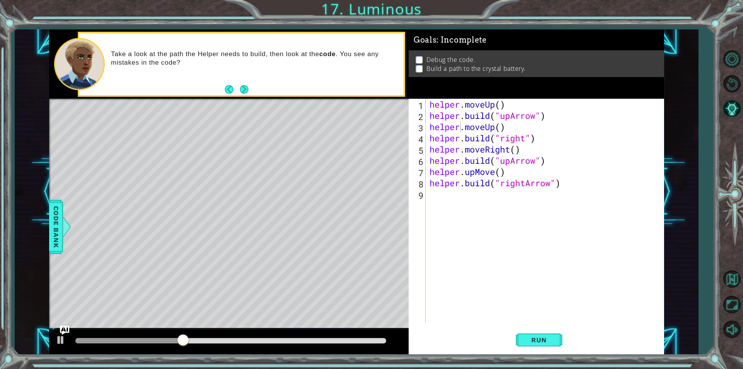
click at [536, 326] on div "helper.moveUp() 1 2 3 4 5 6 7 8 9 helper . moveUp ( ) helper . build ( "upArrow…" at bounding box center [536, 226] width 255 height 255
click at [528, 335] on button "Run" at bounding box center [539, 340] width 46 height 26
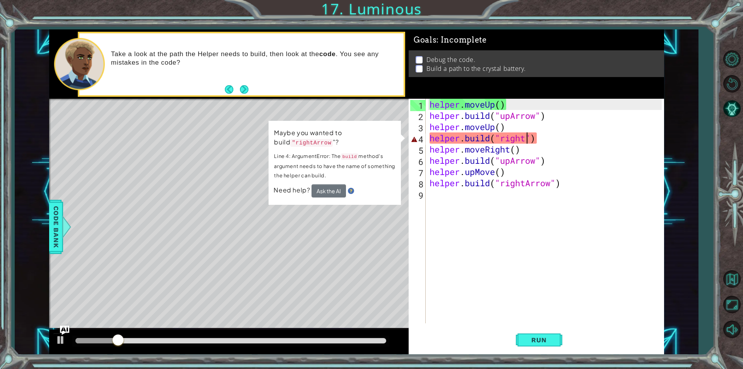
click at [525, 139] on div "helper . moveUp ( ) helper . build ( "upArrow" ) helper . moveUp ( ) helper . b…" at bounding box center [547, 222] width 238 height 247
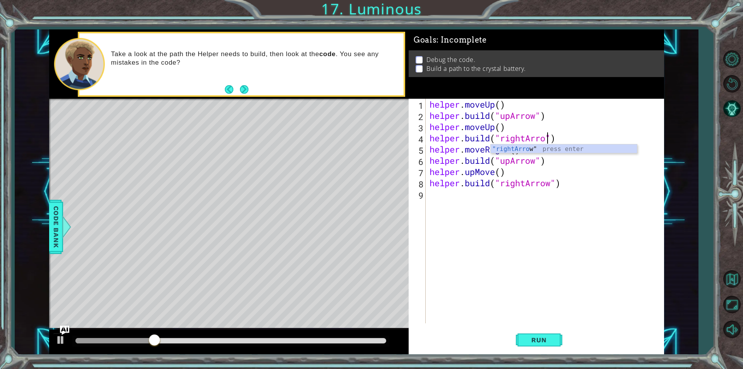
scroll to position [0, 5]
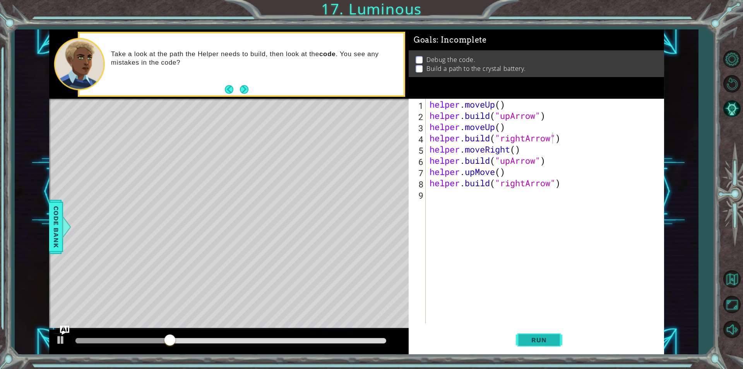
click at [527, 340] on span "Run" at bounding box center [538, 340] width 31 height 8
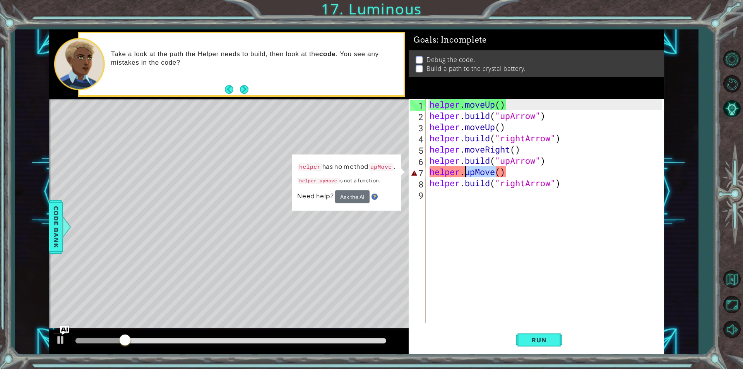
drag, startPoint x: 496, startPoint y: 173, endPoint x: 465, endPoint y: 177, distance: 31.6
click at [465, 177] on div "helper . moveUp ( ) helper . build ( "upArrow" ) helper . moveUp ( ) helper . b…" at bounding box center [547, 222] width 238 height 247
click at [510, 163] on div "helper . moveUp ( ) helper . build ( "upArrow" ) helper . moveUp ( ) helper . b…" at bounding box center [547, 222] width 238 height 247
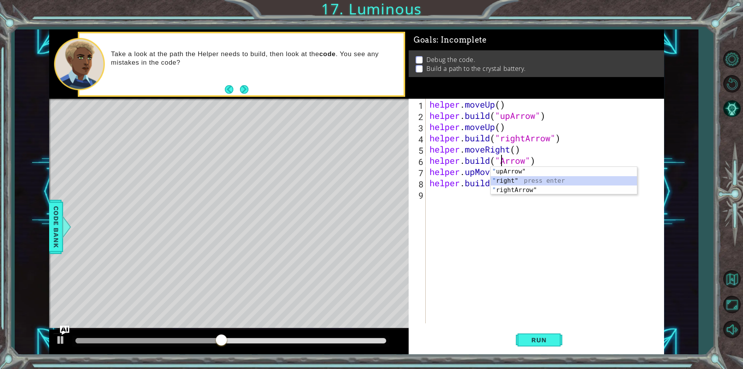
click at [505, 185] on div "" upArrow" press enter " right" press enter " rightArrow" press enter" at bounding box center [564, 190] width 146 height 46
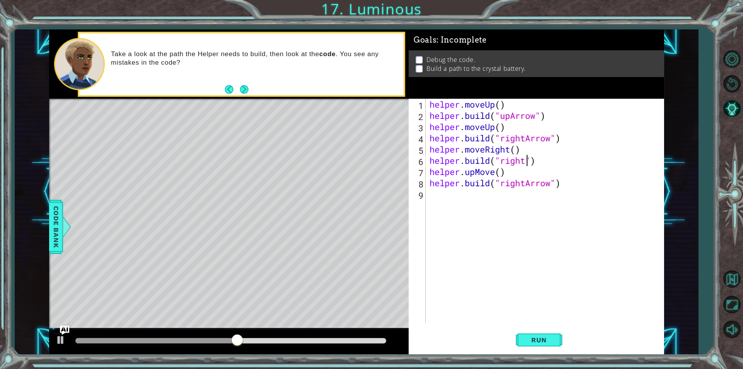
click at [525, 164] on div "helper . moveUp ( ) helper . build ( "upArrow" ) helper . moveUp ( ) helper . b…" at bounding box center [547, 222] width 238 height 247
type textarea "[DOMAIN_NAME]("rightArrow")"
click at [462, 215] on div "helper . moveUp ( ) helper . build ( "upArrow" ) helper . moveUp ( ) helper . b…" at bounding box center [547, 222] width 238 height 247
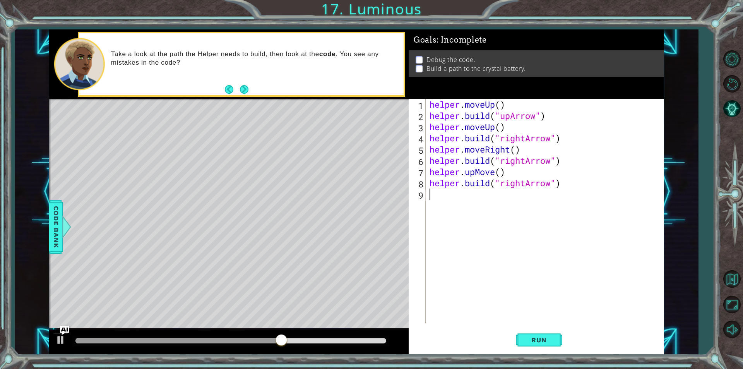
scroll to position [0, 0]
click at [556, 335] on button "Run" at bounding box center [539, 340] width 46 height 26
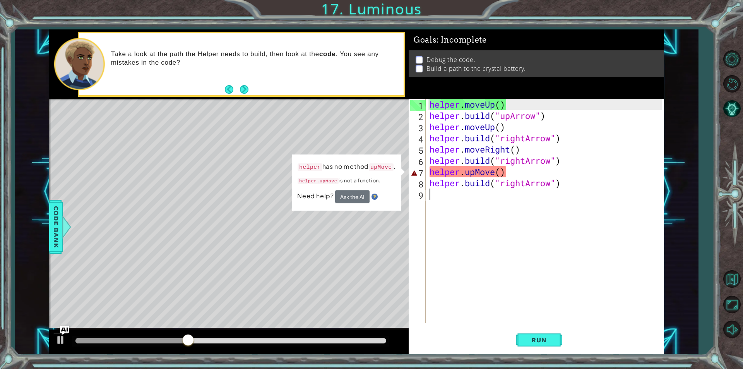
click at [386, 195] on div "Need help? Ask the AI" at bounding box center [346, 196] width 99 height 13
click at [409, 200] on div "1 2 3 4 5 6 7 8 9 helper . moveUp ( ) helper . build ( "upArrow" ) helper . mov…" at bounding box center [535, 211] width 253 height 224
drag, startPoint x: 496, startPoint y: 172, endPoint x: 463, endPoint y: 175, distance: 33.5
click at [463, 175] on div "helper . moveUp ( ) helper . build ( "upArrow" ) helper . moveUp ( ) helper . b…" at bounding box center [547, 222] width 238 height 247
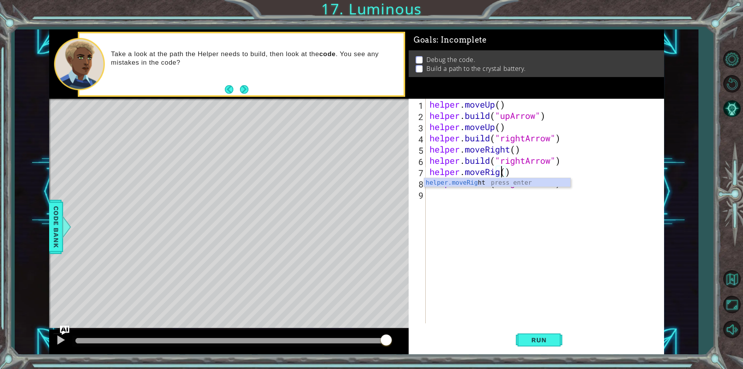
scroll to position [0, 3]
type textarea "helper.moveRight()"
click at [511, 265] on div "helper . moveUp ( ) helper . build ( "upArrow" ) helper . moveUp ( ) helper . b…" at bounding box center [547, 222] width 238 height 247
click at [536, 330] on button "Run" at bounding box center [539, 340] width 46 height 26
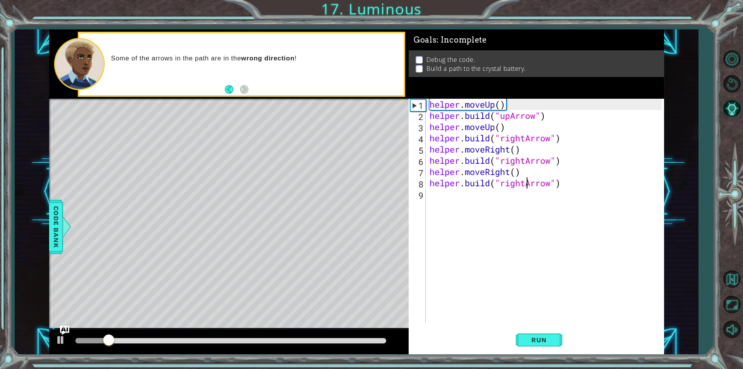
click at [526, 185] on div "helper . moveUp ( ) helper . build ( "upArrow" ) helper . moveUp ( ) helper . b…" at bounding box center [547, 222] width 238 height 247
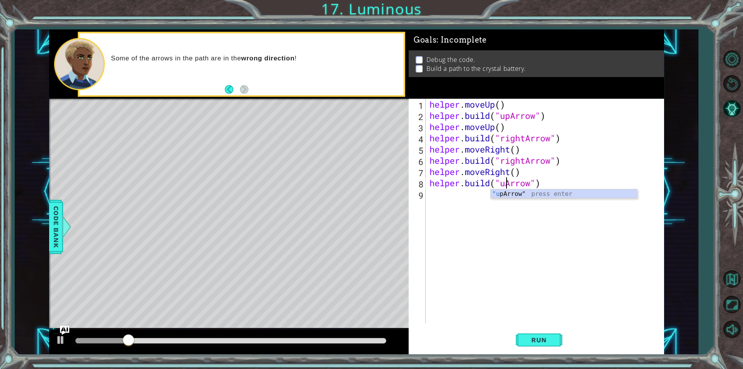
scroll to position [0, 3]
type textarea "[DOMAIN_NAME]("upArrow")"
click at [548, 329] on button "Run" at bounding box center [539, 340] width 46 height 26
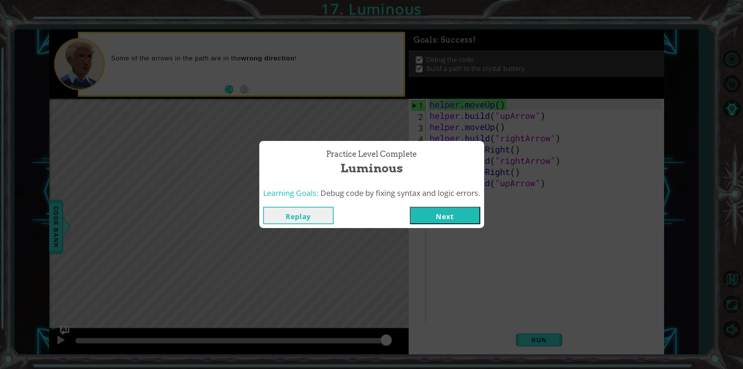
click at [466, 214] on button "Next" at bounding box center [445, 215] width 70 height 17
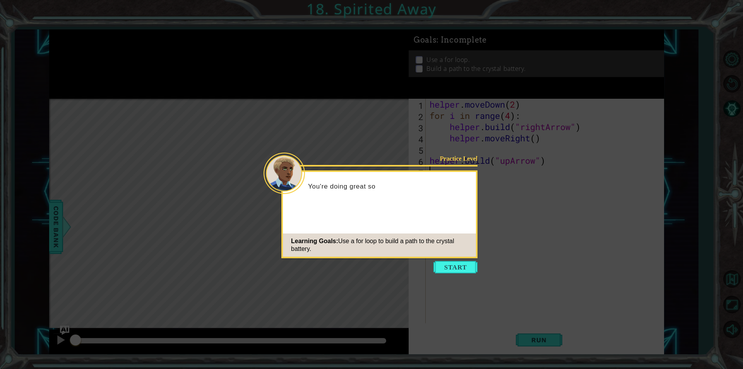
click at [462, 260] on icon at bounding box center [371, 184] width 743 height 369
click at [468, 265] on button "Start" at bounding box center [455, 267] width 44 height 12
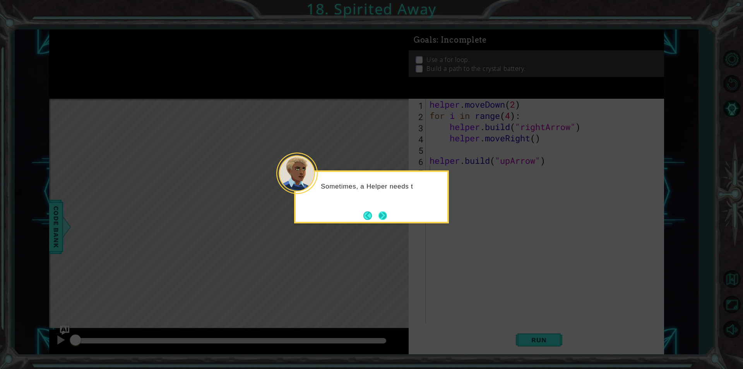
click at [387, 211] on button "Next" at bounding box center [382, 215] width 9 height 9
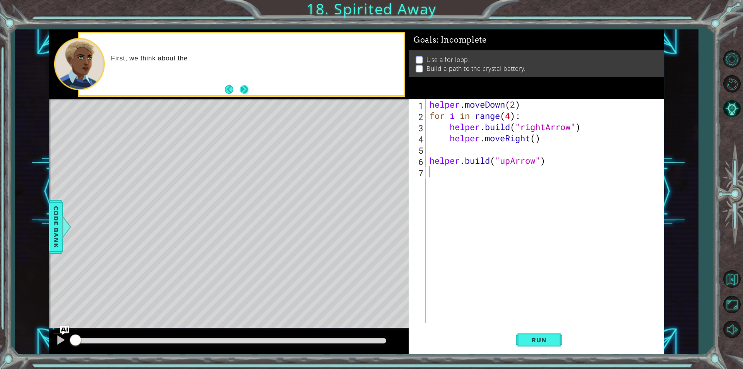
click at [247, 87] on button "Next" at bounding box center [244, 89] width 9 height 9
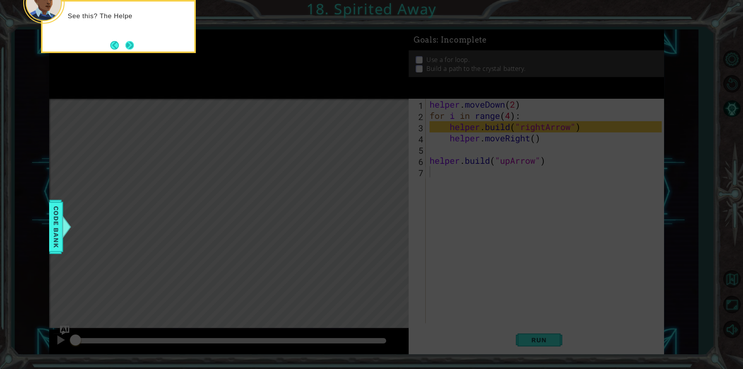
click at [127, 46] on button "Next" at bounding box center [129, 45] width 9 height 9
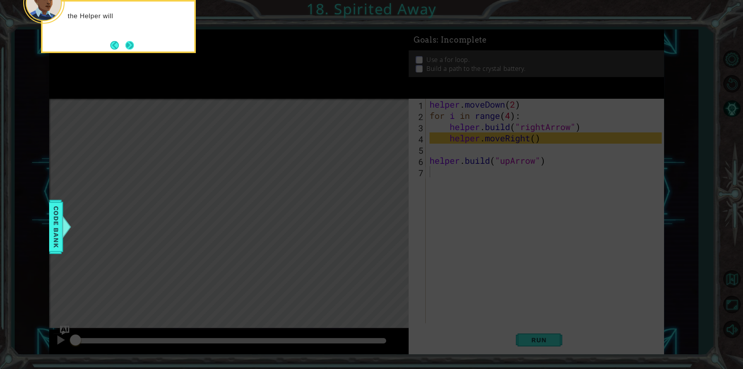
click at [129, 41] on button "Next" at bounding box center [129, 45] width 9 height 9
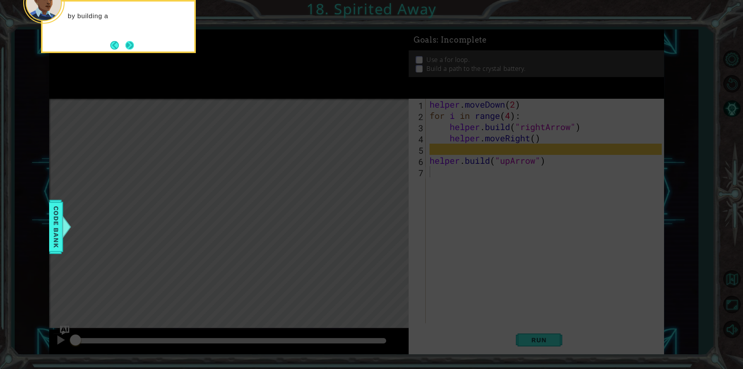
click at [131, 41] on button "Next" at bounding box center [129, 45] width 9 height 9
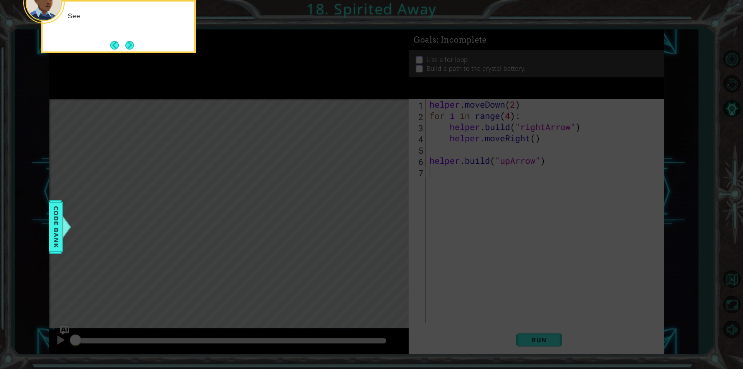
click at [131, 41] on button "Next" at bounding box center [129, 45] width 9 height 9
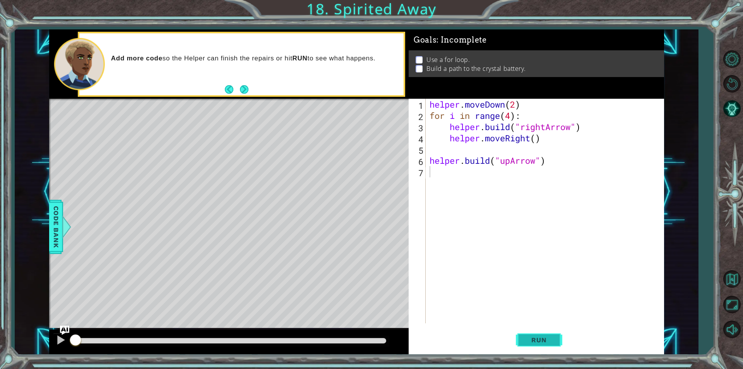
click at [558, 334] on button "Run" at bounding box center [539, 340] width 46 height 26
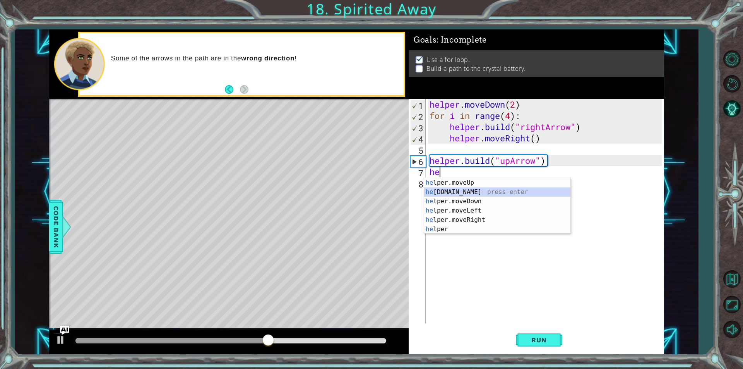
click at [470, 195] on div "he lper.moveUp press enter he [DOMAIN_NAME] press enter he lper.moveDown press …" at bounding box center [497, 215] width 146 height 74
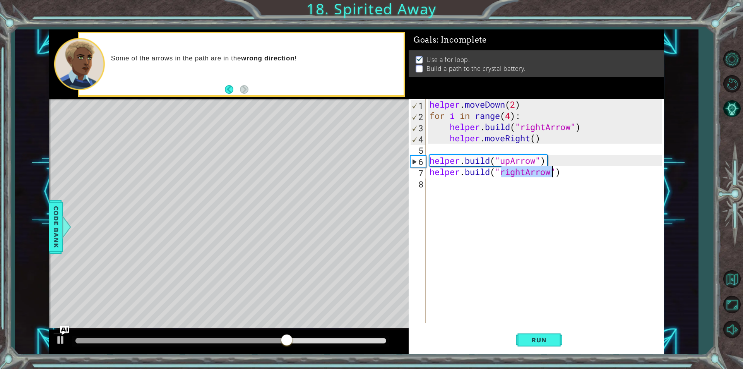
click at [522, 171] on div "helper . moveDown ( 2 ) for i in range ( 4 ) : helper . build ( "rightArrow" ) …" at bounding box center [545, 211] width 234 height 224
click at [523, 173] on div "helper . moveDown ( 2 ) for i in range ( 4 ) : helper . build ( "rightArrow" ) …" at bounding box center [547, 222] width 238 height 247
click at [524, 173] on div "helper . moveDown ( 2 ) for i in range ( 4 ) : helper . build ( "rightArrow" ) …" at bounding box center [547, 222] width 238 height 247
drag, startPoint x: 524, startPoint y: 173, endPoint x: 519, endPoint y: 174, distance: 5.2
click at [519, 174] on div "helper . moveDown ( 2 ) for i in range ( 4 ) : helper . build ( "rightArrow" ) …" at bounding box center [547, 222] width 238 height 247
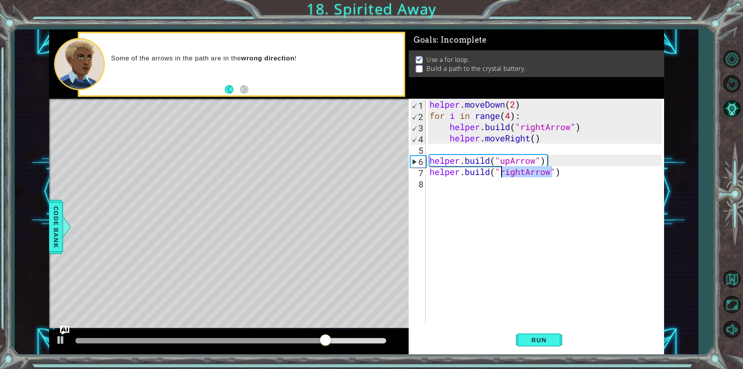
scroll to position [0, 3]
type textarea "[DOMAIN_NAME]("upArrow")"
click at [549, 340] on span "Run" at bounding box center [538, 340] width 31 height 8
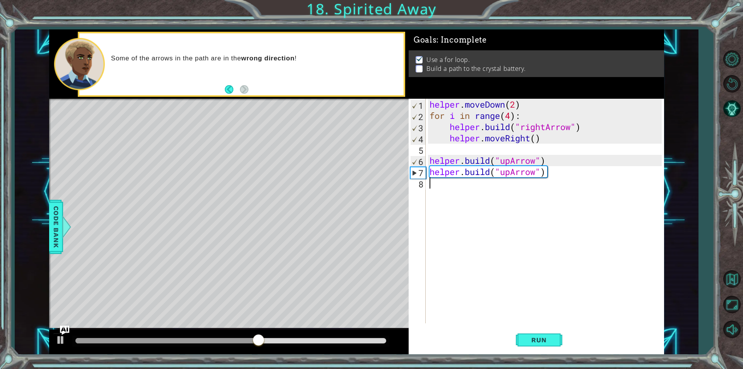
click at [453, 190] on div "helper . moveDown ( 2 ) for i in range ( 4 ) : helper . build ( "rightArrow" ) …" at bounding box center [547, 222] width 238 height 247
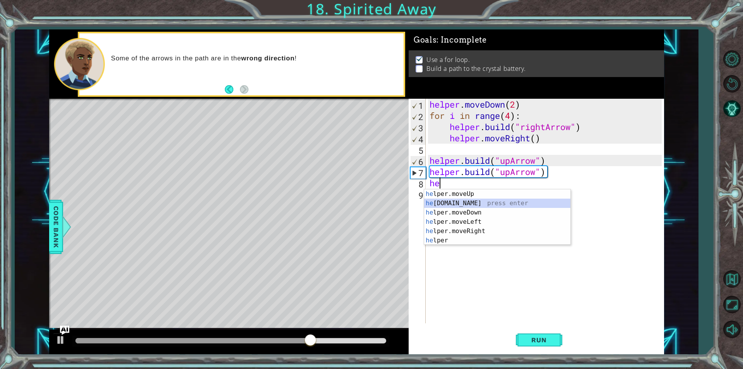
click at [475, 204] on div "he lper.moveUp press enter he [DOMAIN_NAME] press enter he lper.moveDown press …" at bounding box center [497, 226] width 146 height 74
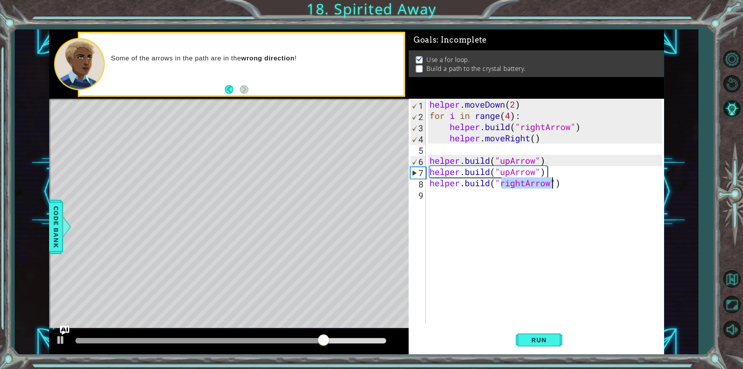
click at [519, 180] on div "helper . moveDown ( 2 ) for i in range ( 4 ) : helper . build ( "rightArrow" ) …" at bounding box center [545, 211] width 234 height 224
drag, startPoint x: 529, startPoint y: 186, endPoint x: 503, endPoint y: 186, distance: 25.9
click at [503, 186] on div "helper . moveDown ( 2 ) for i in range ( 4 ) : helper . build ( "rightArrow" ) …" at bounding box center [547, 222] width 238 height 247
type textarea "[DOMAIN_NAME]("upArrow")"
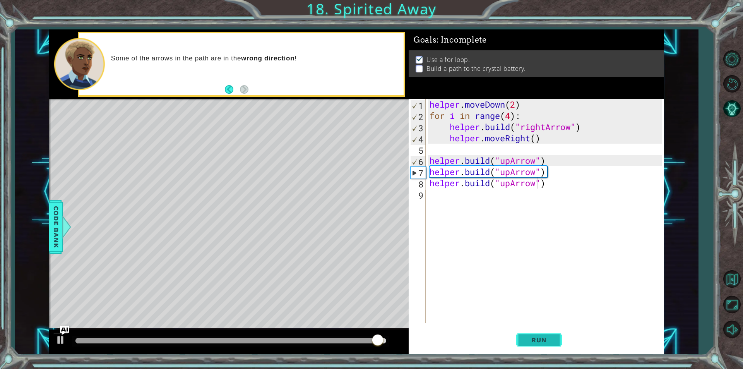
click at [540, 333] on button "Run" at bounding box center [539, 340] width 46 height 26
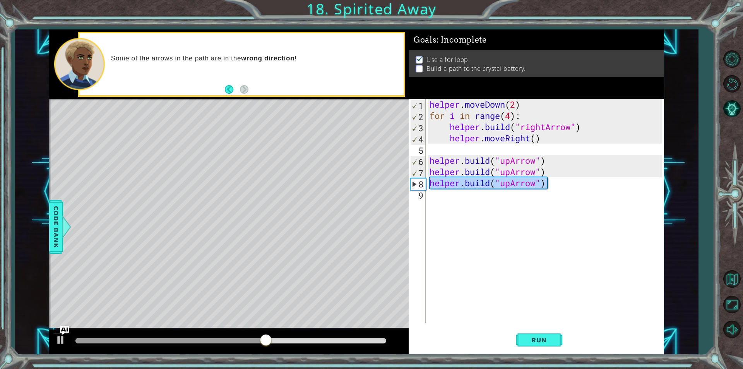
drag, startPoint x: 557, startPoint y: 183, endPoint x: 428, endPoint y: 183, distance: 128.8
click at [428, 183] on div "helper . moveDown ( 2 ) for i in range ( 4 ) : helper . build ( "rightArrow" ) …" at bounding box center [547, 222] width 238 height 247
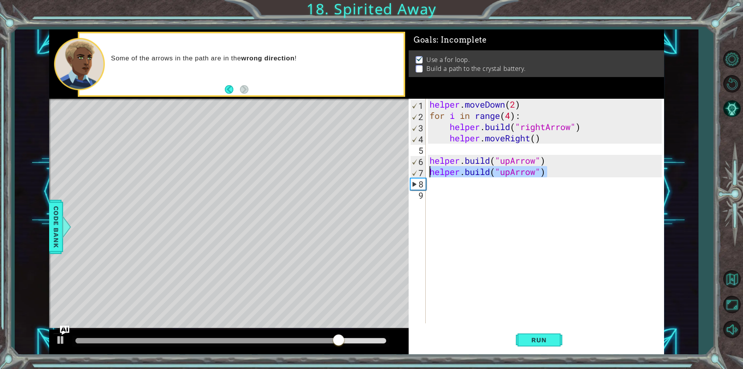
drag, startPoint x: 549, startPoint y: 170, endPoint x: 424, endPoint y: 176, distance: 124.8
click at [424, 176] on div "1 2 3 4 5 6 7 8 9 helper . moveDown ( 2 ) for i in range ( 4 ) : helper . build…" at bounding box center [535, 211] width 253 height 224
type textarea "[DOMAIN_NAME]("upArrow")"
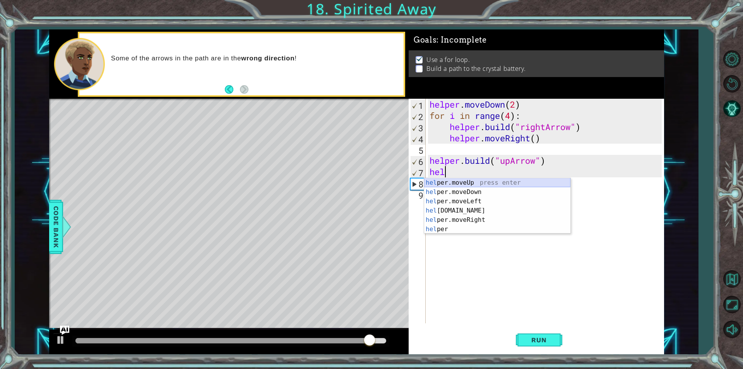
click at [452, 183] on div "hel per.moveUp press enter hel per.moveDown press enter hel per.moveLeft press …" at bounding box center [497, 215] width 146 height 74
type textarea "helper.moveUp(1)"
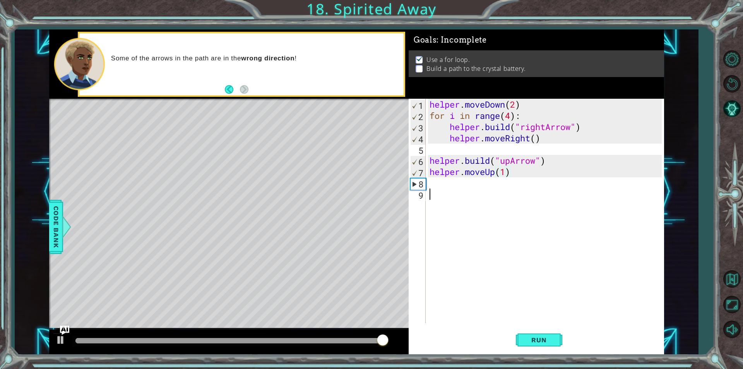
click at [452, 198] on div "helper . moveDown ( 2 ) for i in range ( 4 ) : helper . build ( "rightArrow" ) …" at bounding box center [547, 222] width 238 height 247
click at [452, 184] on div "helper . moveDown ( 2 ) for i in range ( 4 ) : helper . build ( "rightArrow" ) …" at bounding box center [547, 222] width 238 height 247
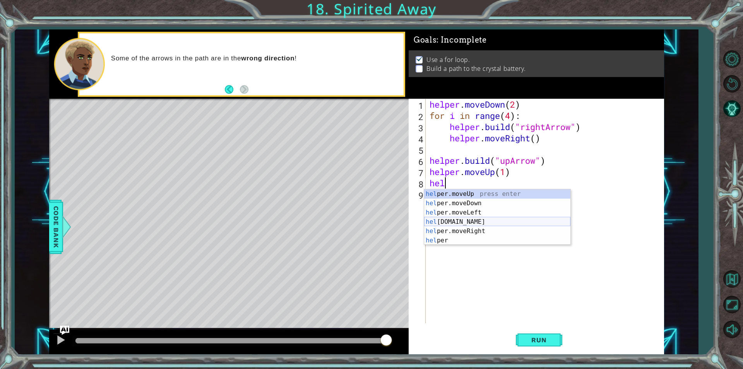
click at [459, 218] on div "hel per.moveUp press enter hel per.moveDown press enter hel per.moveLeft press …" at bounding box center [497, 226] width 146 height 74
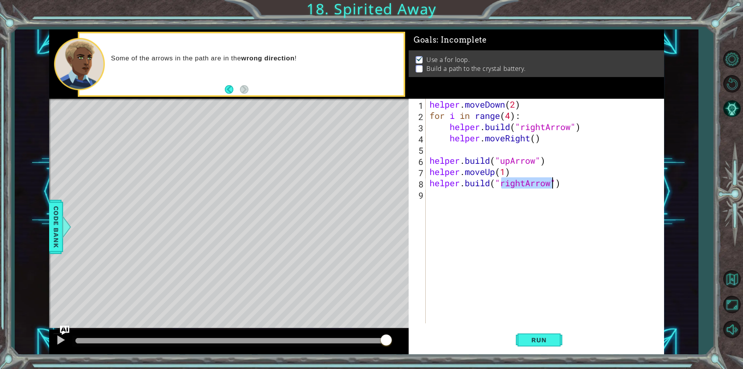
click at [517, 181] on div "helper . moveDown ( 2 ) for i in range ( 4 ) : helper . build ( "rightArrow" ) …" at bounding box center [545, 211] width 234 height 224
drag, startPoint x: 528, startPoint y: 186, endPoint x: 523, endPoint y: 187, distance: 5.2
click at [524, 186] on div "helper . moveDown ( 2 ) for i in range ( 4 ) : helper . build ( "rightArrow" ) …" at bounding box center [547, 222] width 238 height 247
click at [522, 187] on div "helper . moveDown ( 2 ) for i in range ( 4 ) : helper . build ( "rightArrow" ) …" at bounding box center [547, 222] width 238 height 247
drag, startPoint x: 524, startPoint y: 186, endPoint x: 497, endPoint y: 181, distance: 27.5
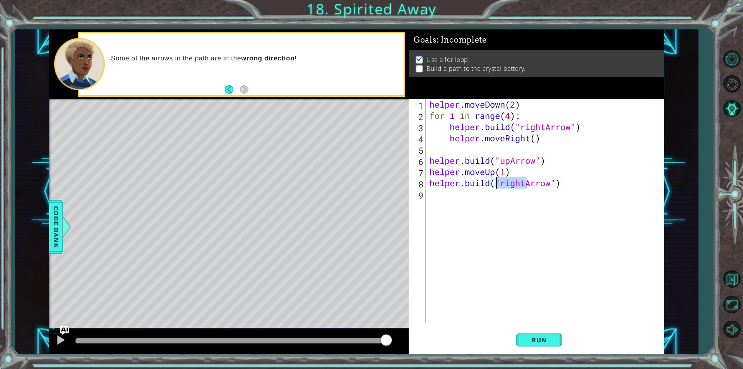
click at [497, 181] on div "helper . moveDown ( 2 ) for i in range ( 4 ) : helper . build ( "rightArrow" ) …" at bounding box center [547, 222] width 238 height 247
click at [498, 181] on div "helper . moveDown ( 2 ) for i in range ( 4 ) : helper . build ( "rightArrow" ) …" at bounding box center [545, 211] width 234 height 224
drag, startPoint x: 503, startPoint y: 184, endPoint x: 525, endPoint y: 180, distance: 22.9
click at [525, 180] on div "helper . moveDown ( 2 ) for i in range ( 4 ) : helper . build ( "rightArrow" ) …" at bounding box center [547, 222] width 238 height 247
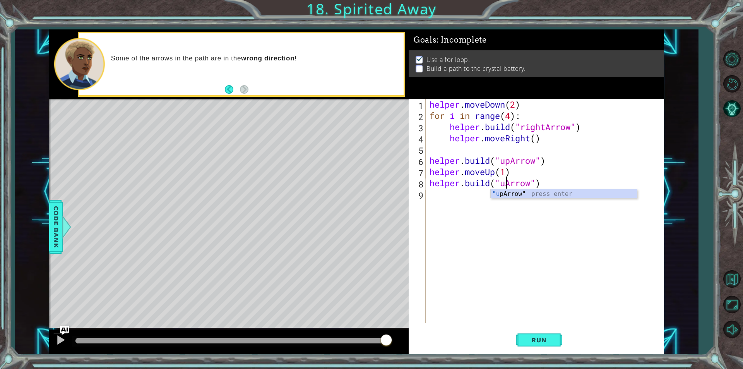
type textarea "[DOMAIN_NAME]("upArrow")"
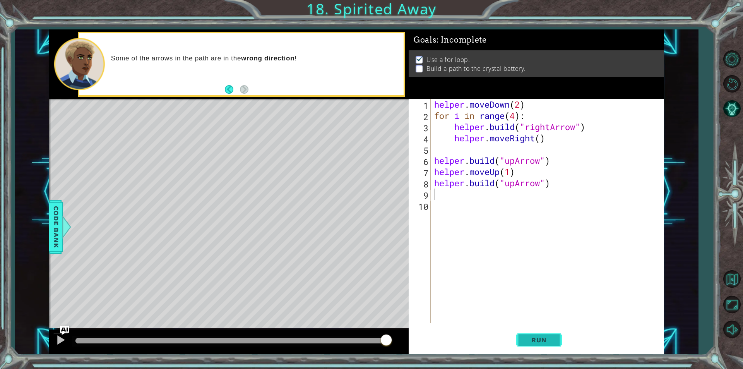
click at [544, 339] on span "Run" at bounding box center [538, 340] width 31 height 8
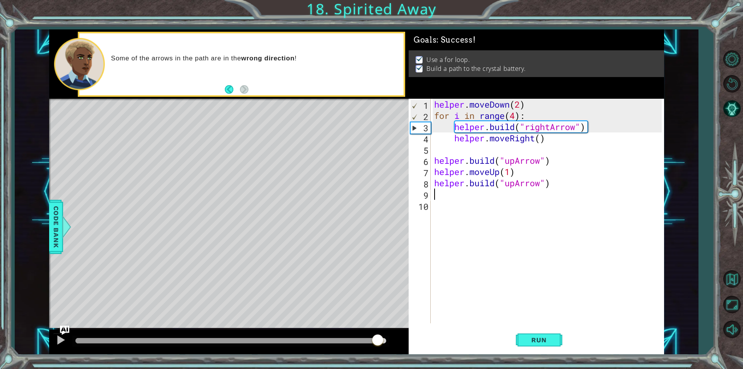
click at [377, 339] on div at bounding box center [230, 340] width 311 height 5
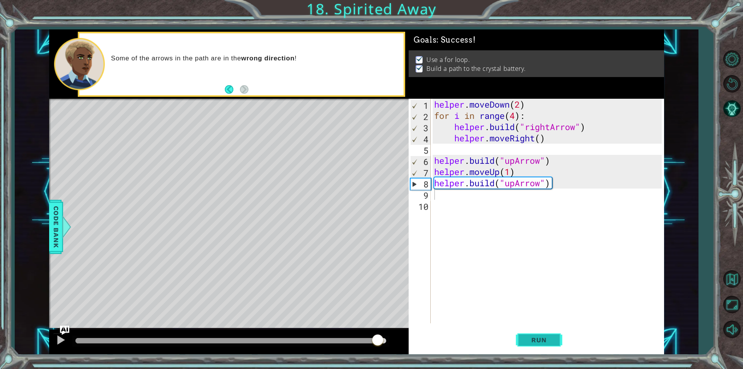
click at [547, 336] on span "Run" at bounding box center [538, 340] width 31 height 8
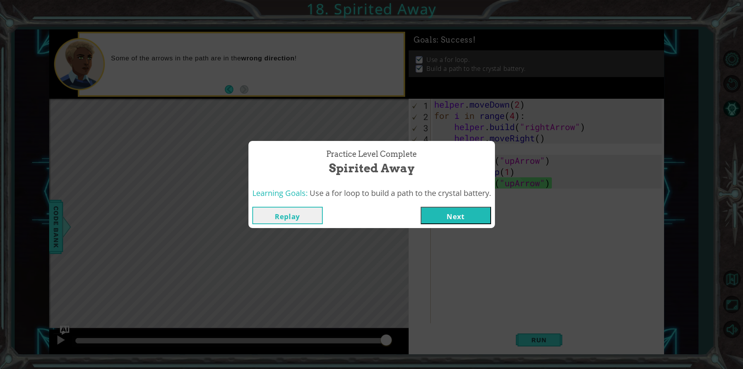
click at [495, 219] on div "Replay Next" at bounding box center [371, 215] width 246 height 25
click at [485, 221] on button "Next" at bounding box center [456, 215] width 70 height 17
